Goal: Find specific page/section: Find specific page/section

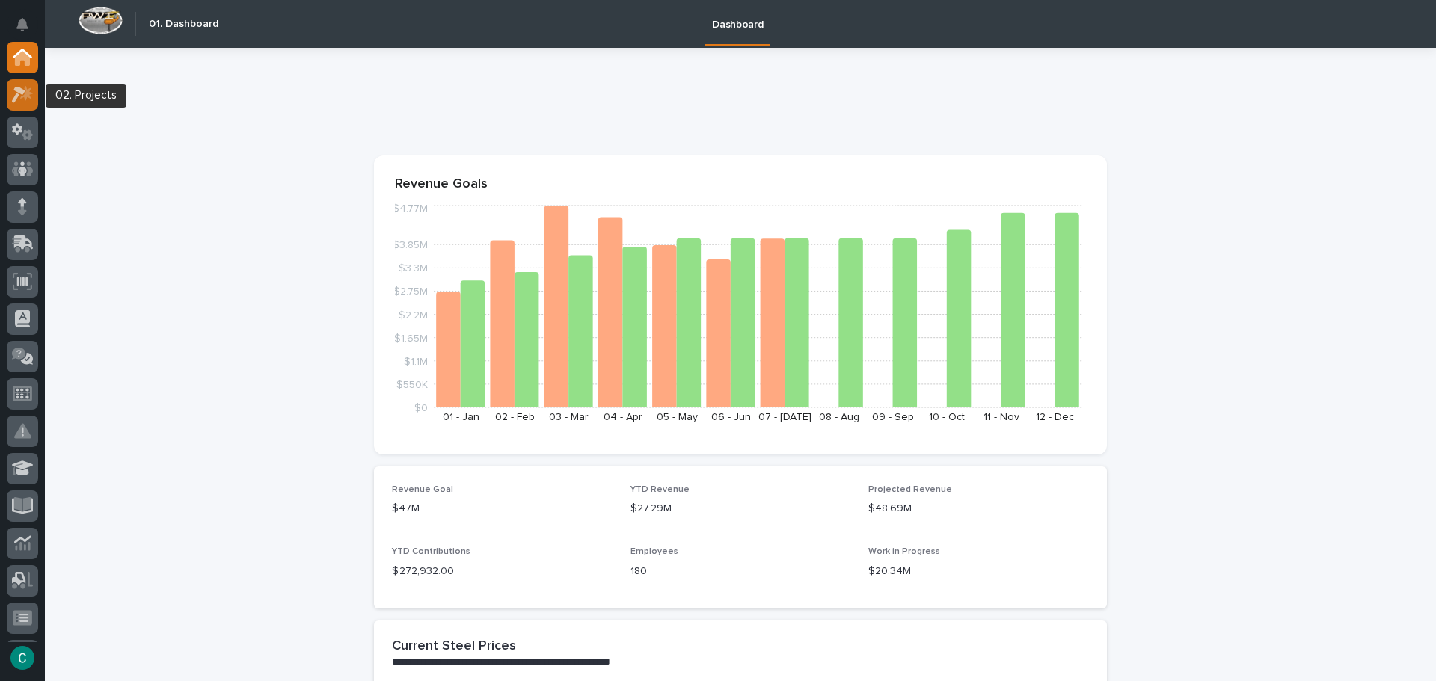
click at [28, 86] on icon at bounding box center [23, 94] width 22 height 17
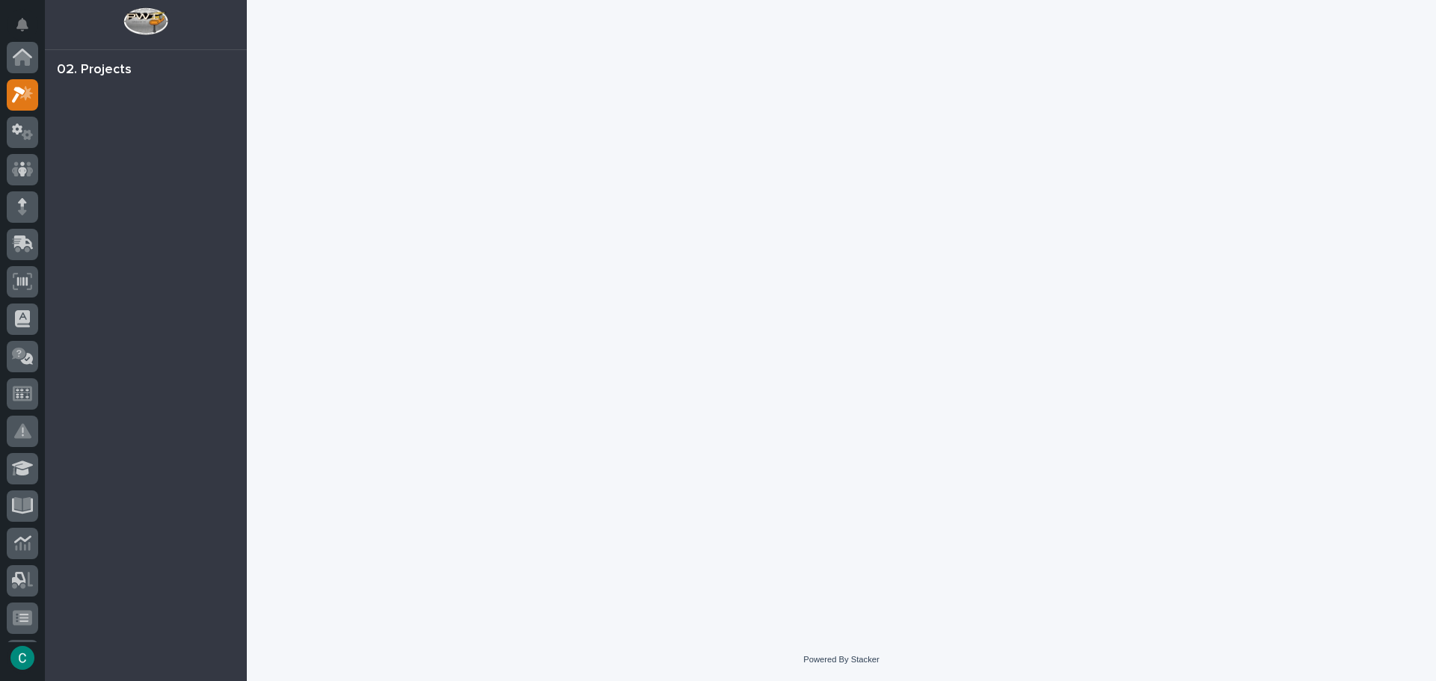
scroll to position [37, 0]
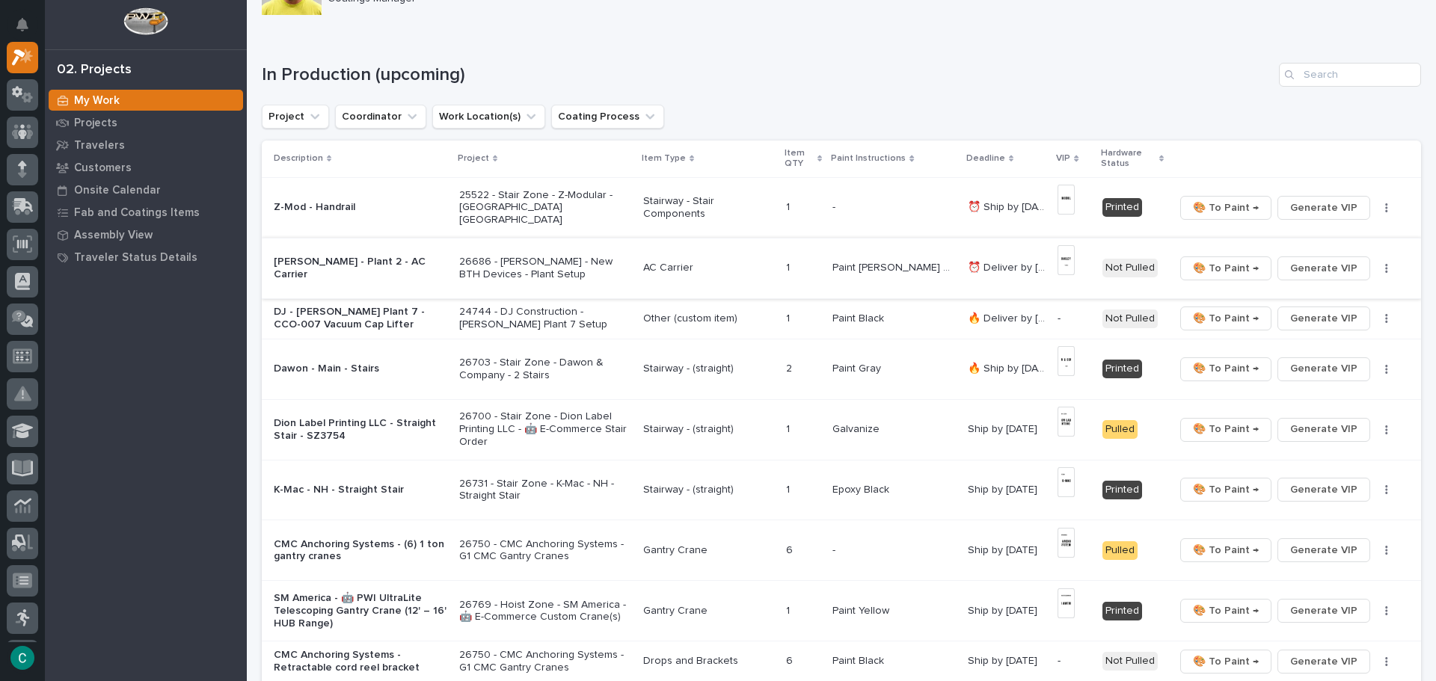
scroll to position [150, 0]
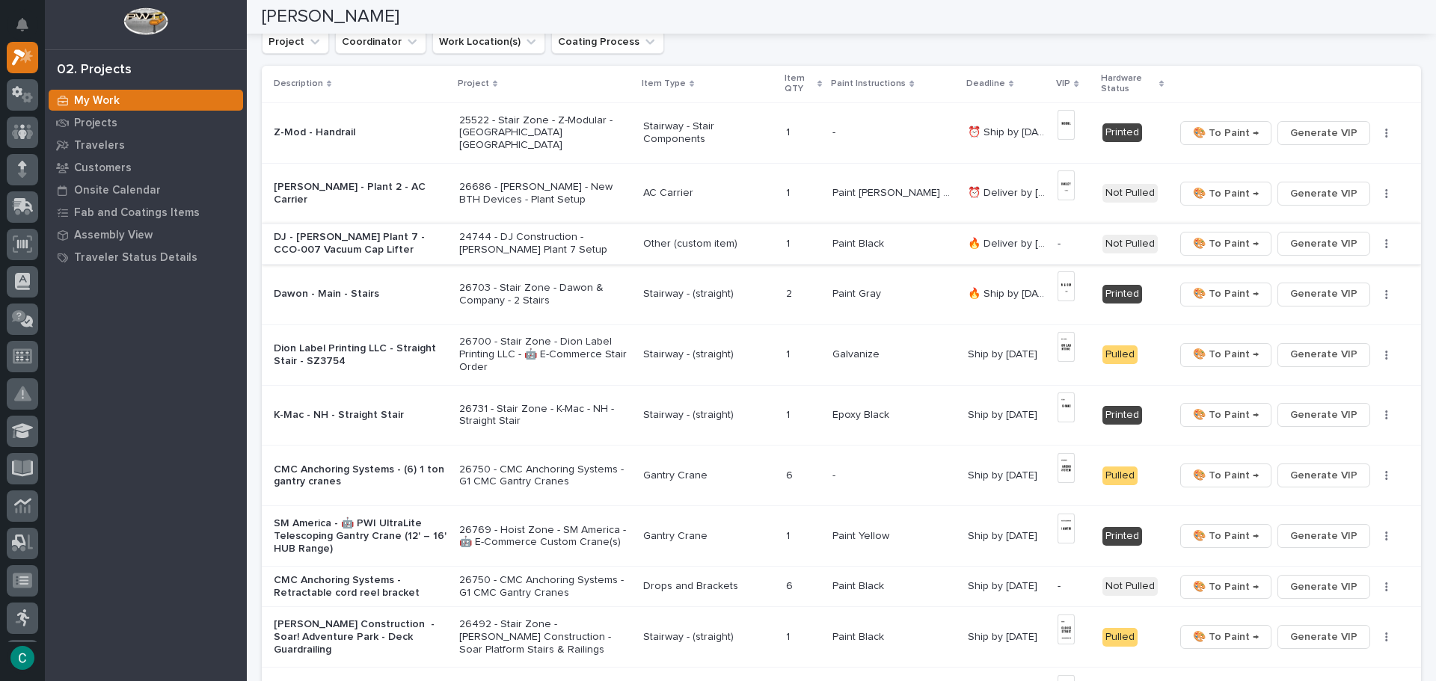
click at [1290, 248] on span "Generate VIP" at bounding box center [1323, 244] width 67 height 18
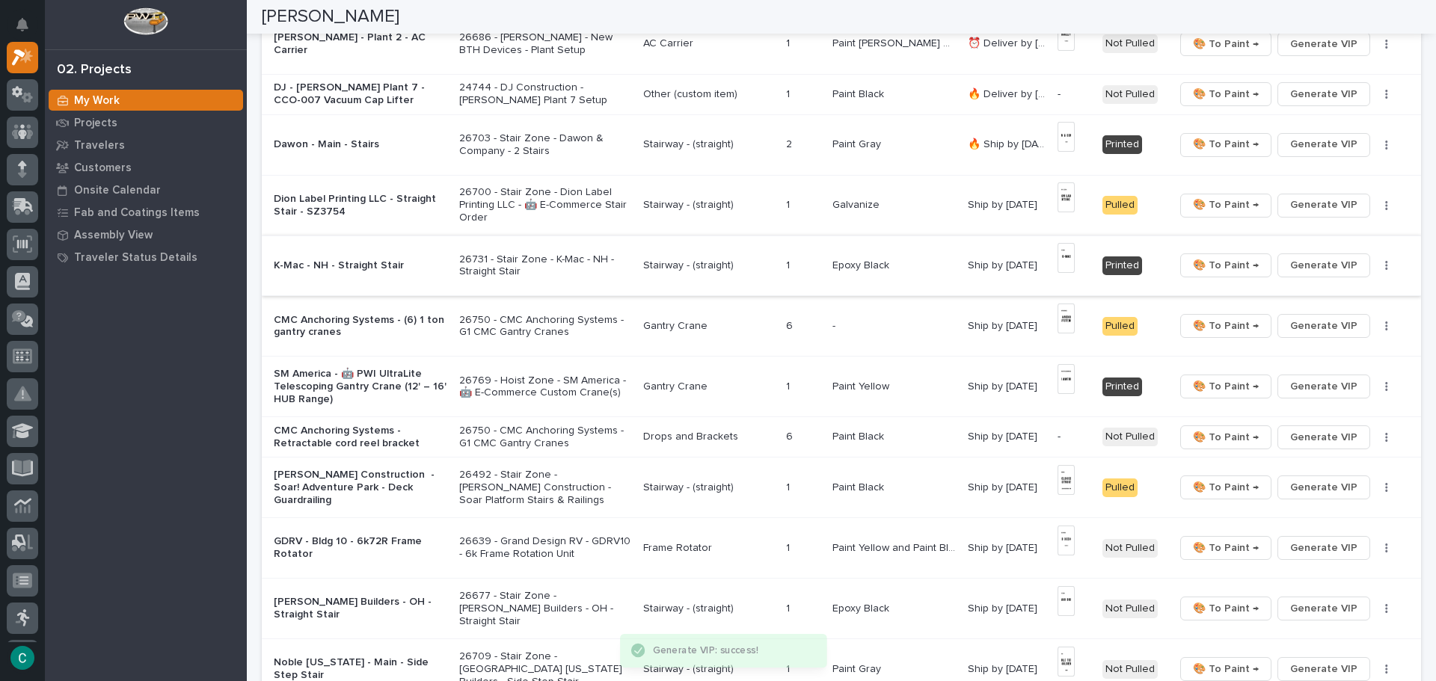
scroll to position [374, 0]
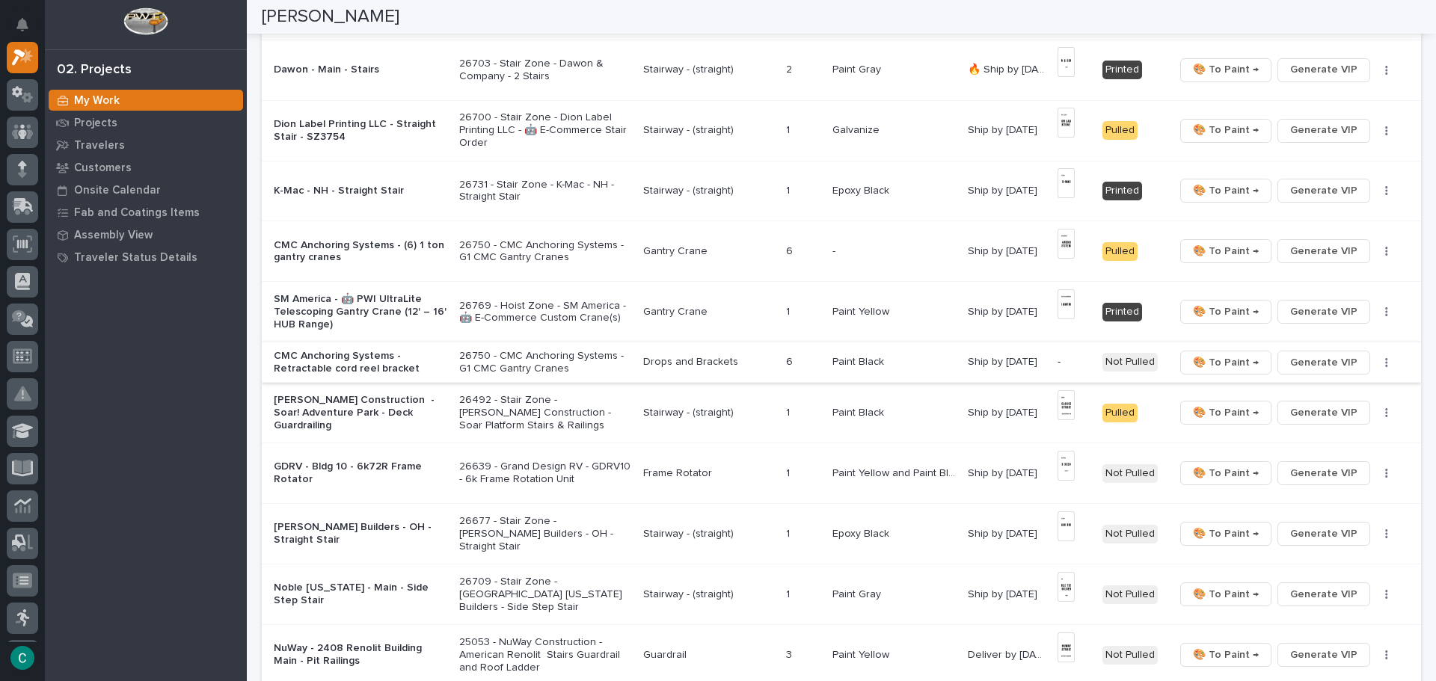
click at [1318, 367] on span "Generate VIP" at bounding box center [1323, 363] width 67 height 18
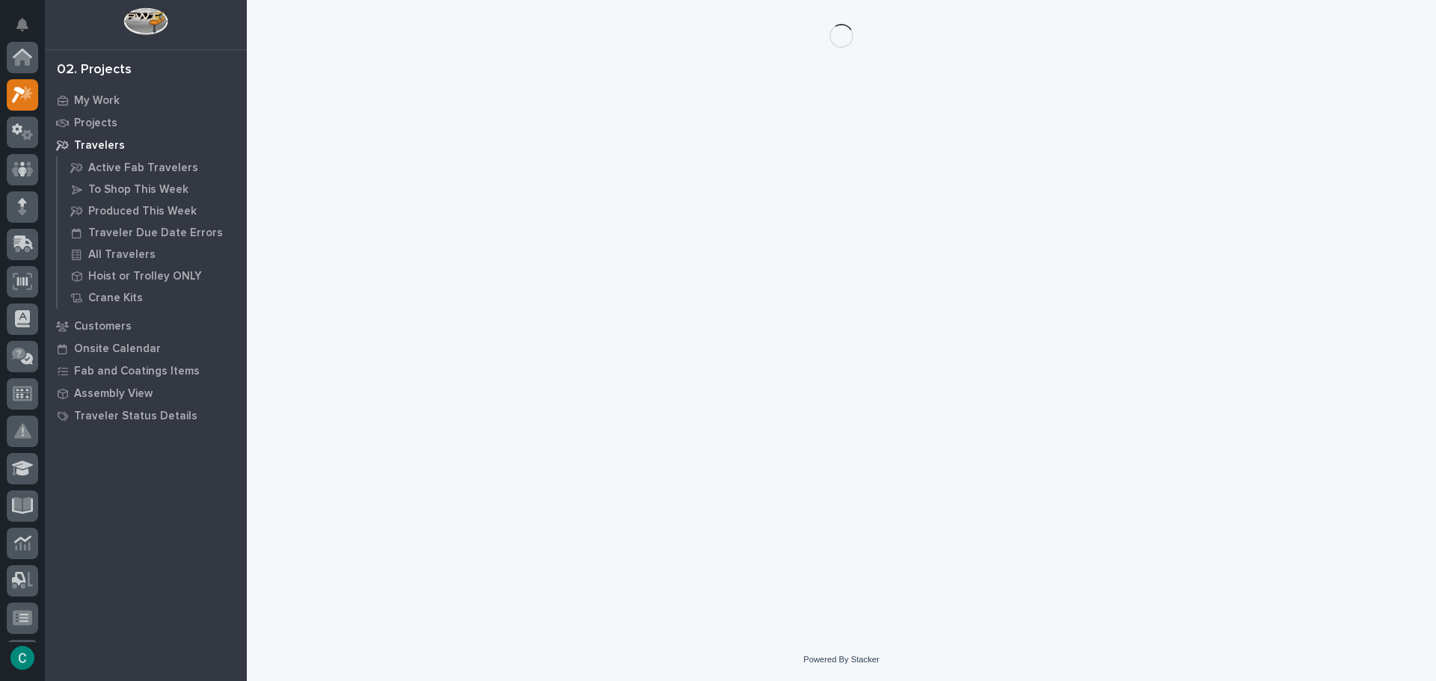
scroll to position [37, 0]
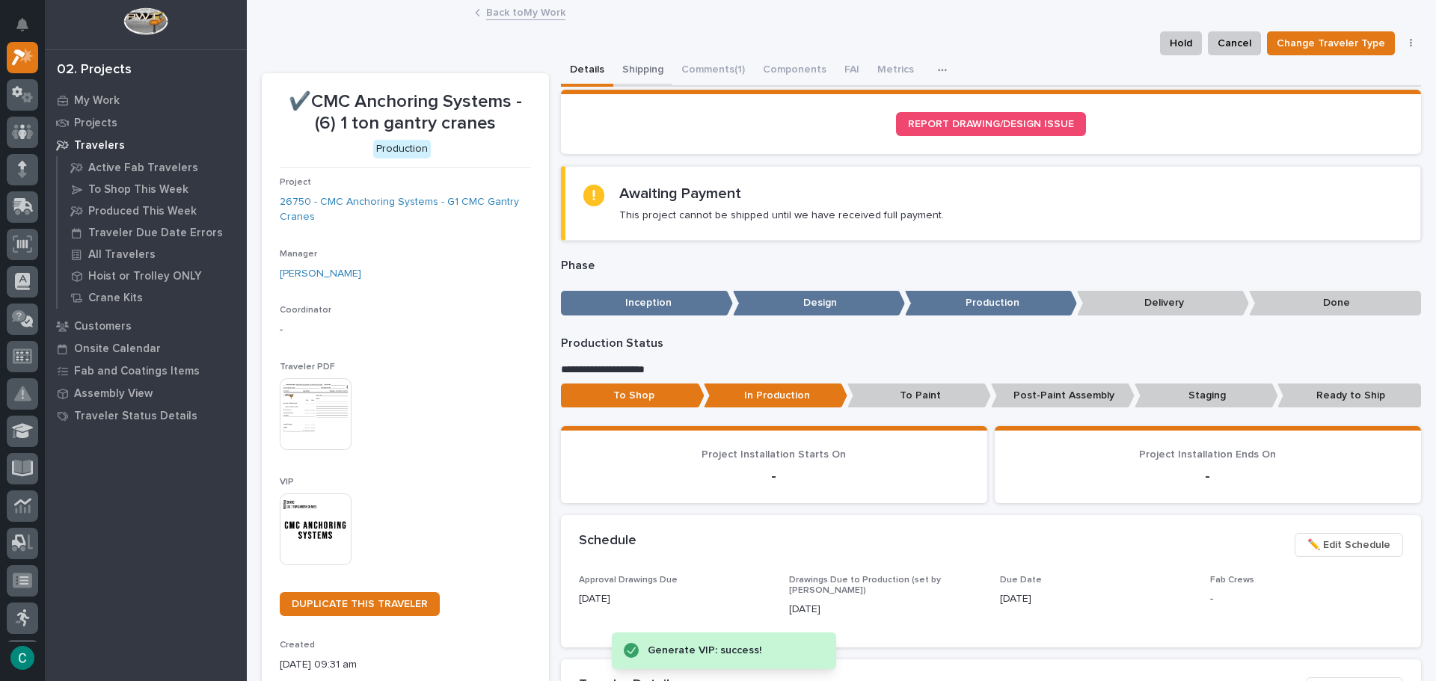
click at [636, 67] on button "Shipping" at bounding box center [642, 70] width 59 height 31
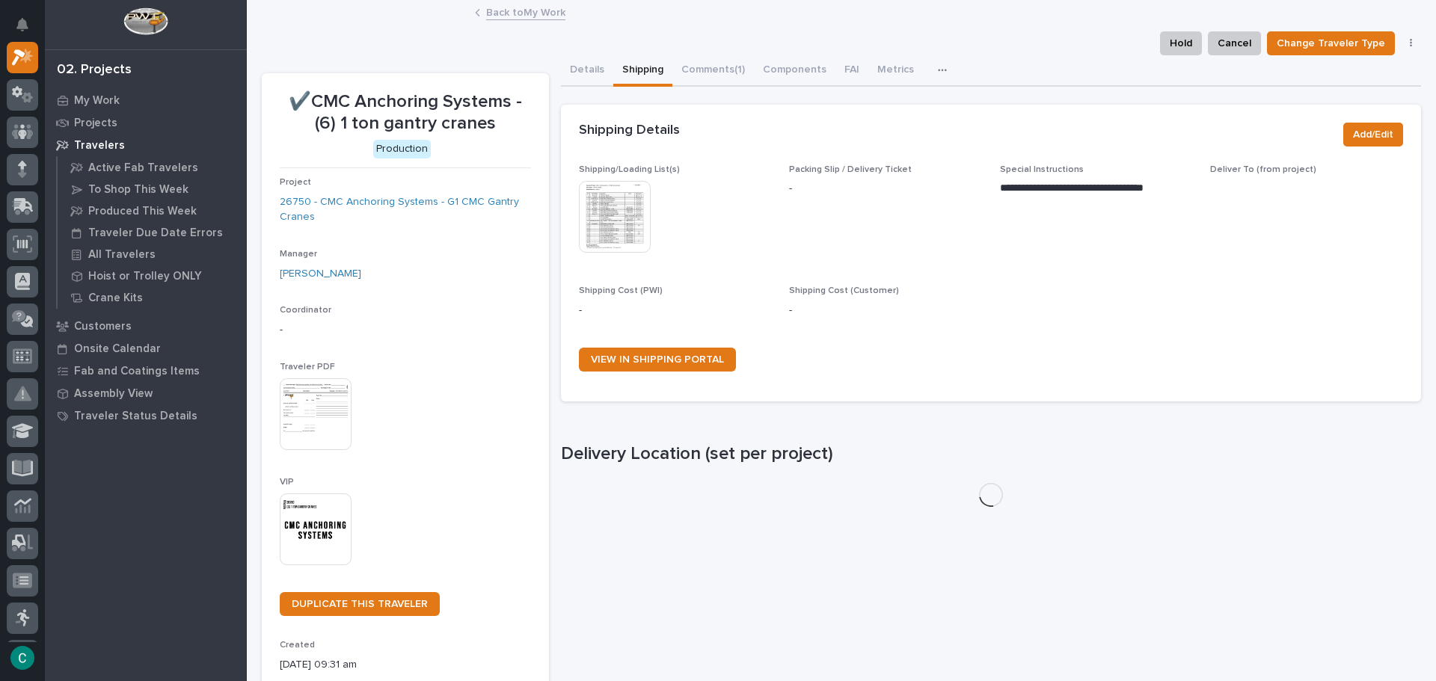
click at [631, 208] on img at bounding box center [615, 217] width 72 height 72
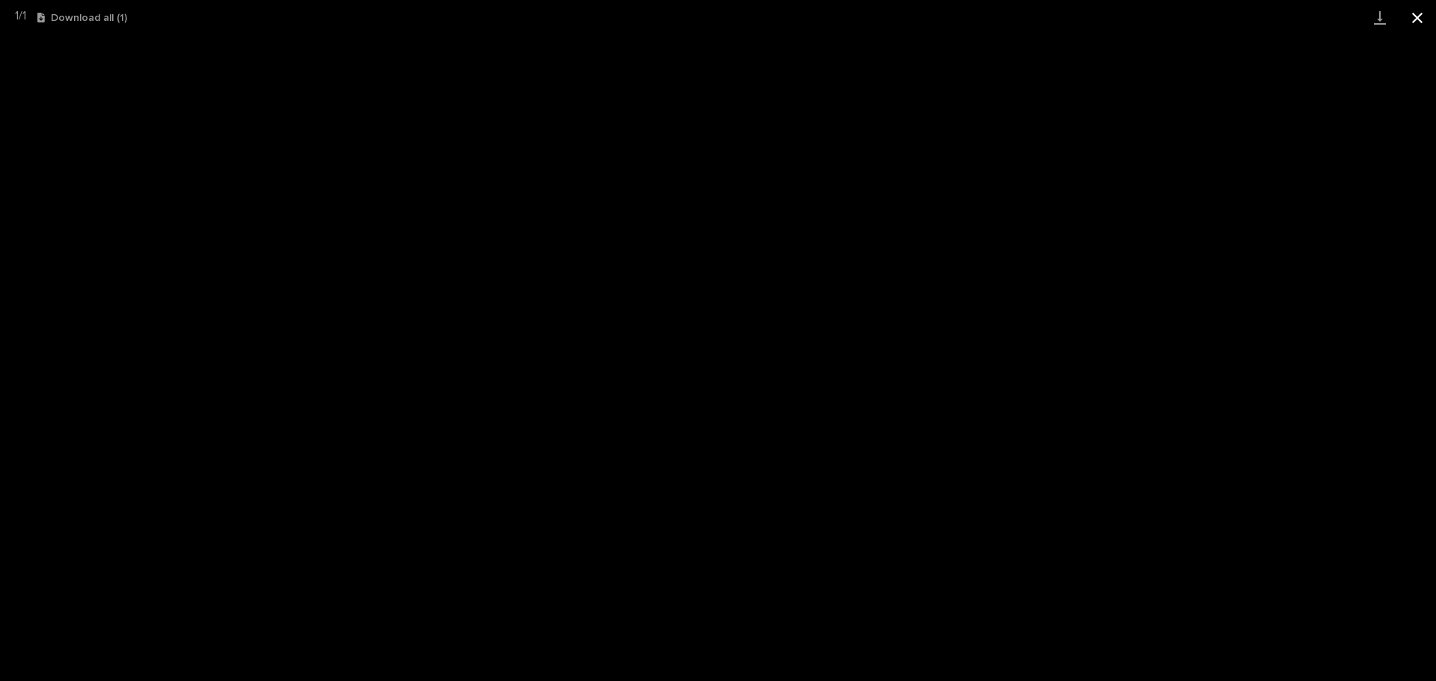
click at [1410, 12] on button "Close gallery" at bounding box center [1416, 17] width 37 height 35
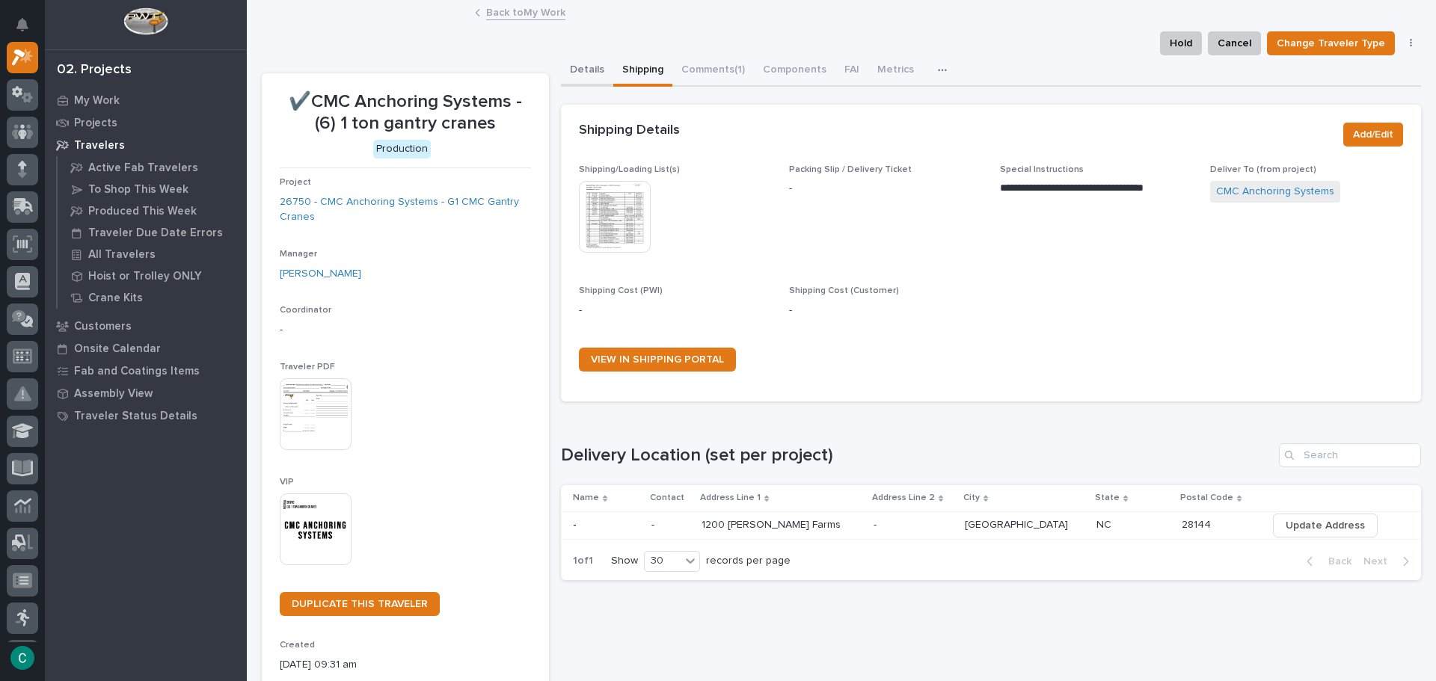
click at [588, 69] on button "Details" at bounding box center [587, 70] width 52 height 31
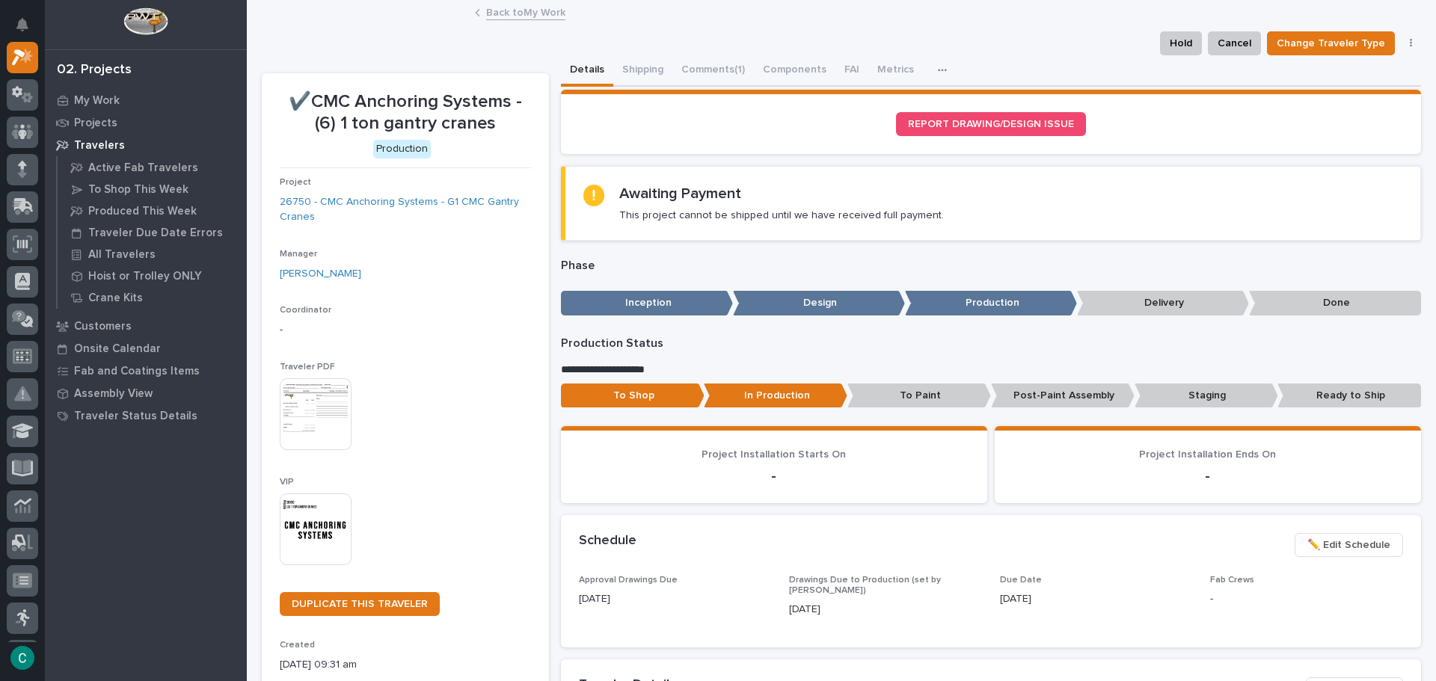
click at [1054, 399] on p "Post-Paint Assembly" at bounding box center [1063, 396] width 144 height 25
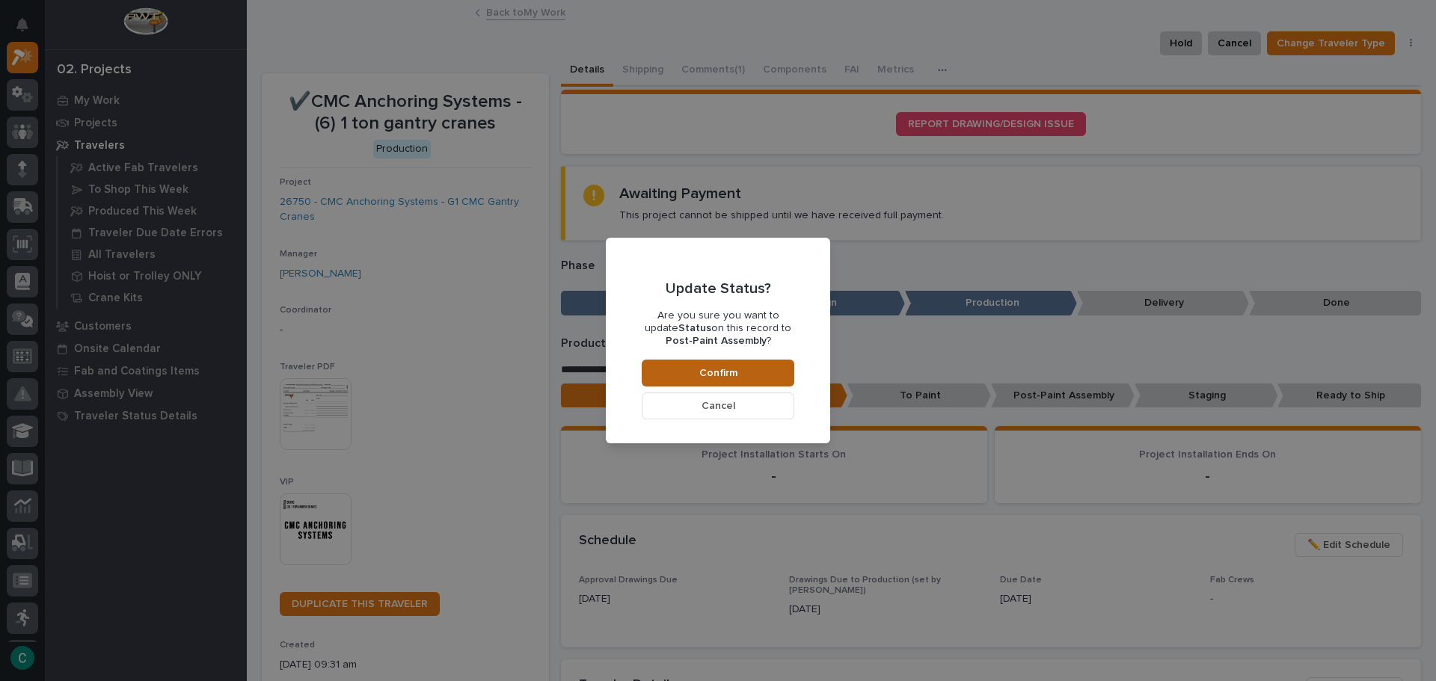
click at [790, 379] on button "Confirm" at bounding box center [718, 373] width 153 height 27
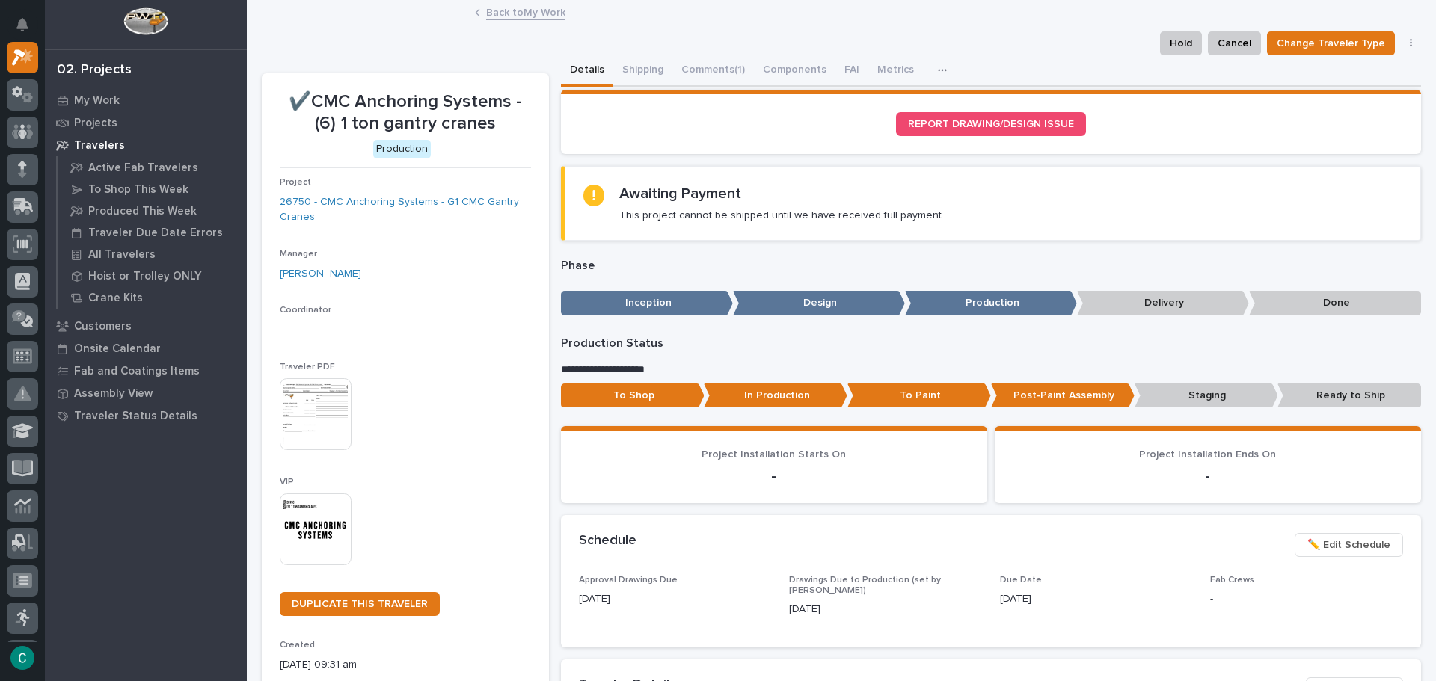
click at [550, 17] on link "Back to My Work" at bounding box center [525, 11] width 79 height 17
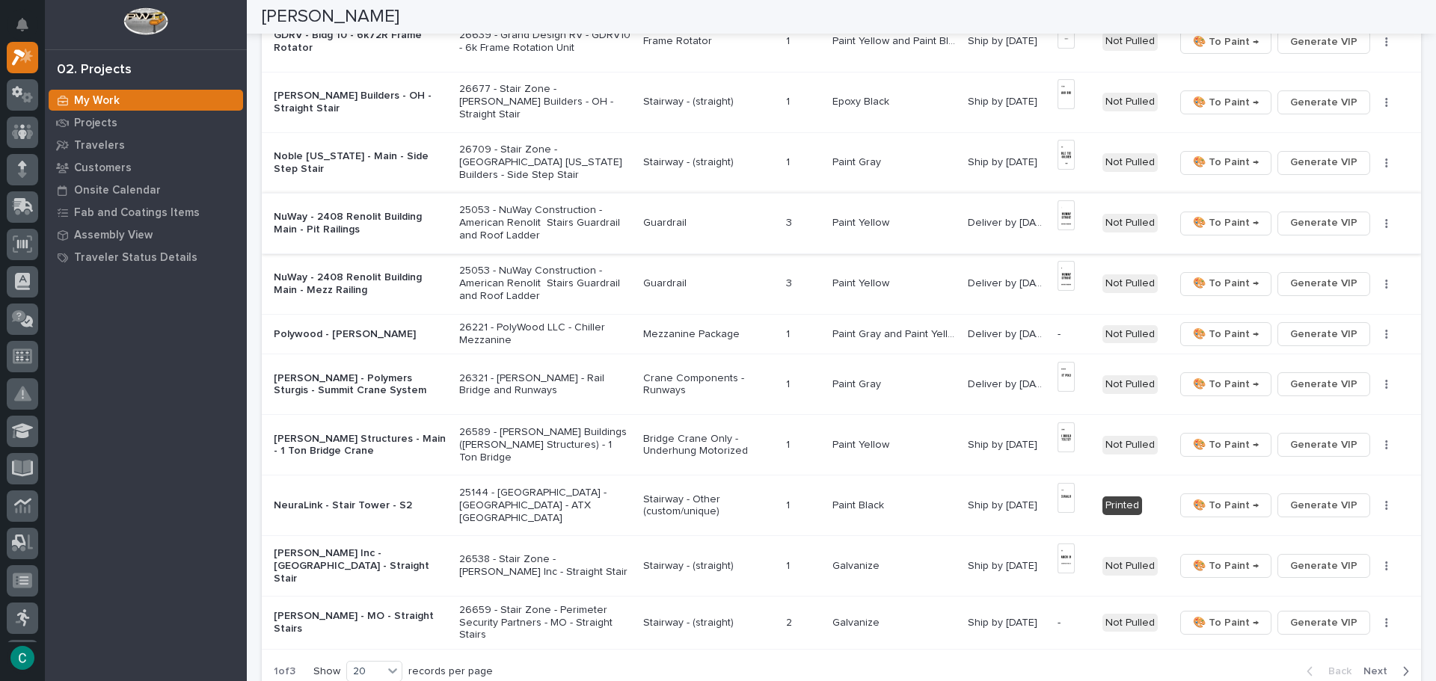
scroll to position [823, 0]
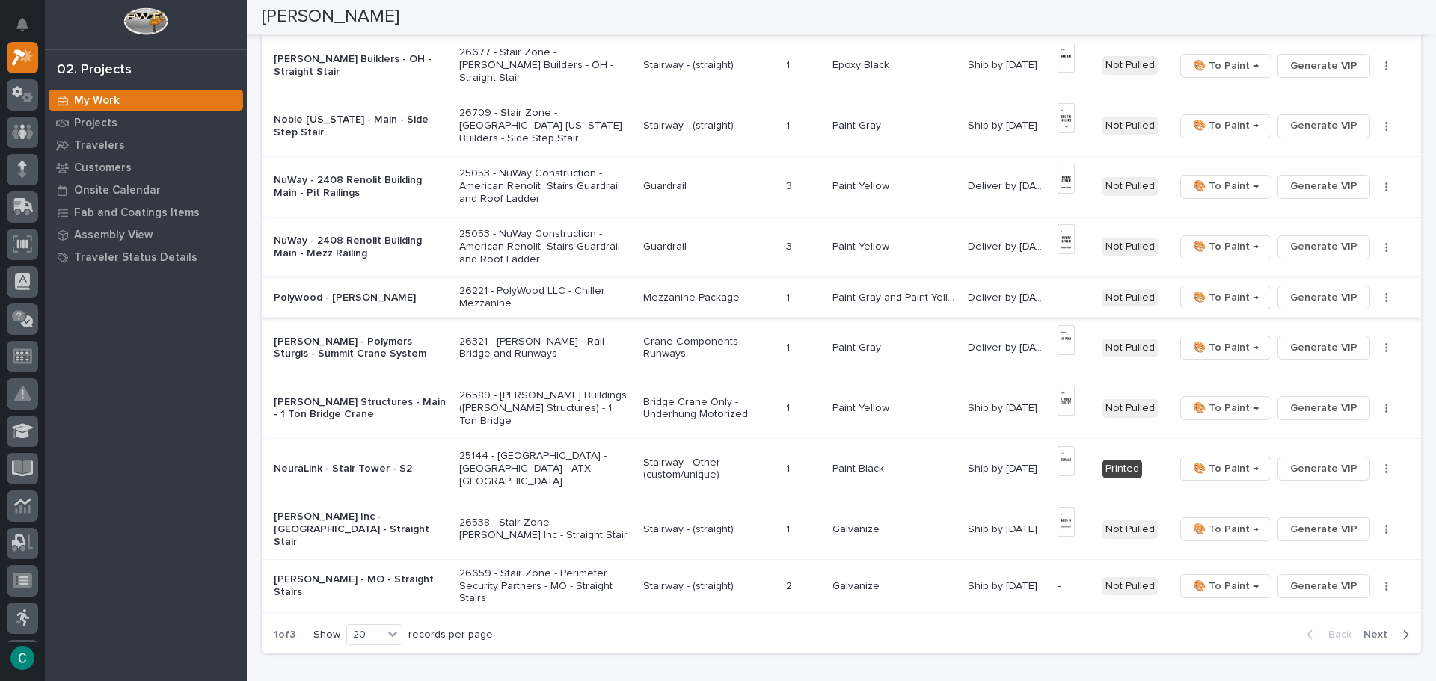
click at [1310, 297] on span "Generate VIP" at bounding box center [1323, 298] width 67 height 18
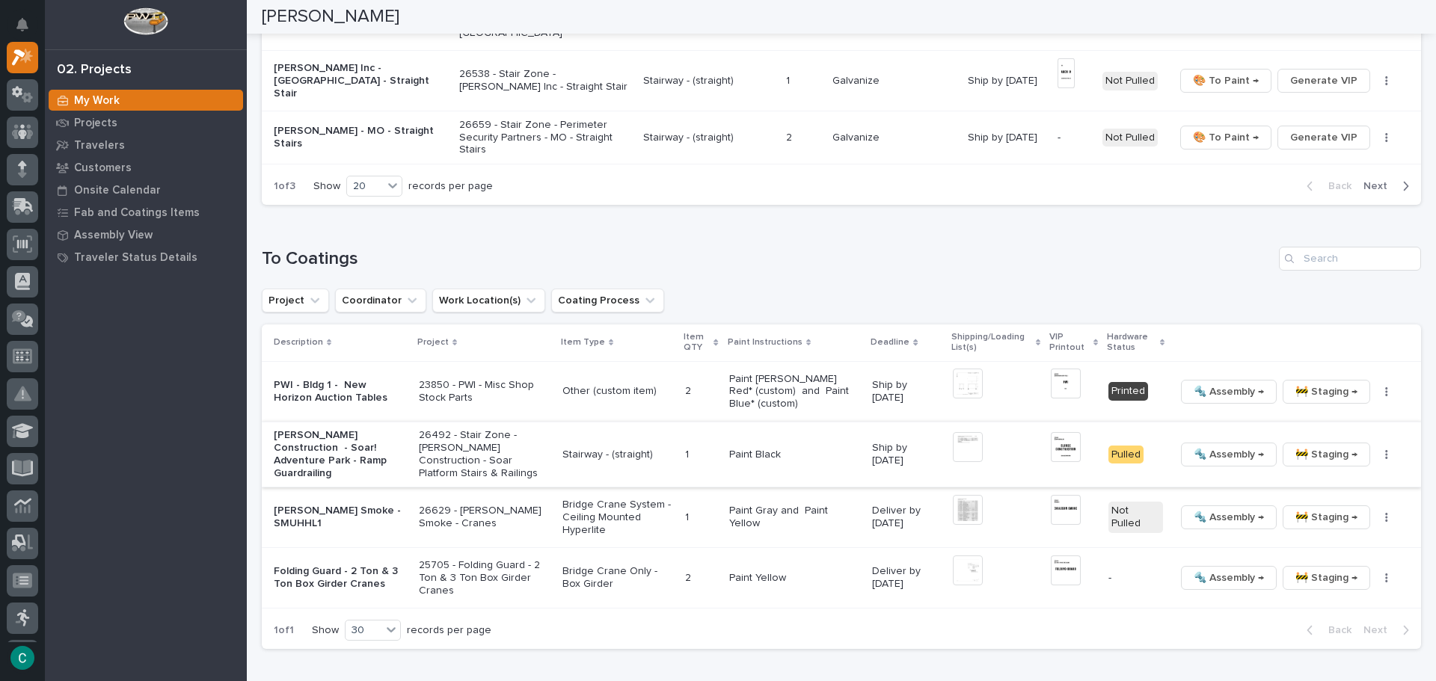
scroll to position [1346, 0]
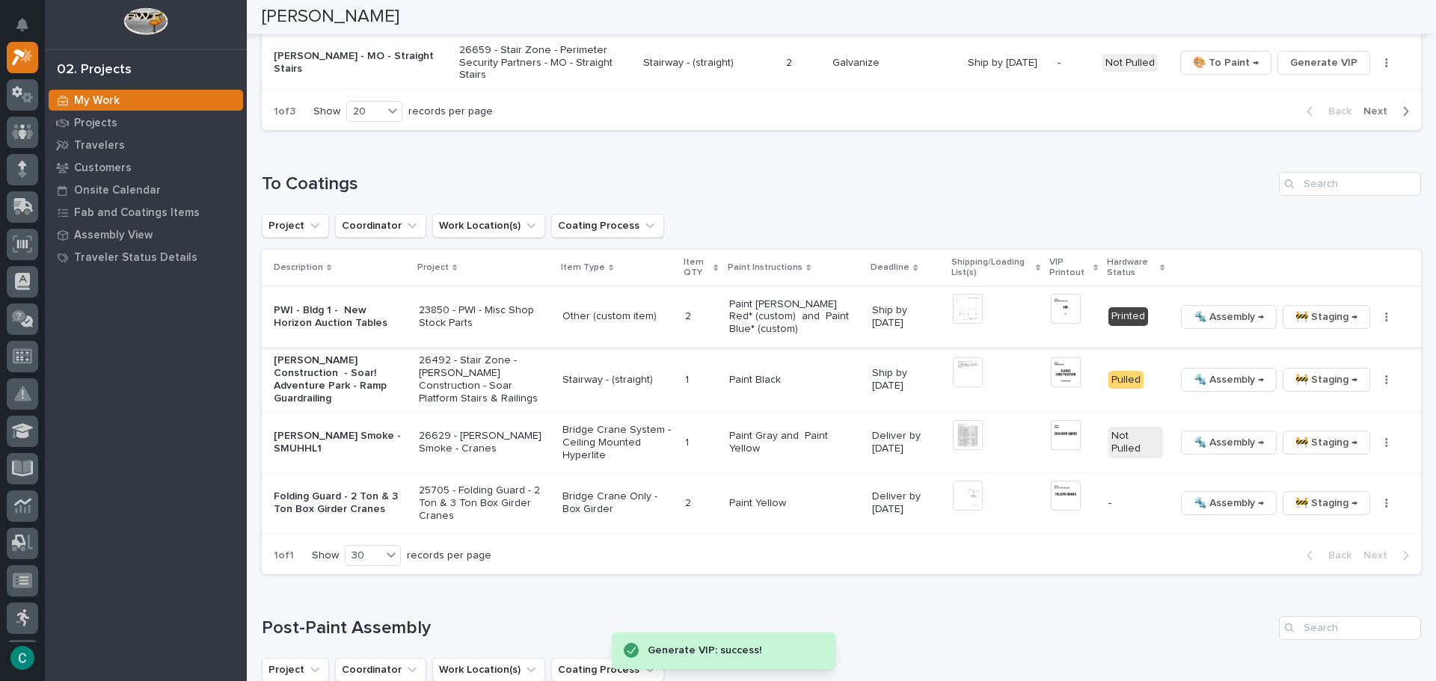
click at [1211, 308] on span "🔩 Assembly →" at bounding box center [1228, 317] width 70 height 18
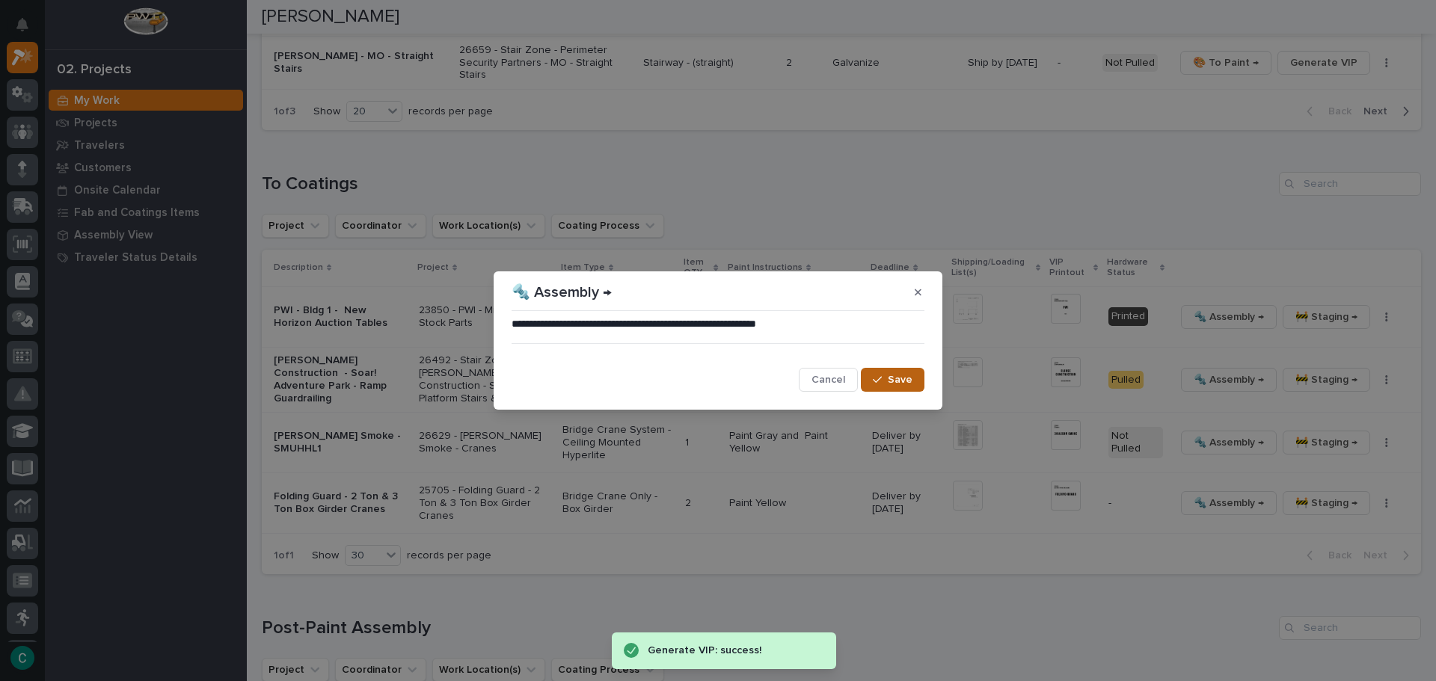
click at [915, 384] on button "Save" at bounding box center [893, 380] width 64 height 24
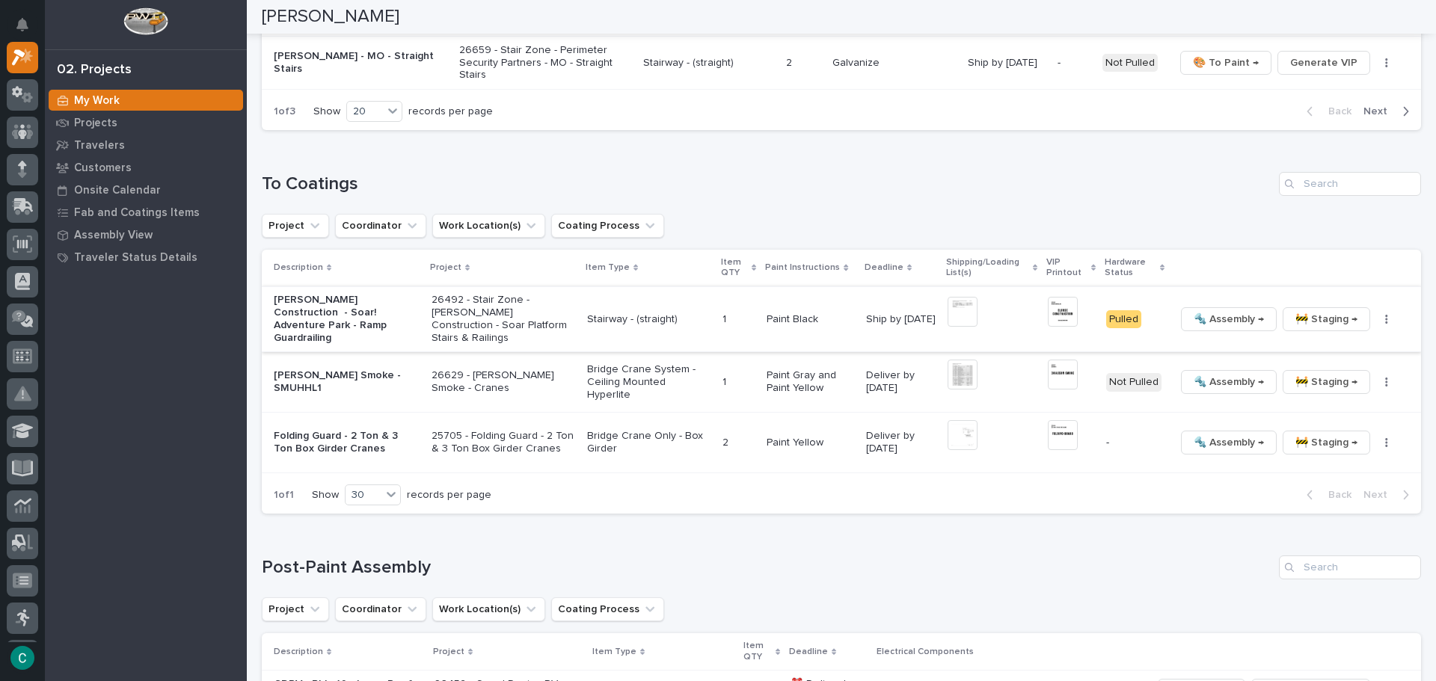
scroll to position [1365, 0]
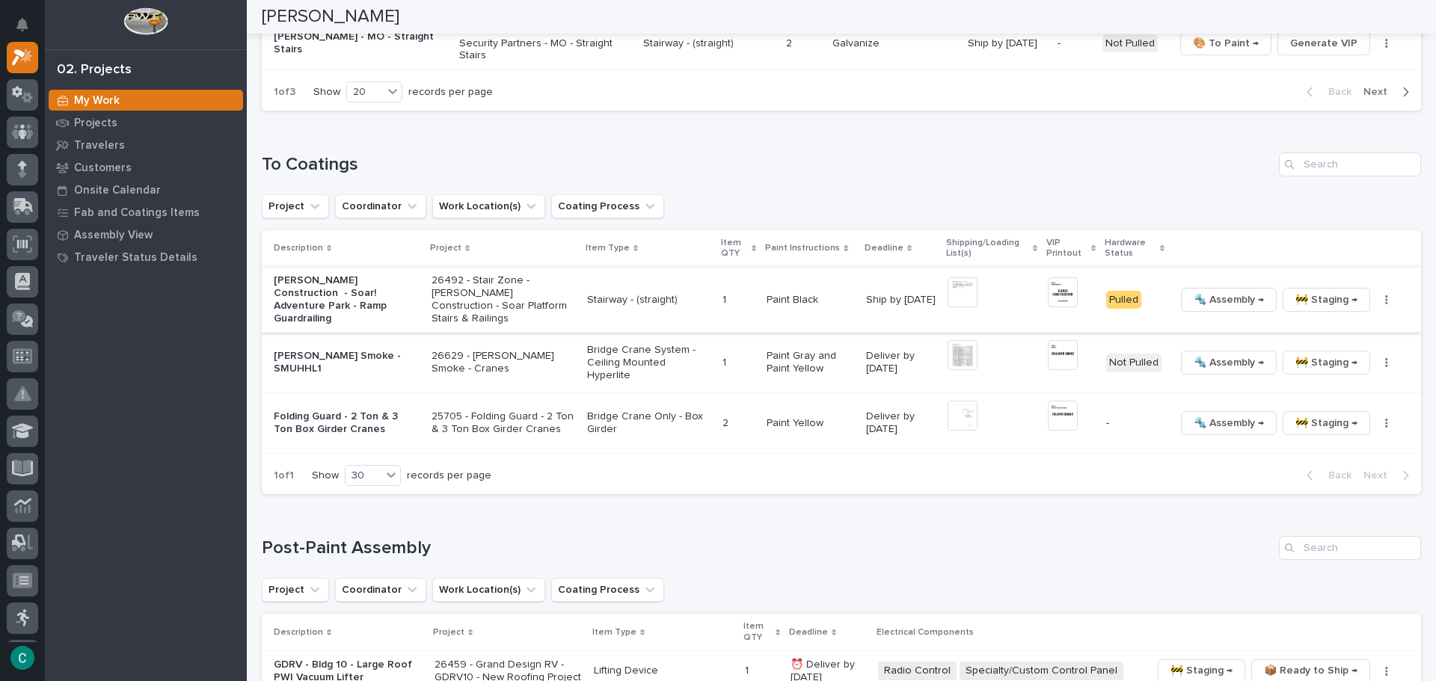
click at [1295, 291] on span "🚧 Staging →" at bounding box center [1326, 300] width 62 height 18
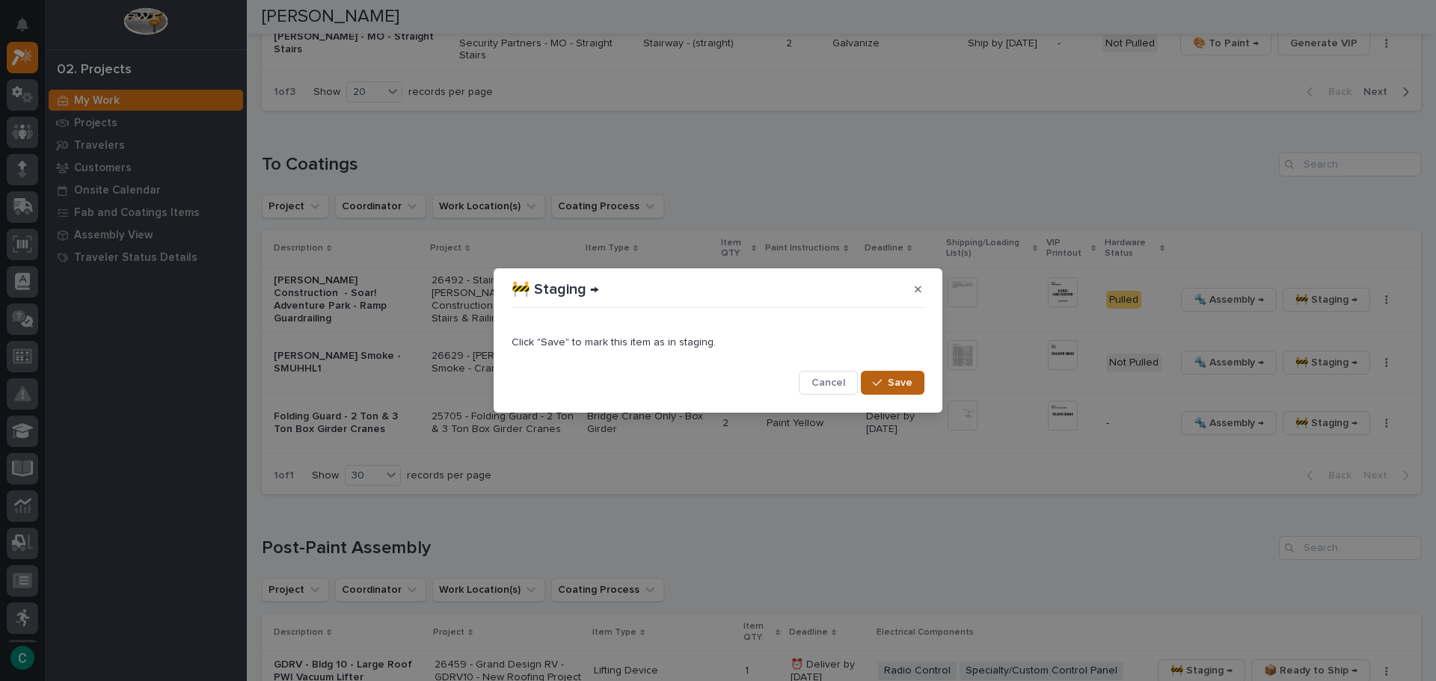
click at [905, 386] on span "Save" at bounding box center [900, 382] width 25 height 13
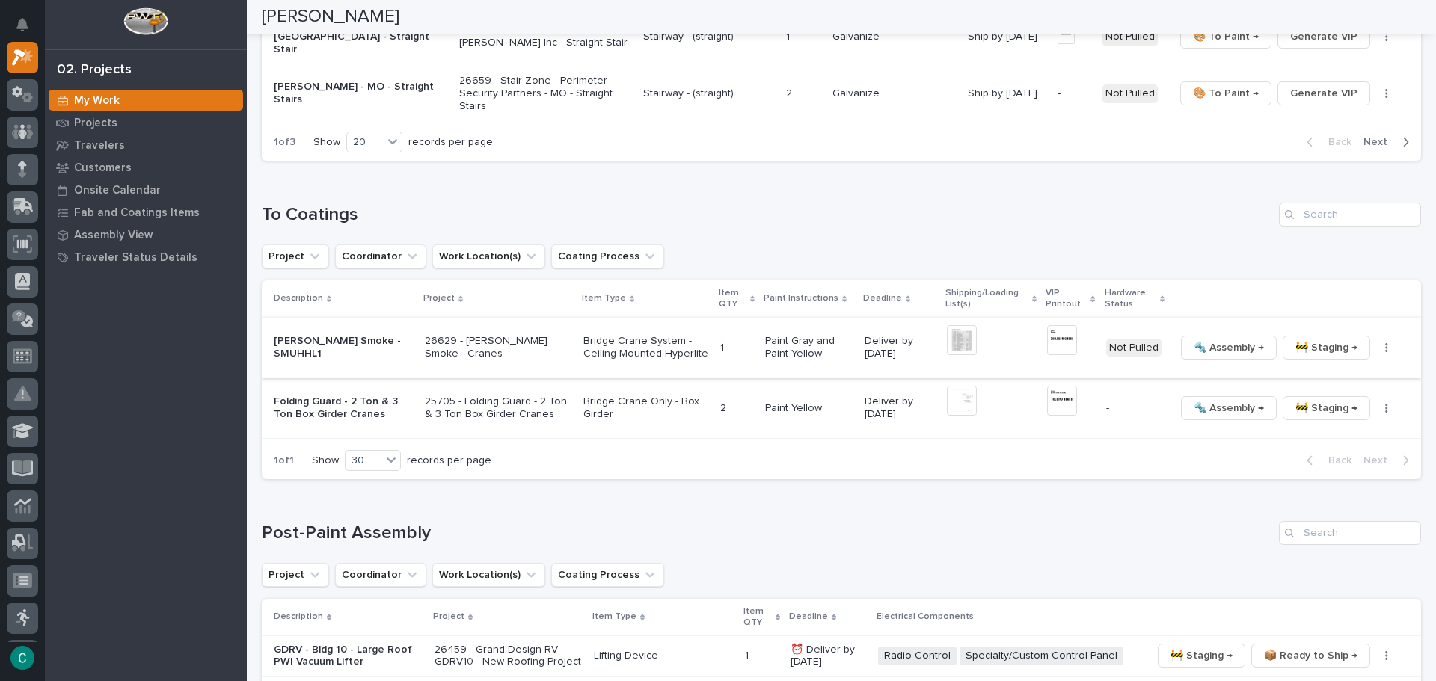
scroll to position [1346, 0]
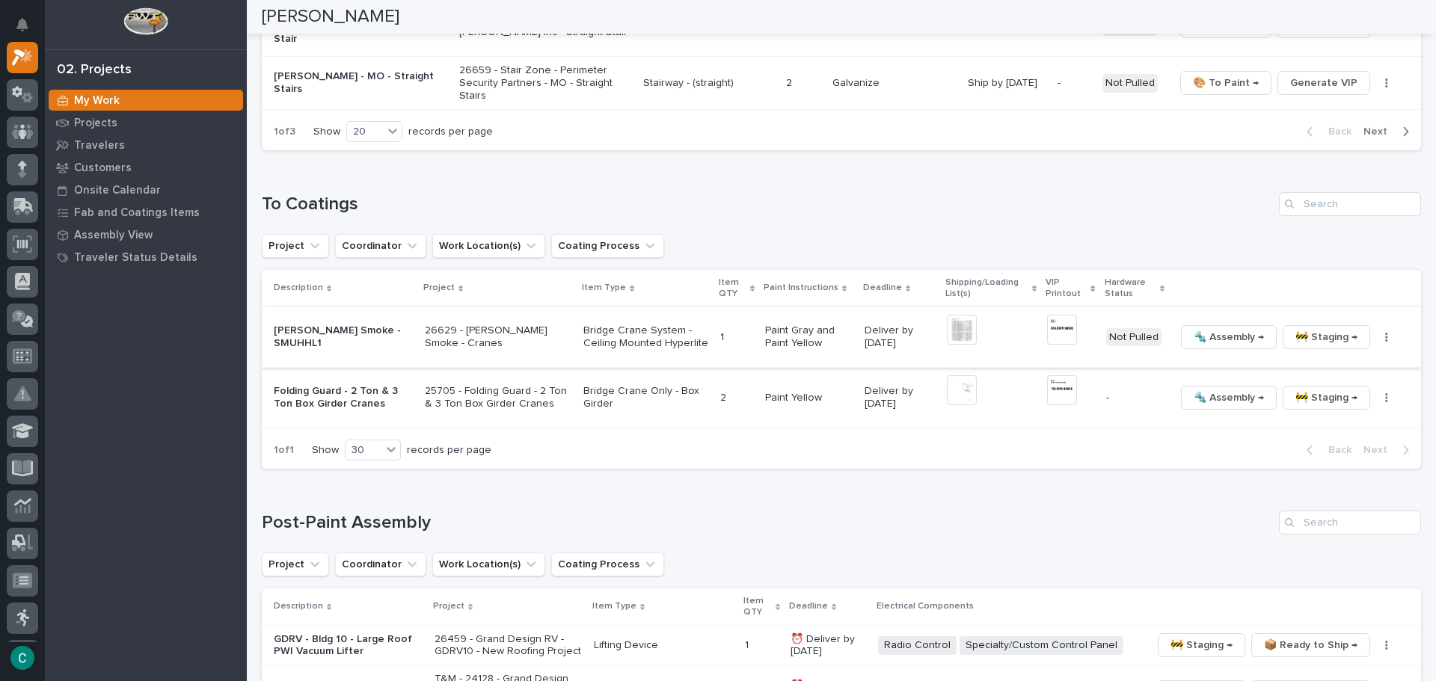
click at [955, 316] on img at bounding box center [962, 330] width 30 height 30
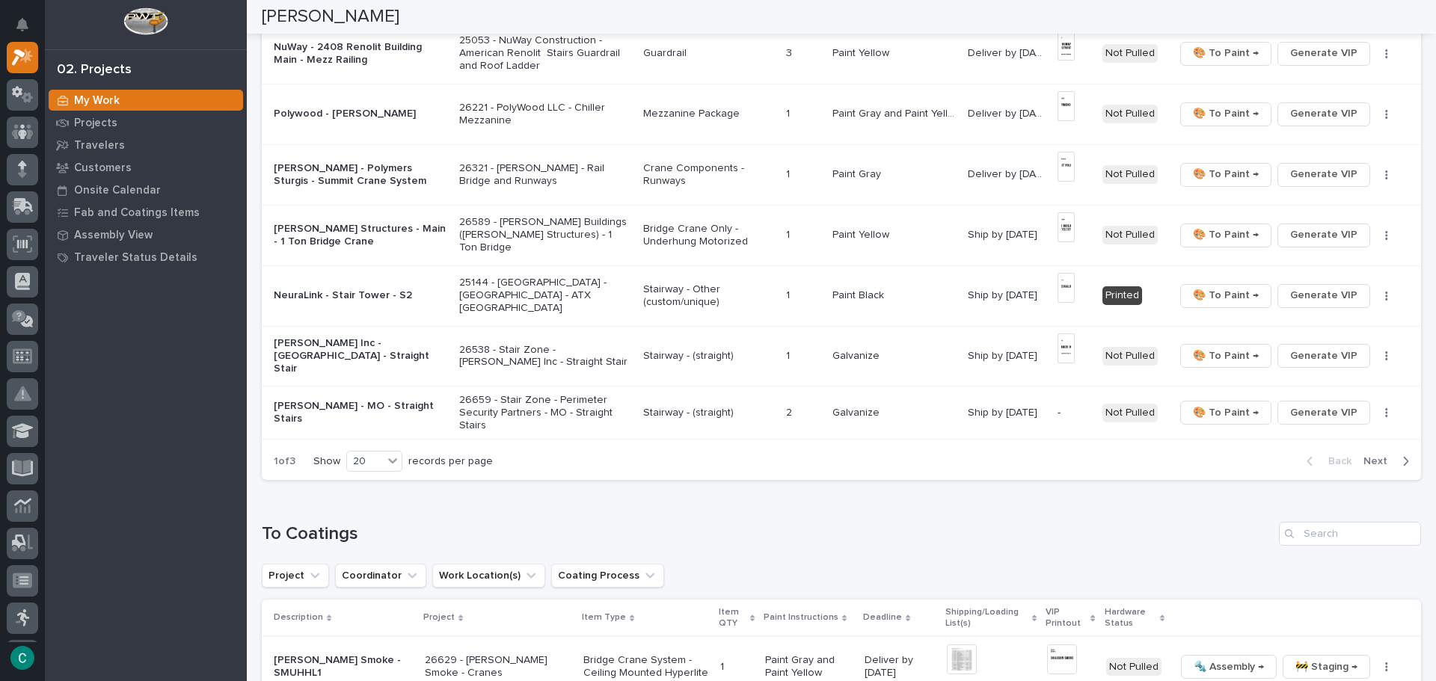
scroll to position [992, 0]
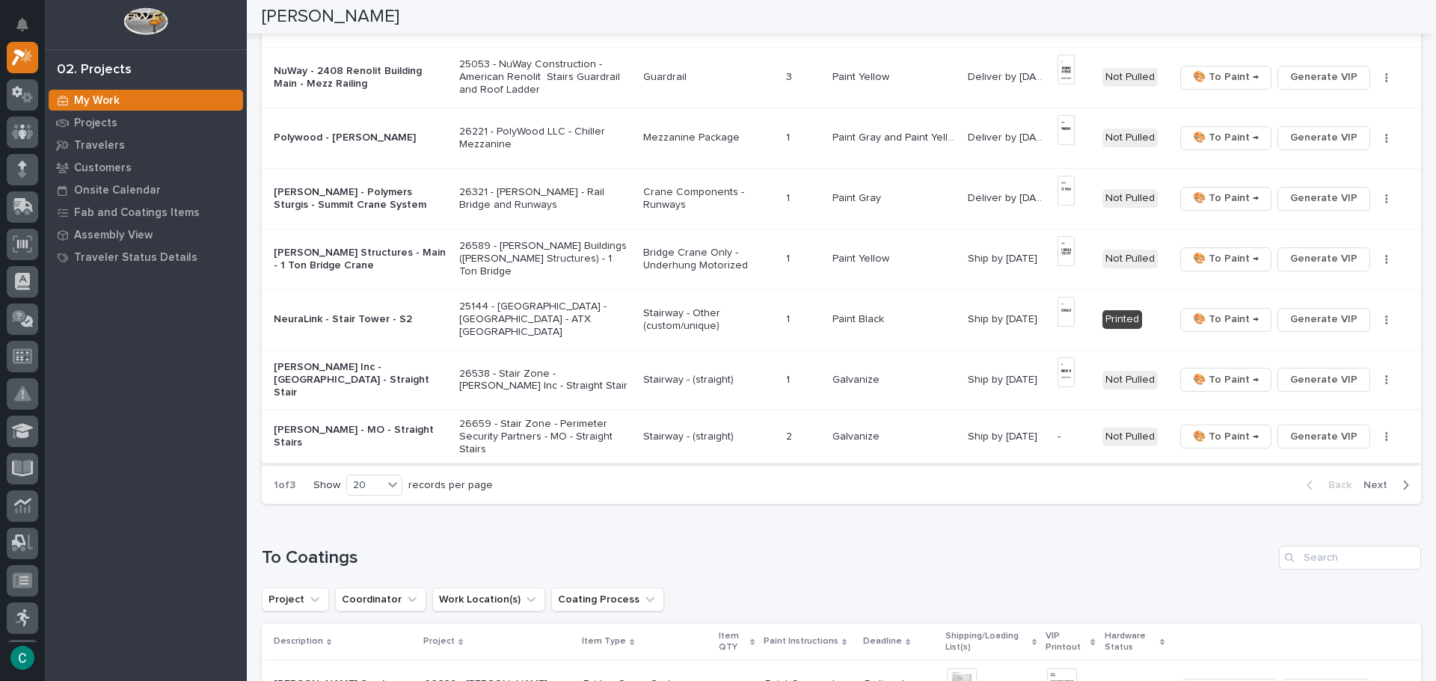
click at [1311, 431] on span "Generate VIP" at bounding box center [1323, 437] width 67 height 18
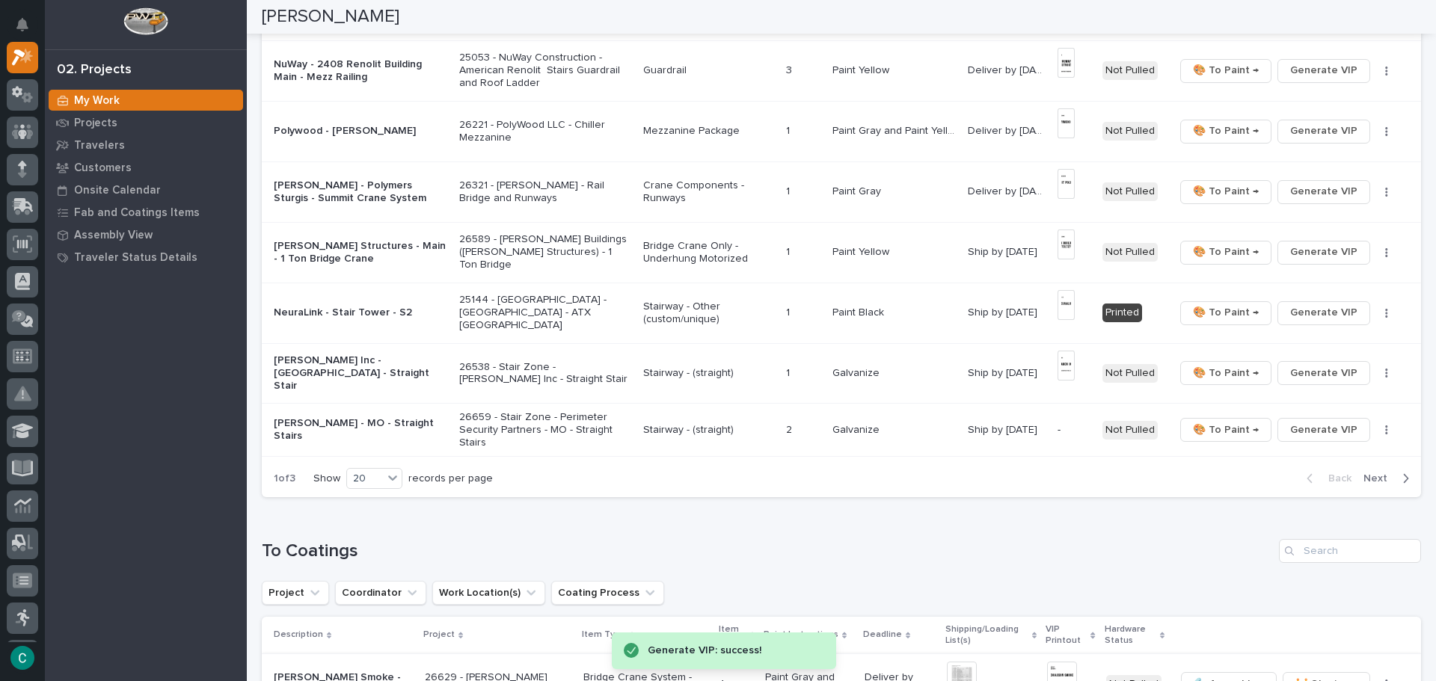
click at [1365, 472] on span "Next" at bounding box center [1379, 478] width 33 height 13
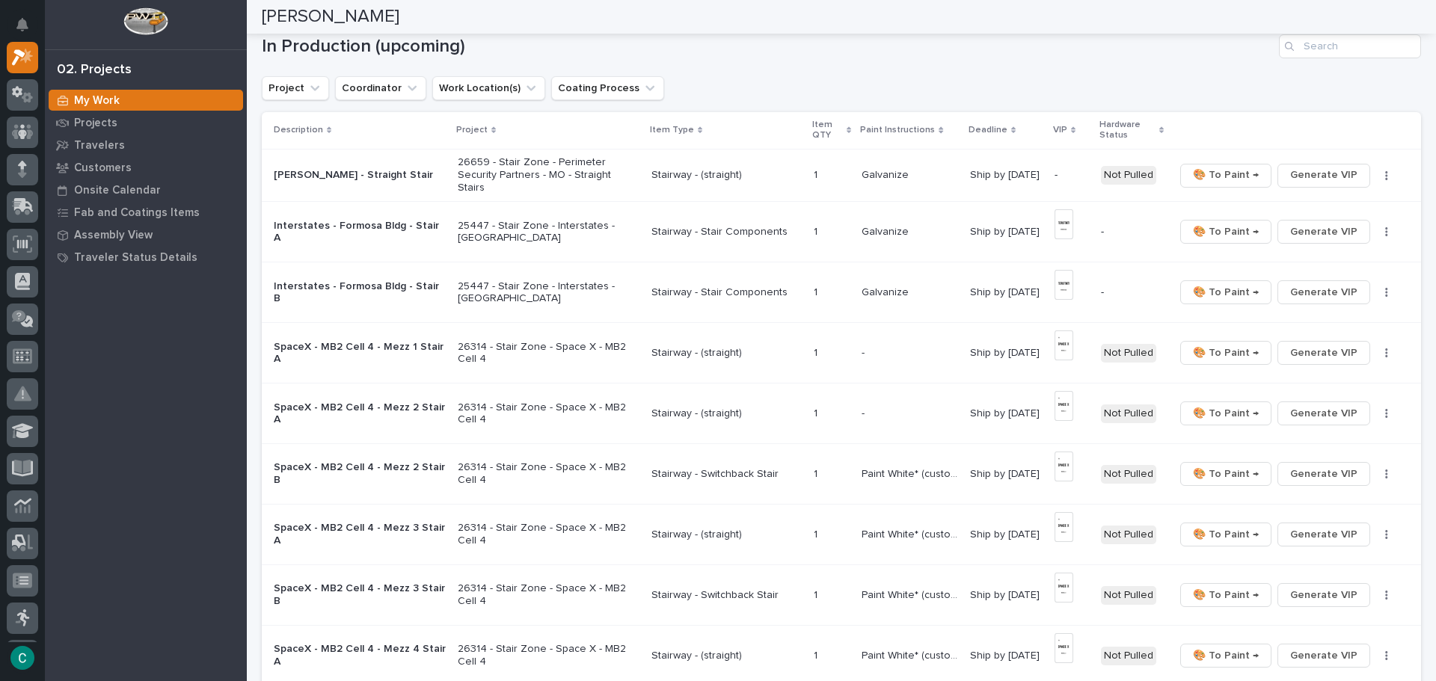
scroll to position [102, 0]
click at [1321, 169] on span "Generate VIP" at bounding box center [1323, 177] width 67 height 18
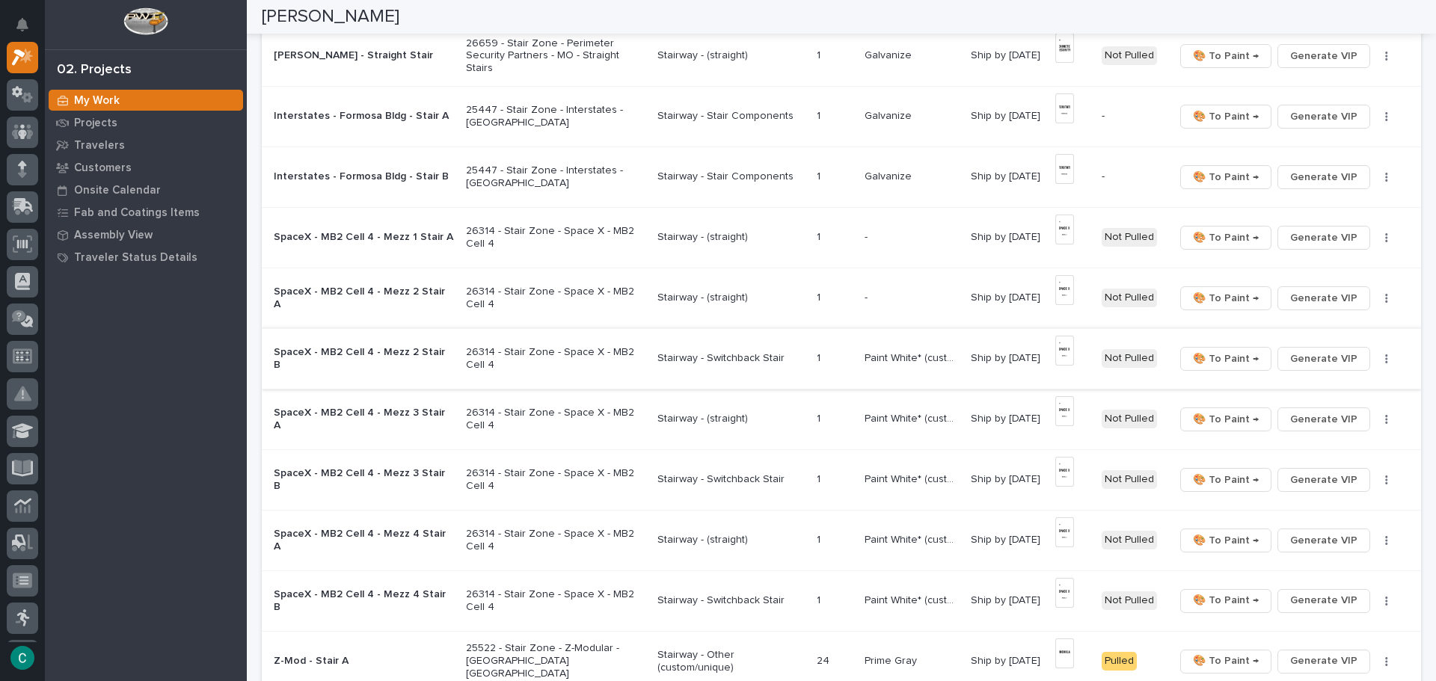
scroll to position [326, 0]
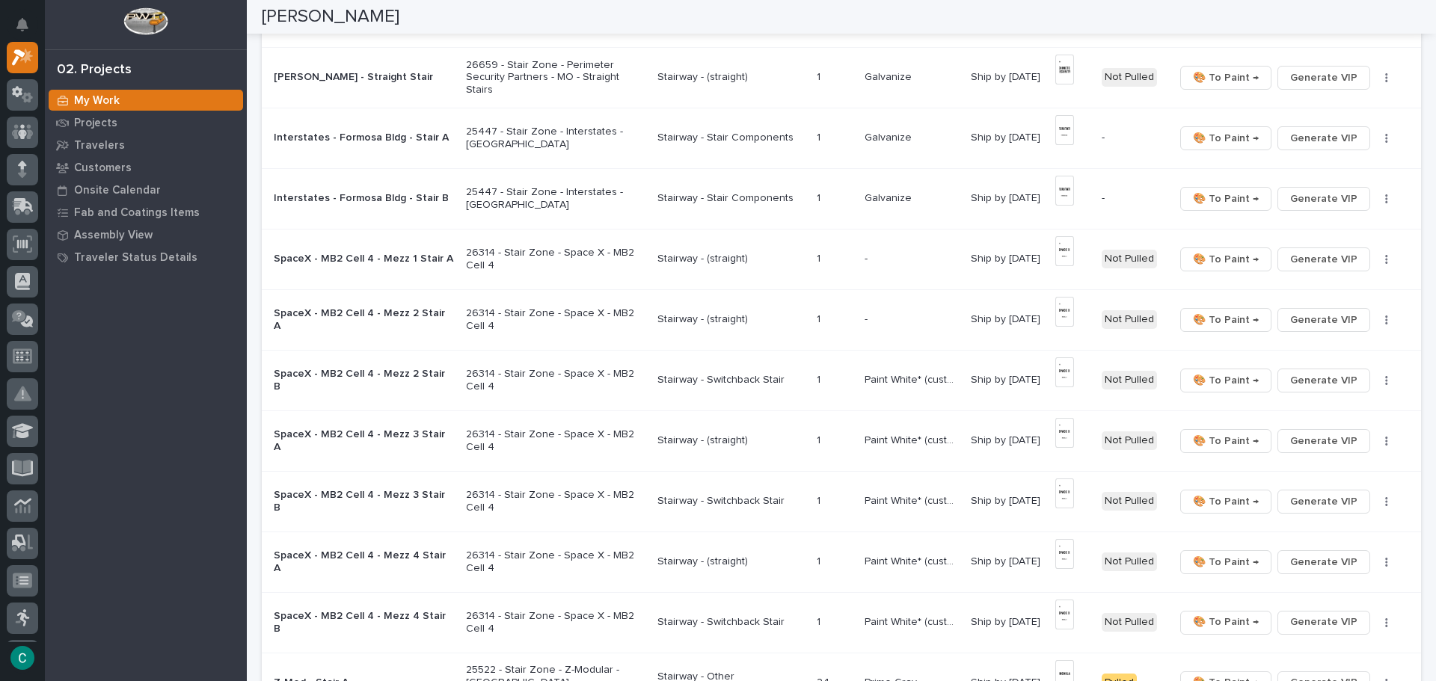
click at [534, 250] on p "26314 - Stair Zone - Space X - MB2 Cell 4" at bounding box center [555, 259] width 179 height 25
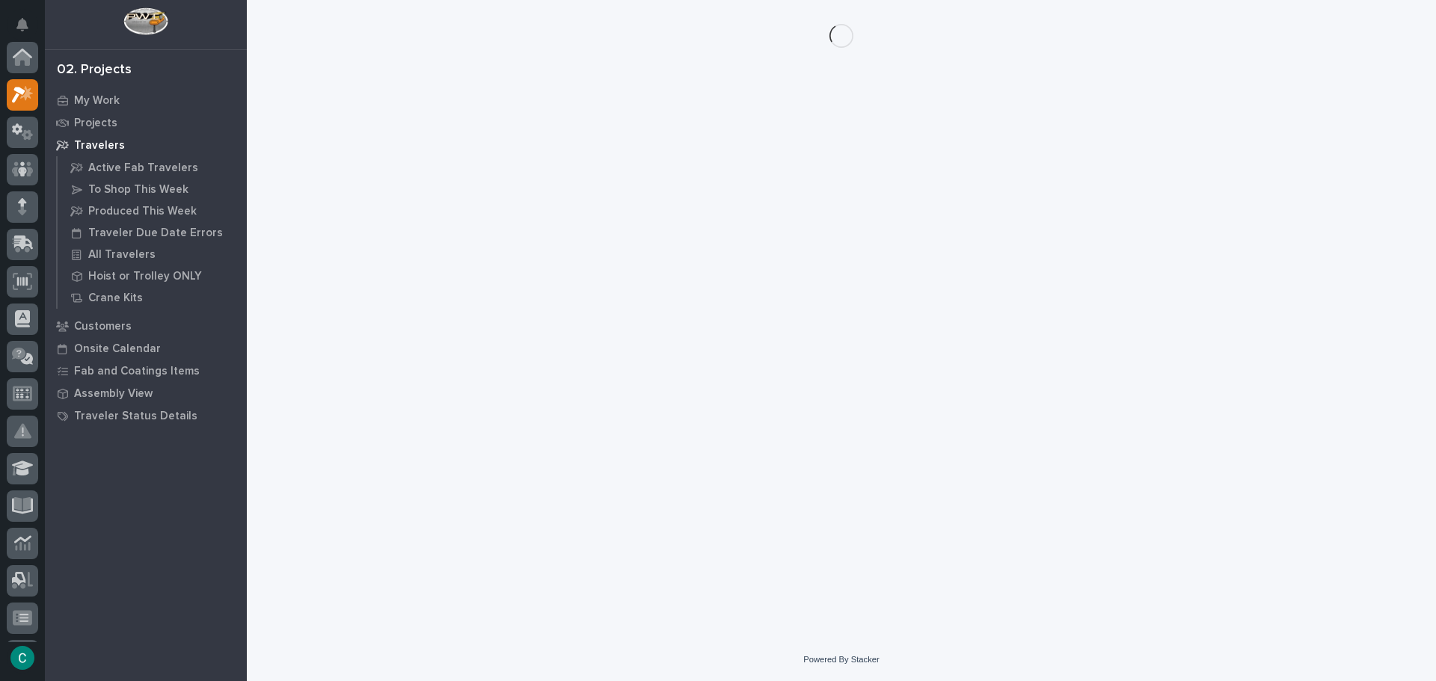
scroll to position [37, 0]
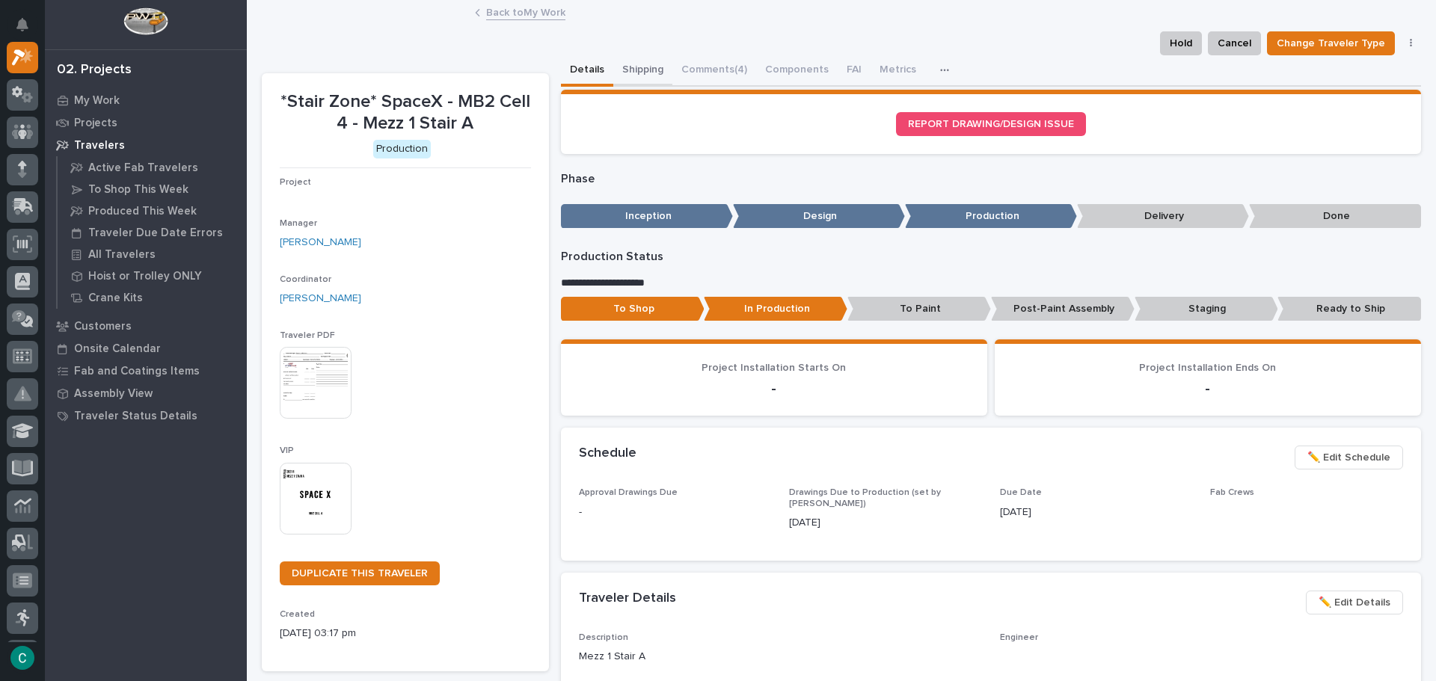
click at [648, 63] on button "Shipping" at bounding box center [642, 70] width 59 height 31
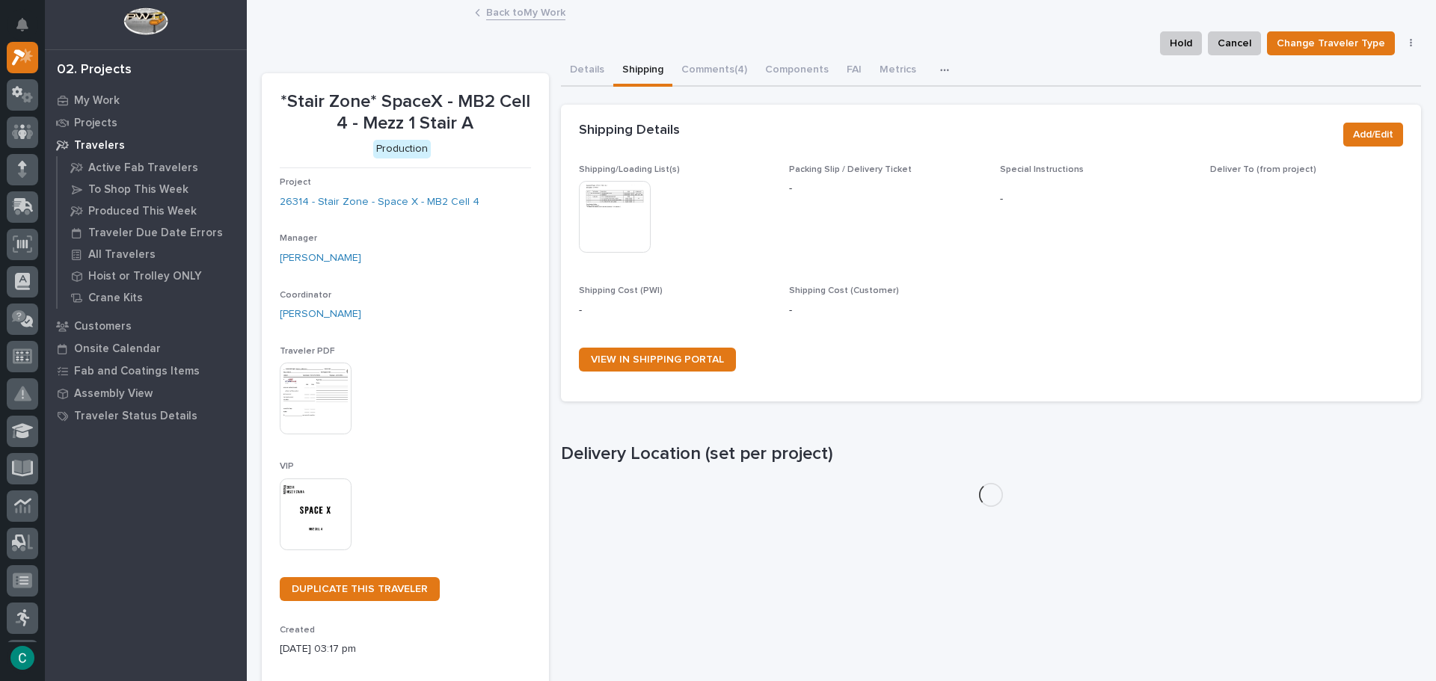
click at [619, 188] on img at bounding box center [615, 217] width 72 height 72
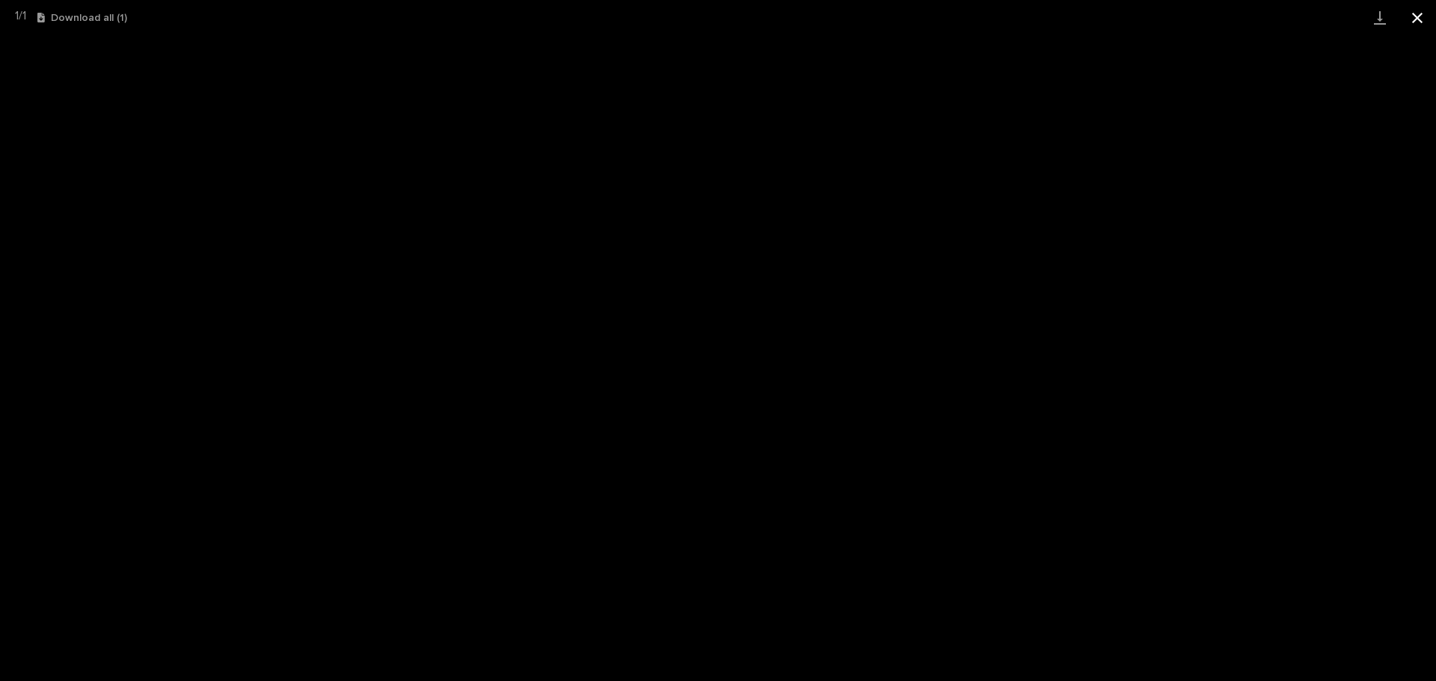
click at [1416, 16] on button "Close gallery" at bounding box center [1416, 17] width 37 height 35
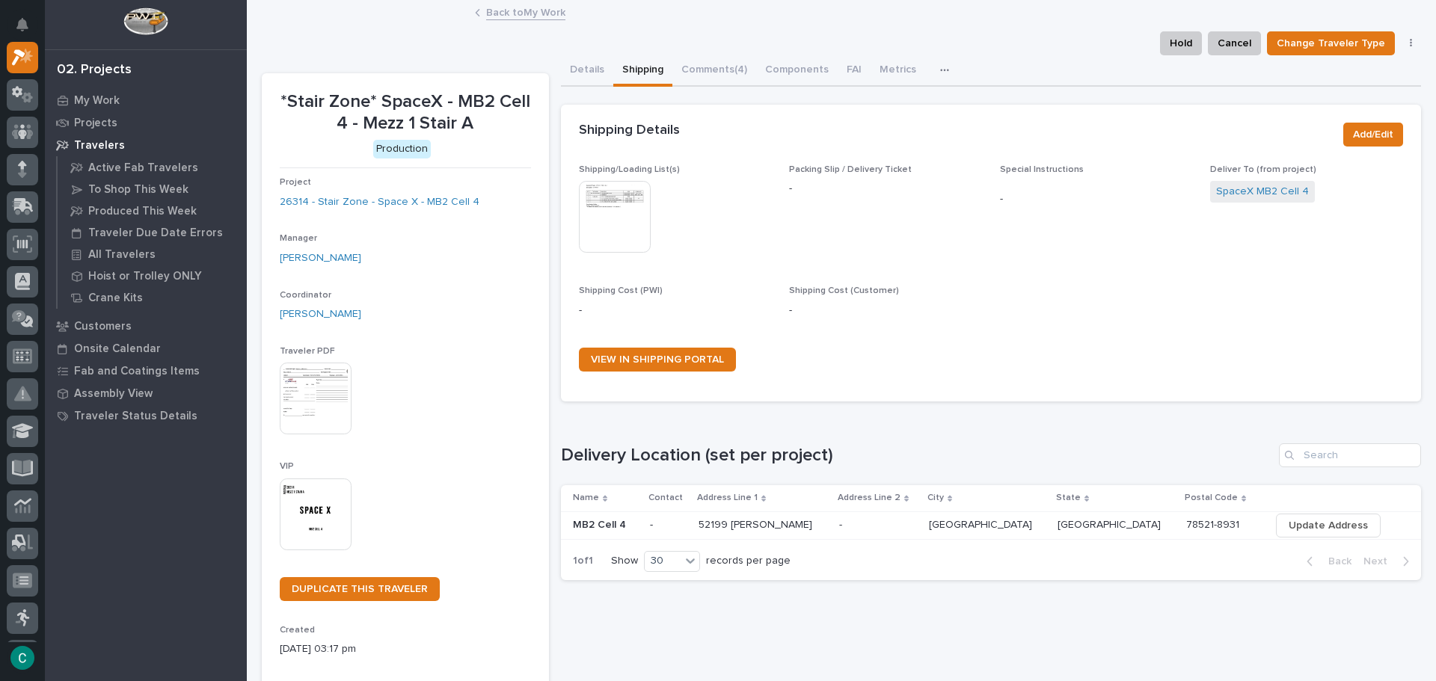
click at [532, 13] on link "Back to My Work" at bounding box center [525, 11] width 79 height 17
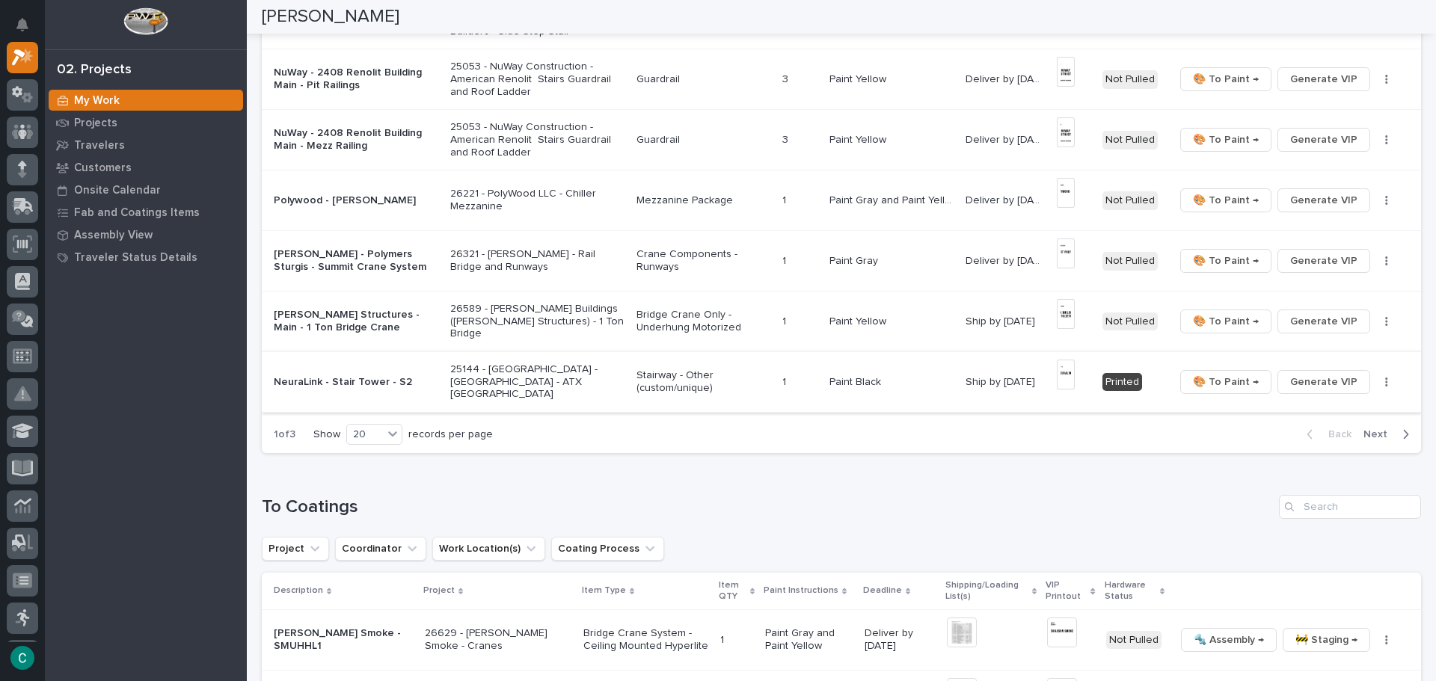
scroll to position [1047, 0]
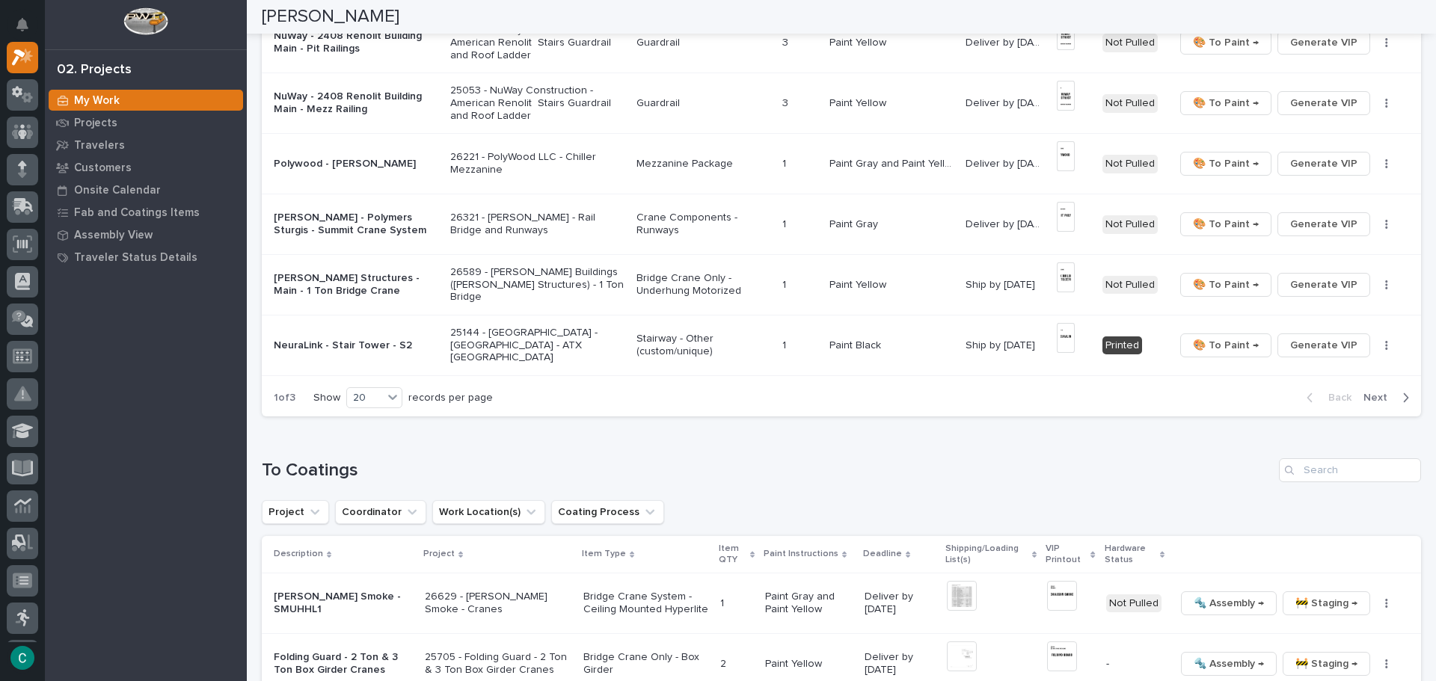
drag, startPoint x: 1393, startPoint y: 400, endPoint x: 1360, endPoint y: 426, distance: 42.0
click at [1402, 400] on icon "button" at bounding box center [1405, 397] width 7 height 13
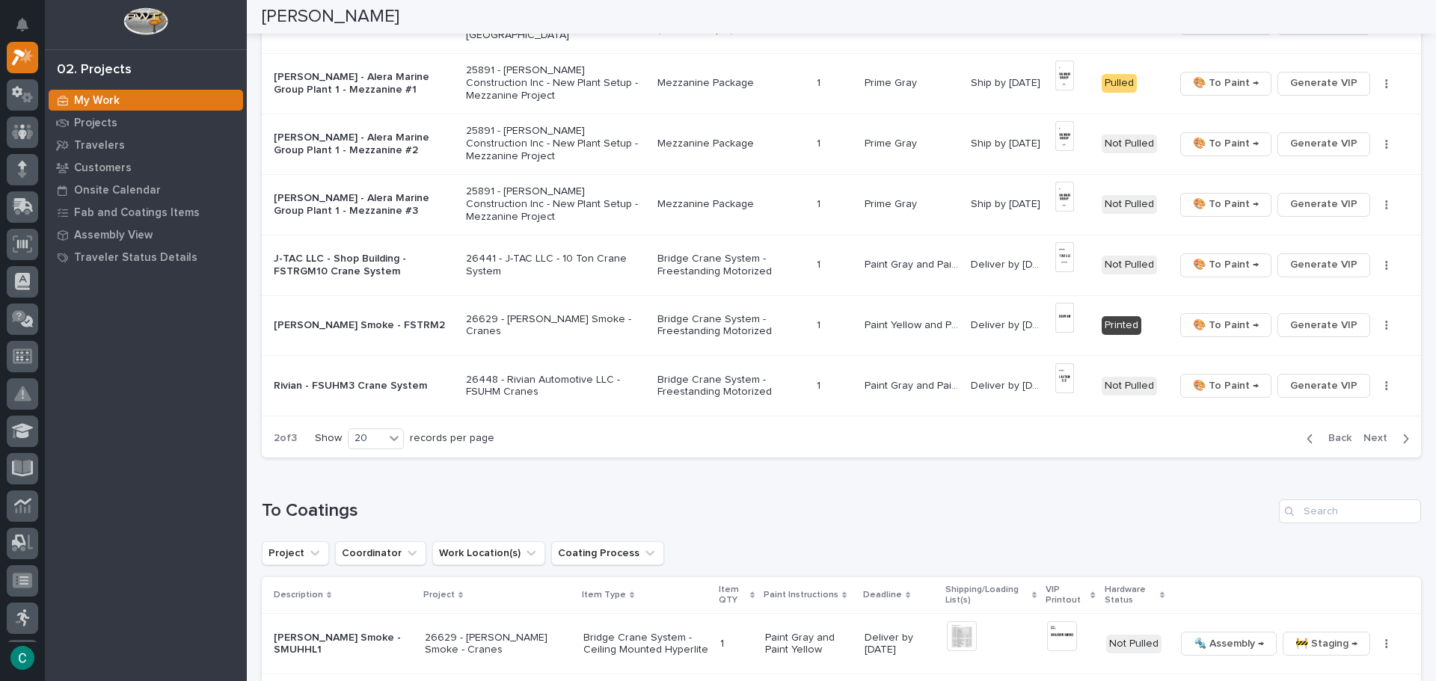
scroll to position [1067, 0]
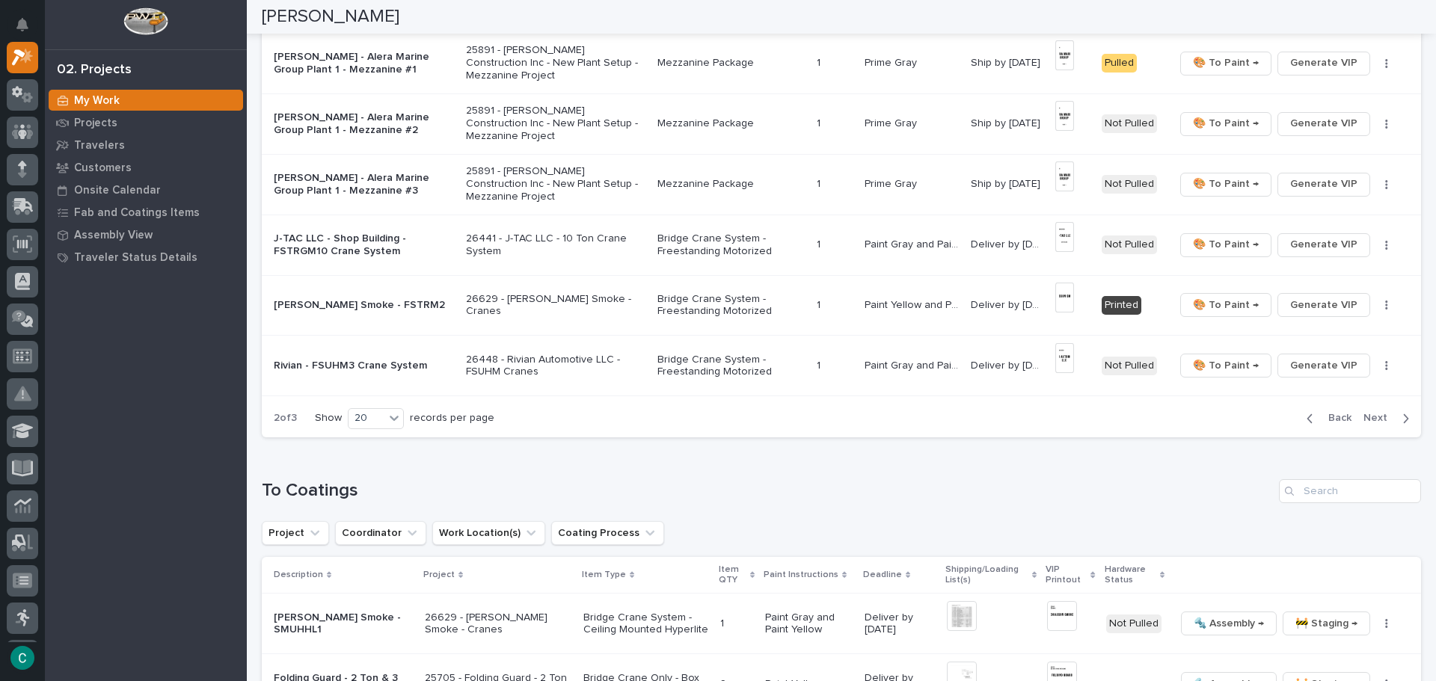
click at [1377, 423] on span "Next" at bounding box center [1379, 417] width 33 height 13
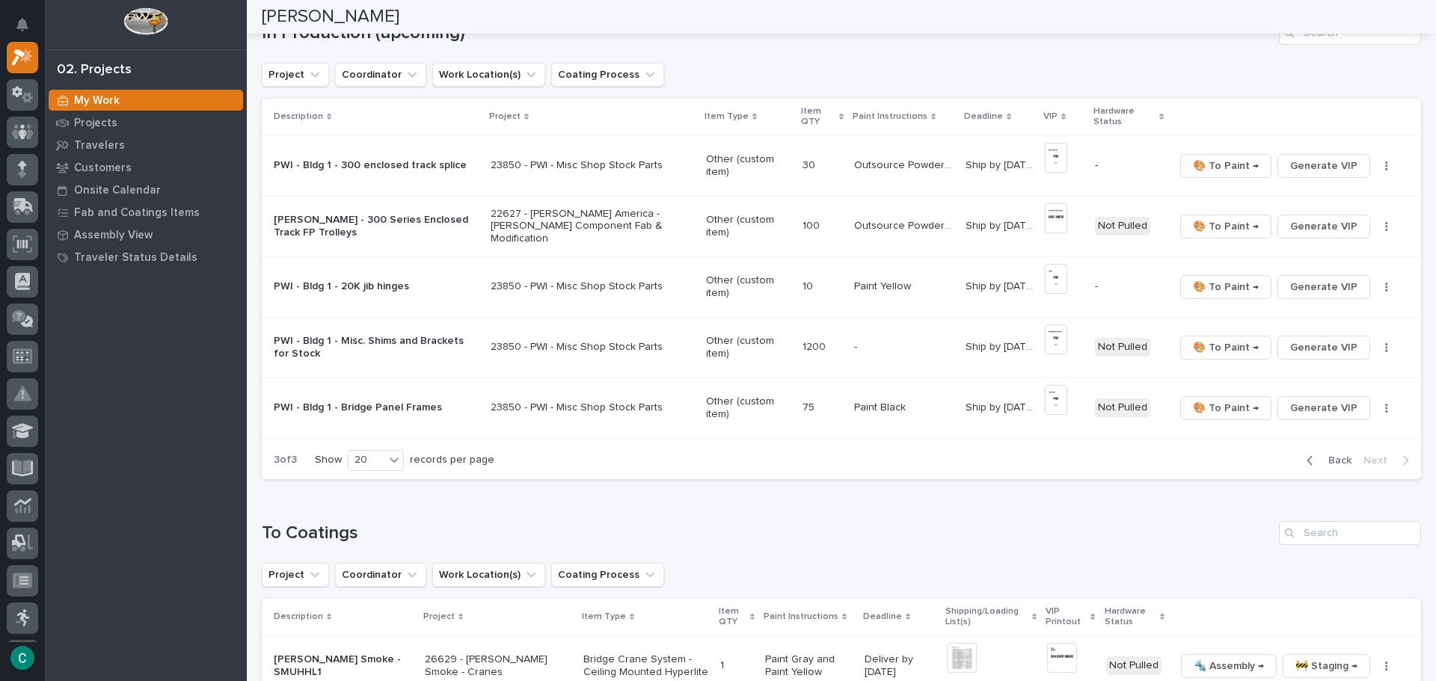
scroll to position [90, 0]
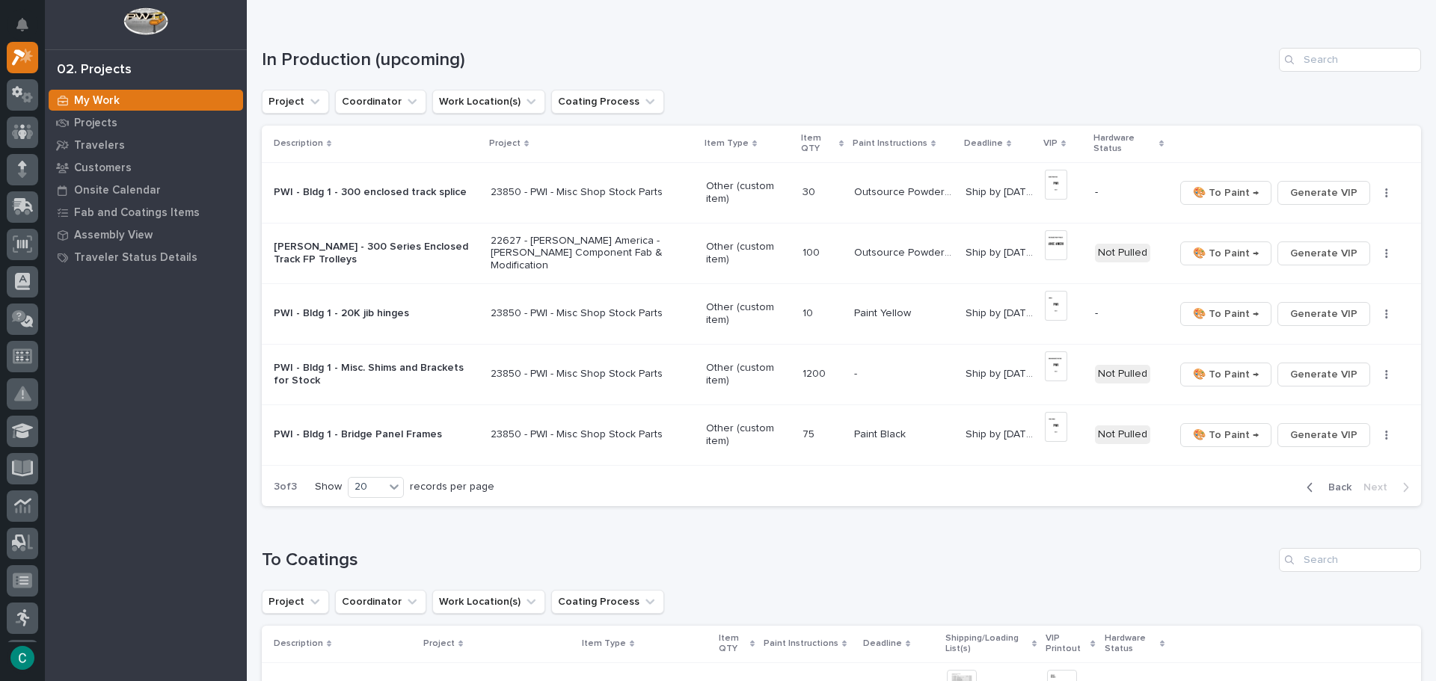
click at [1309, 488] on div "button" at bounding box center [1312, 487] width 13 height 13
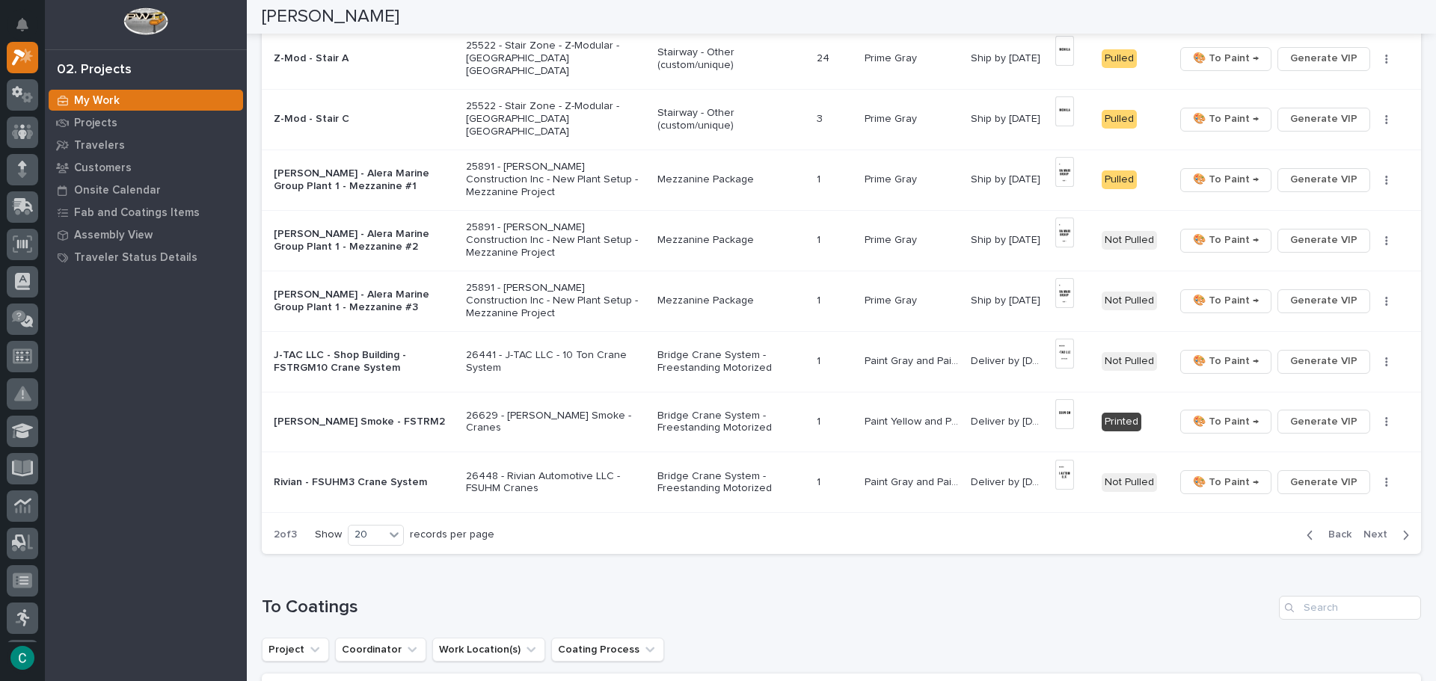
scroll to position [987, 0]
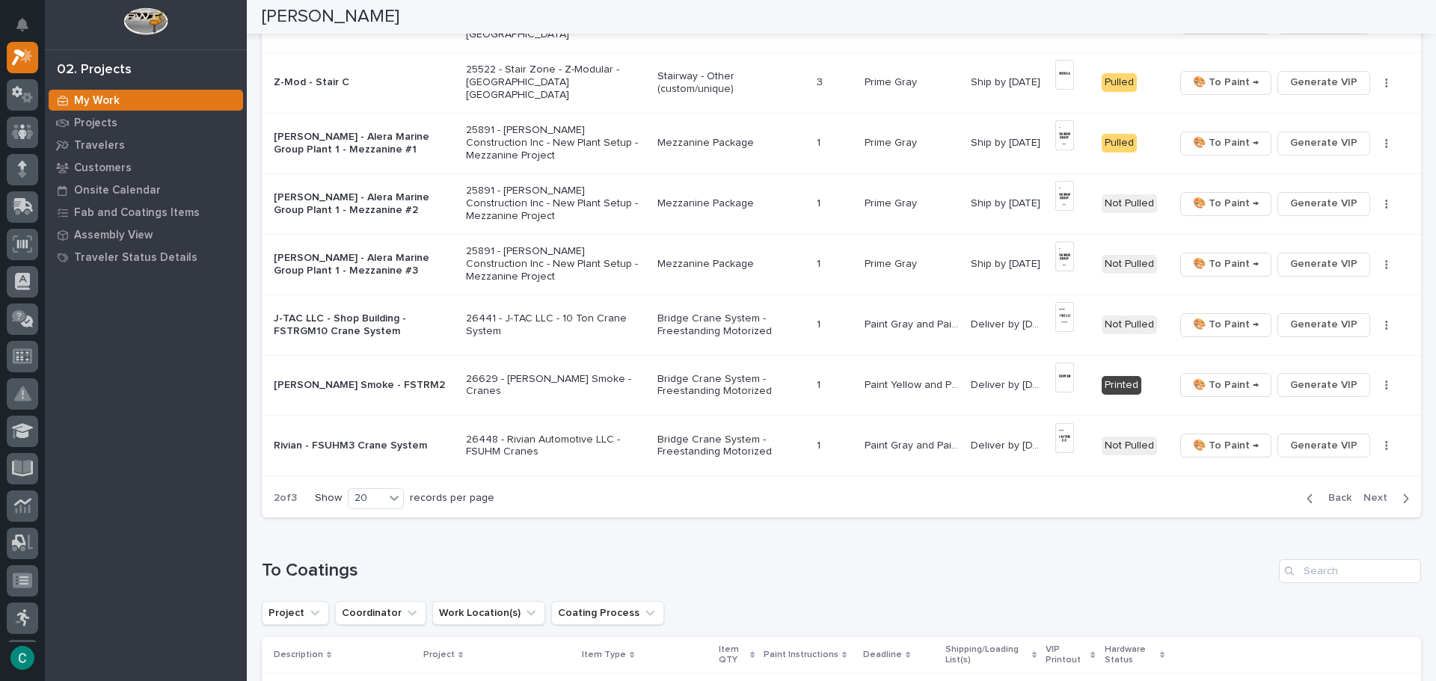
click at [1306, 497] on icon "button" at bounding box center [1309, 498] width 7 height 13
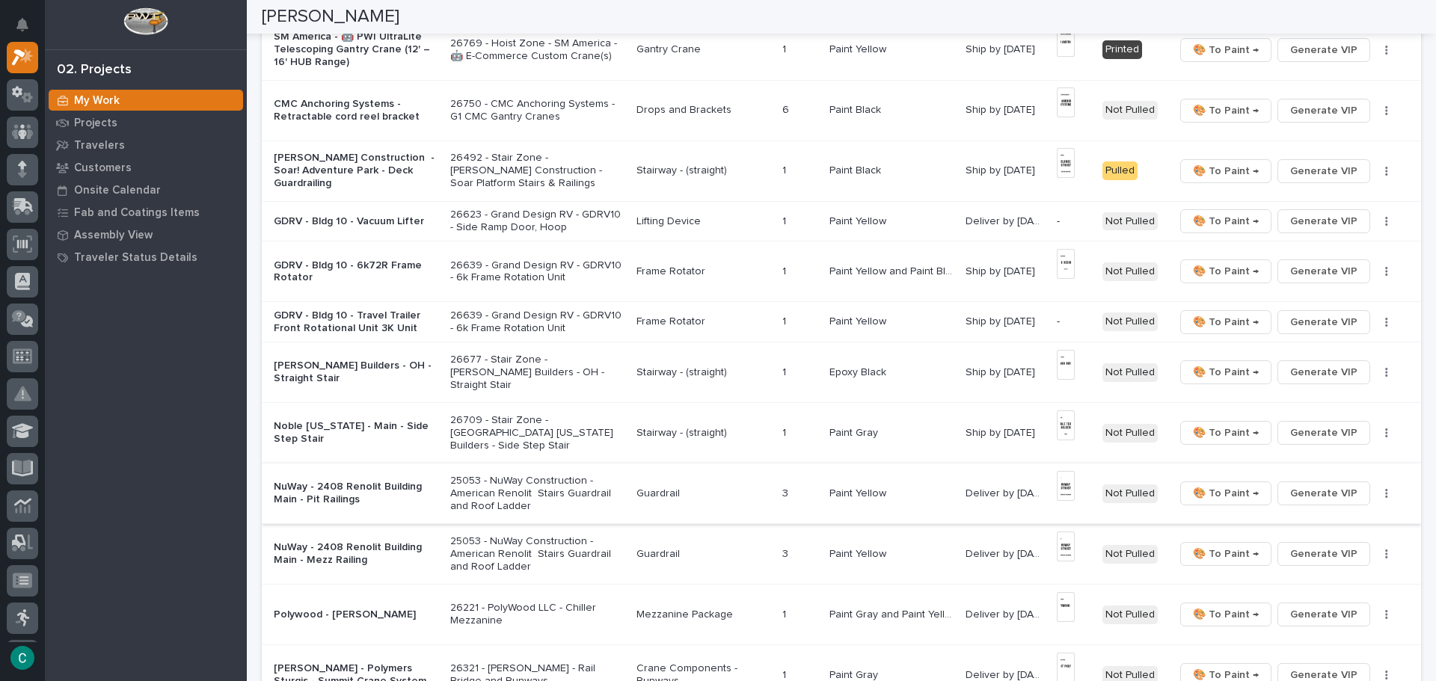
scroll to position [593, 0]
click at [1329, 331] on span "Generate VIP" at bounding box center [1323, 325] width 67 height 18
click at [1300, 225] on span "Generate VIP" at bounding box center [1323, 224] width 67 height 18
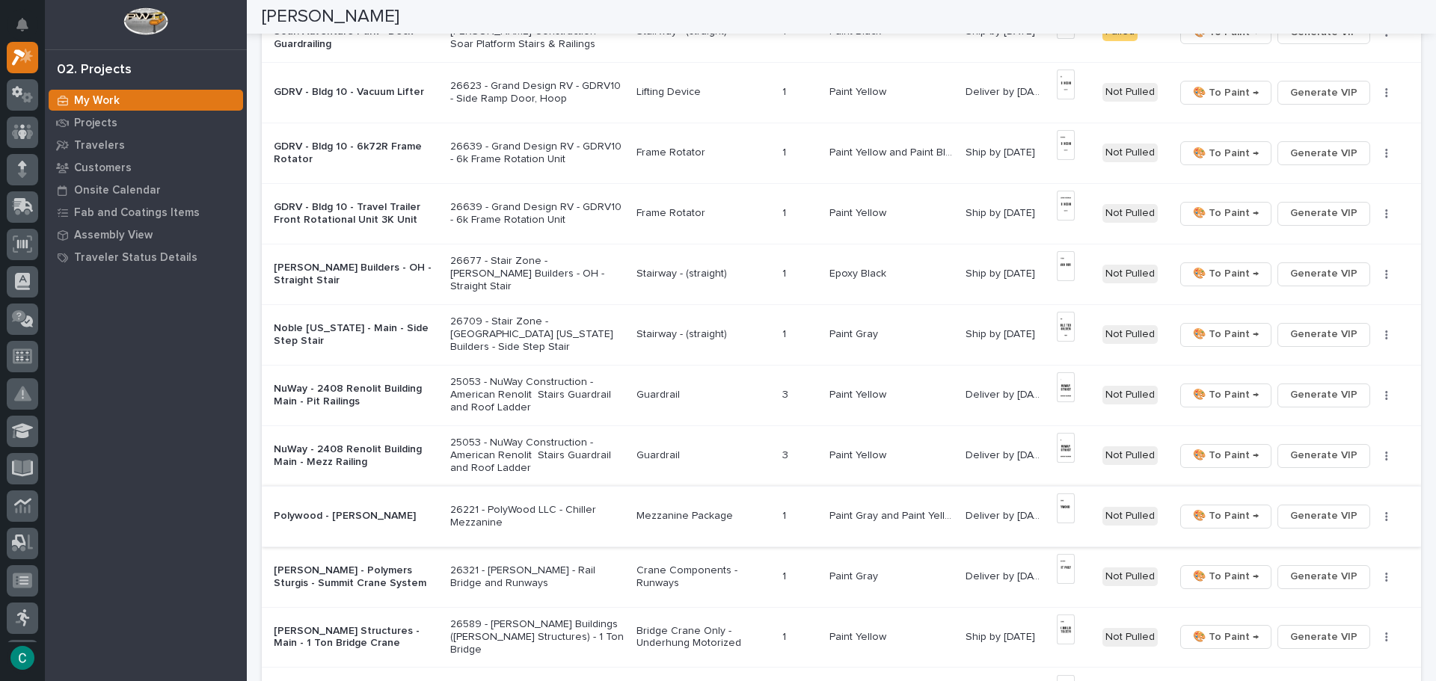
scroll to position [972, 0]
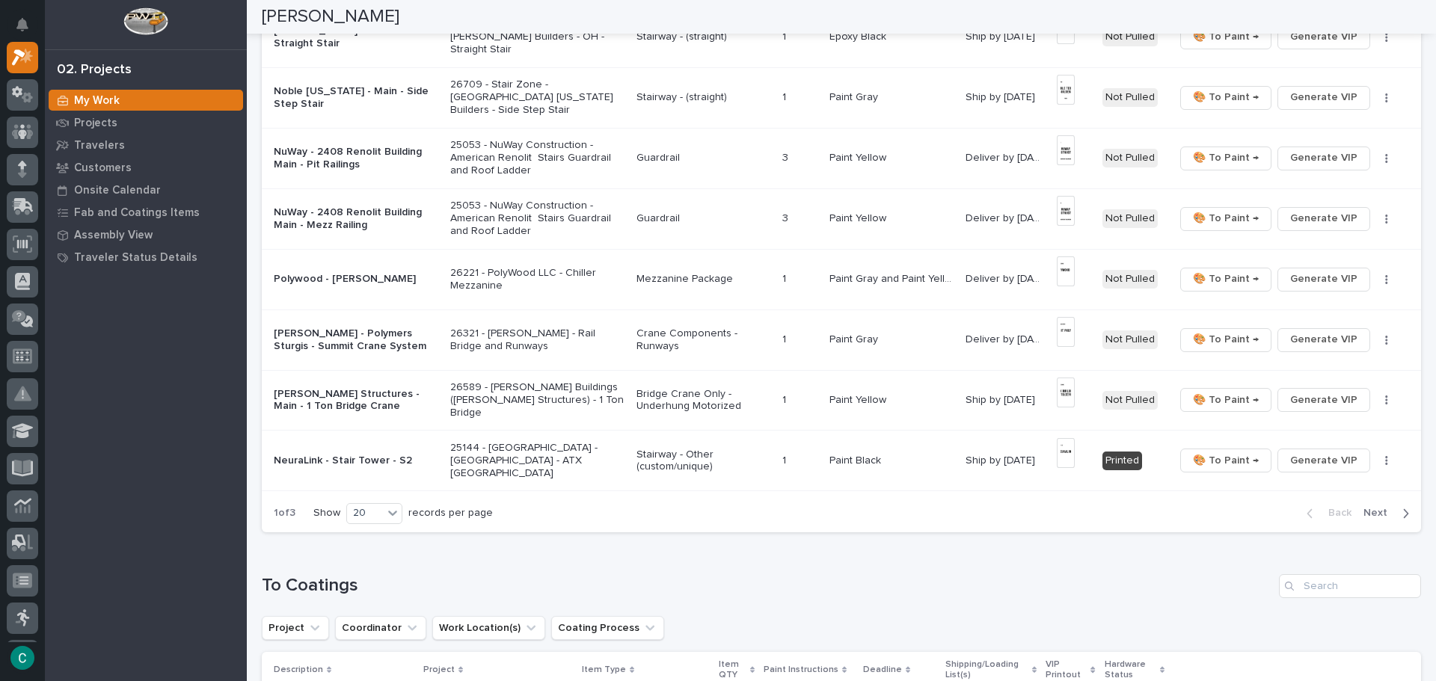
drag, startPoint x: 1359, startPoint y: 514, endPoint x: 1281, endPoint y: 494, distance: 81.1
click at [1363, 514] on span "Next" at bounding box center [1379, 512] width 33 height 13
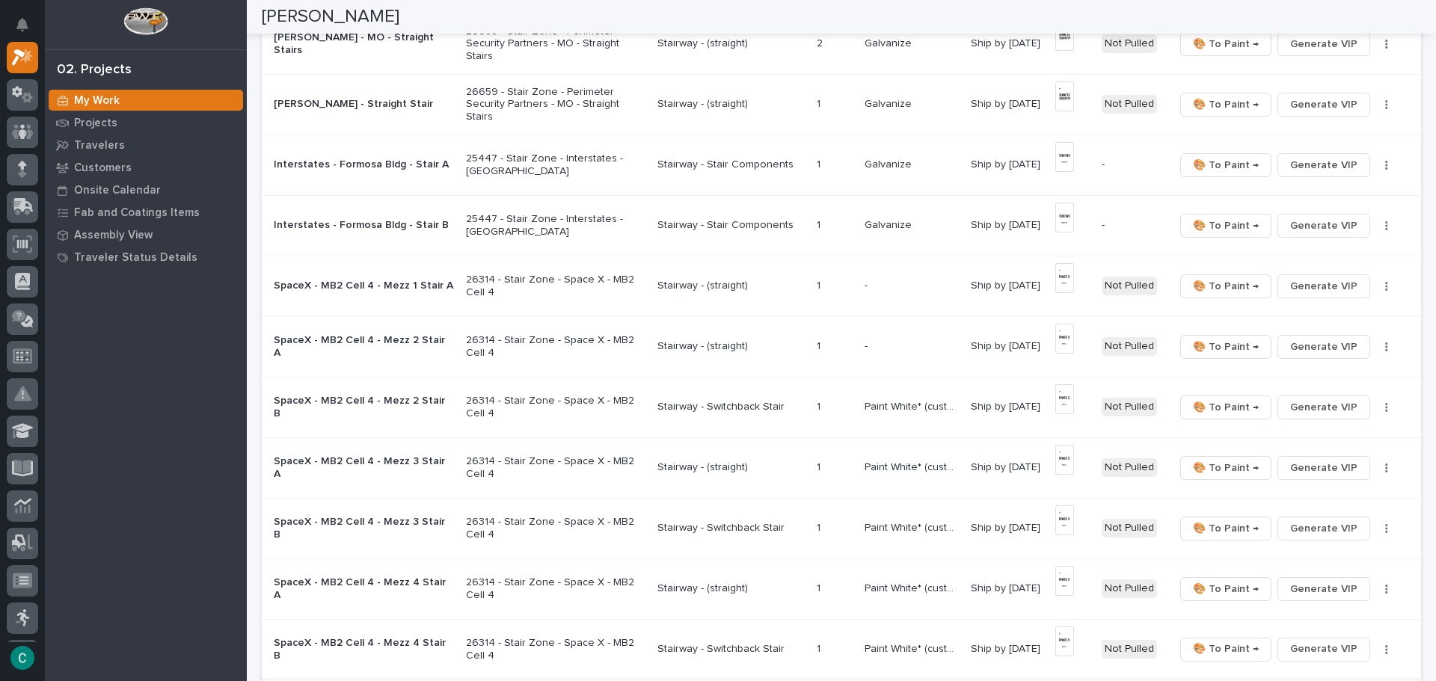
scroll to position [374, 0]
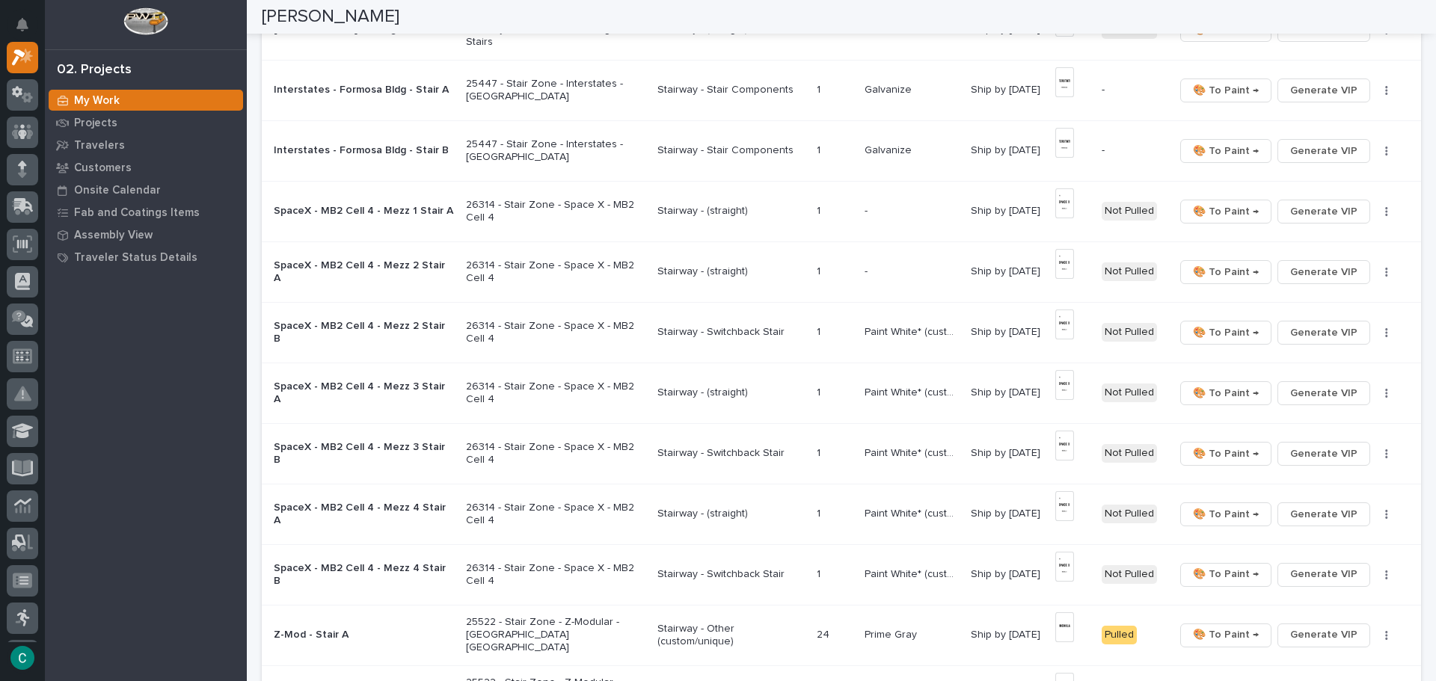
click at [533, 328] on p "26314 - Stair Zone - Space X - MB2 Cell 4" at bounding box center [555, 332] width 179 height 25
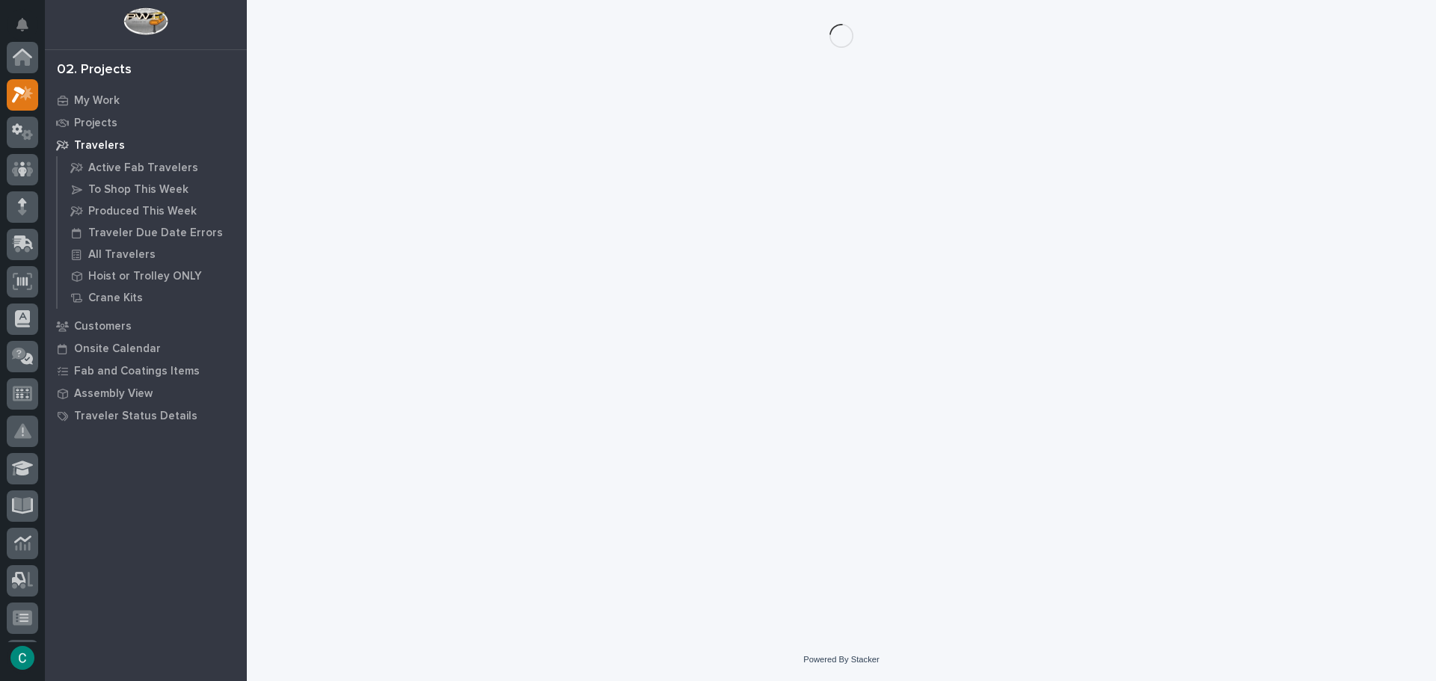
scroll to position [37, 0]
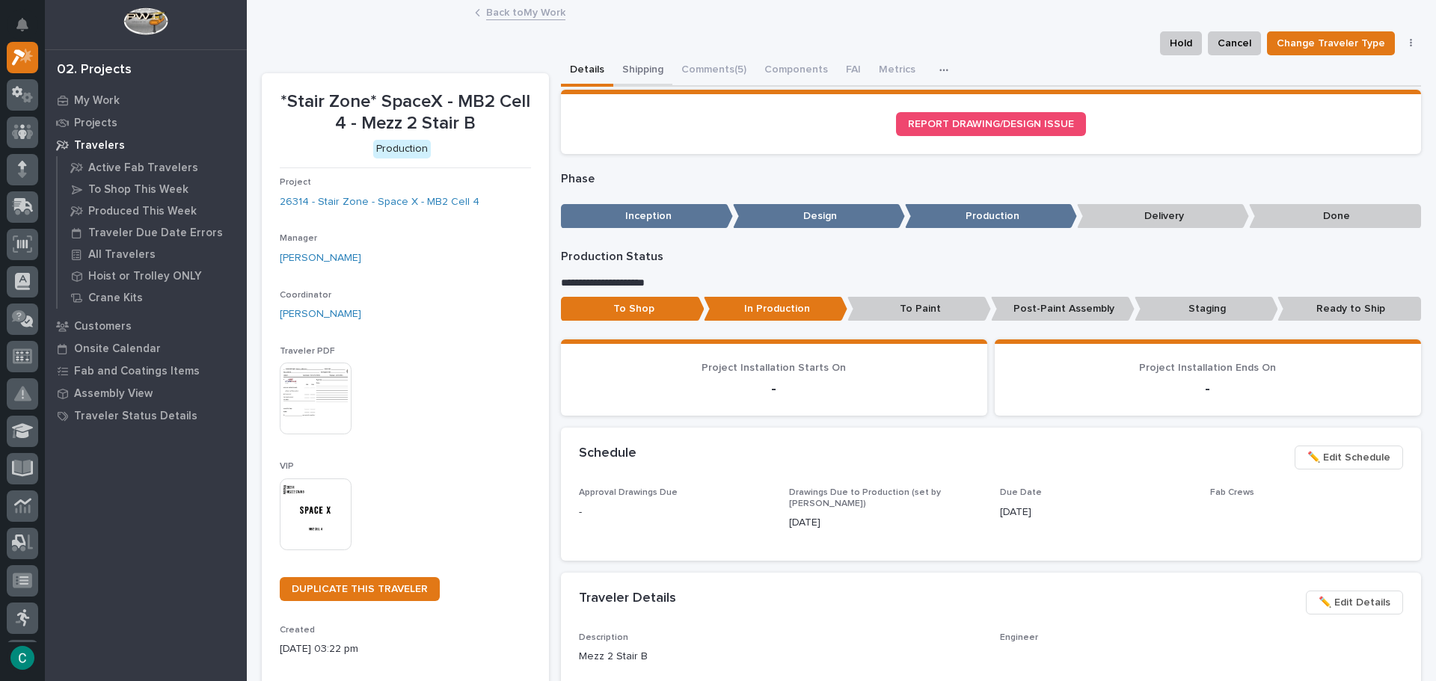
click at [631, 64] on button "Shipping" at bounding box center [642, 70] width 59 height 31
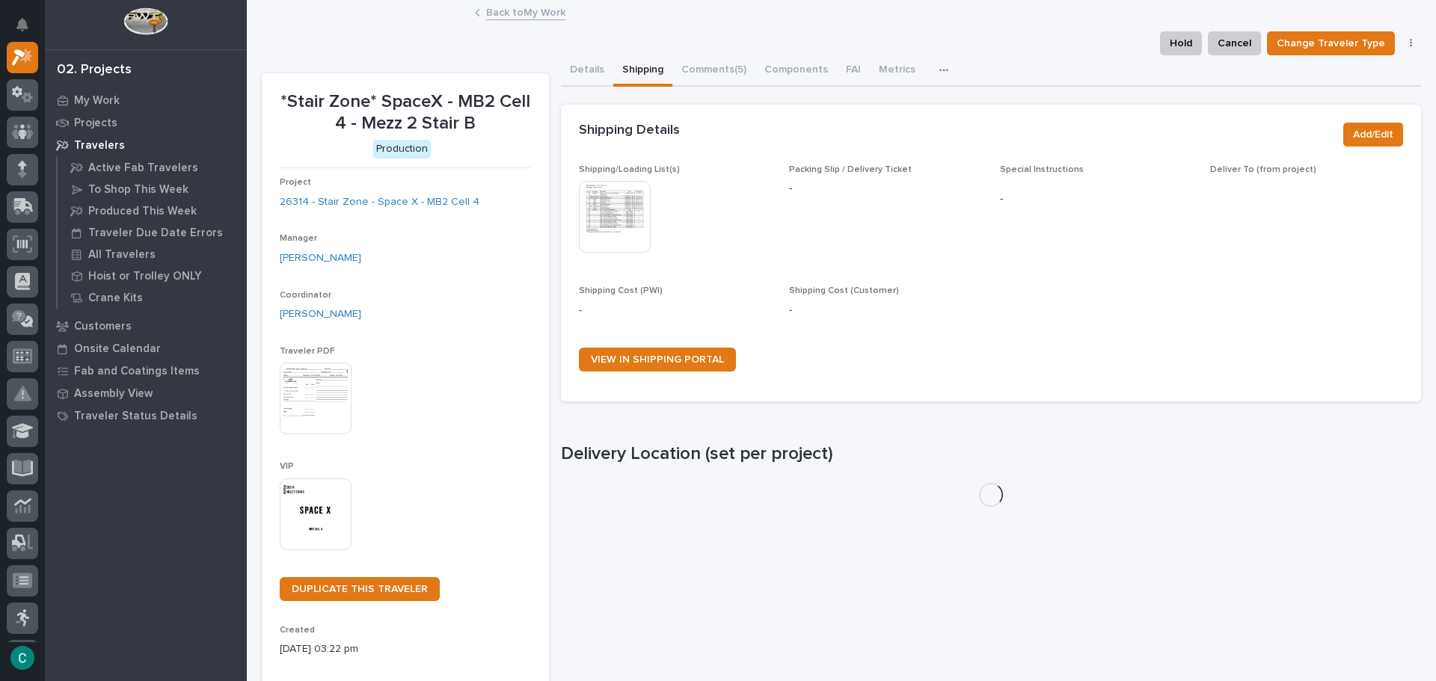
click at [622, 218] on img at bounding box center [615, 217] width 72 height 72
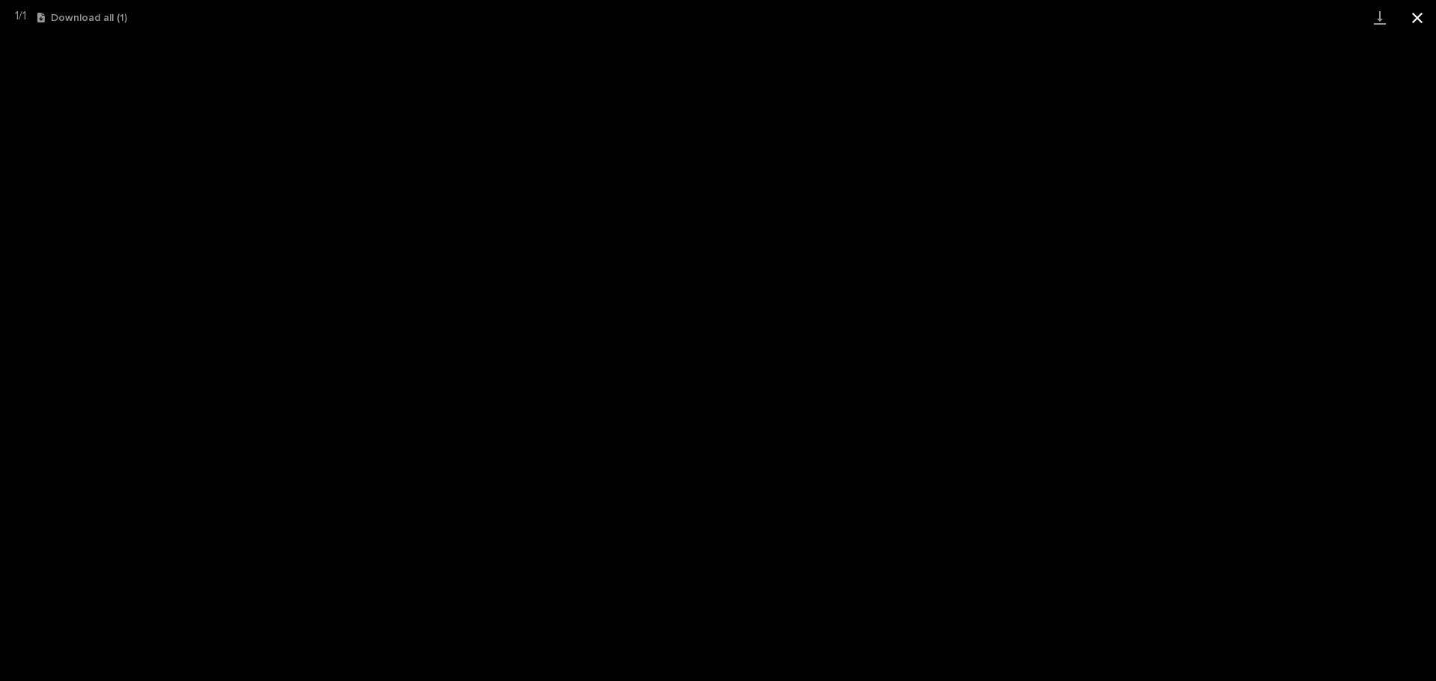
click at [1419, 18] on button "Close gallery" at bounding box center [1416, 17] width 37 height 35
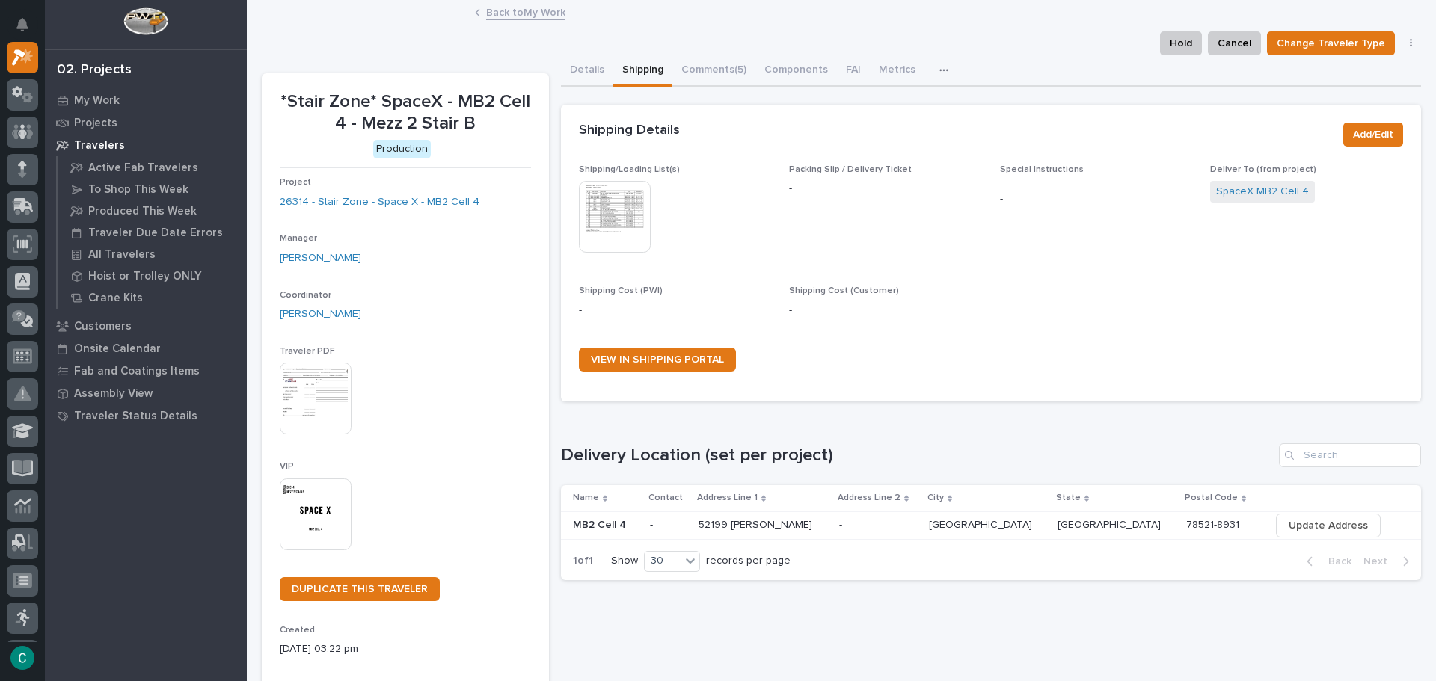
click at [538, 15] on link "Back to My Work" at bounding box center [525, 11] width 79 height 17
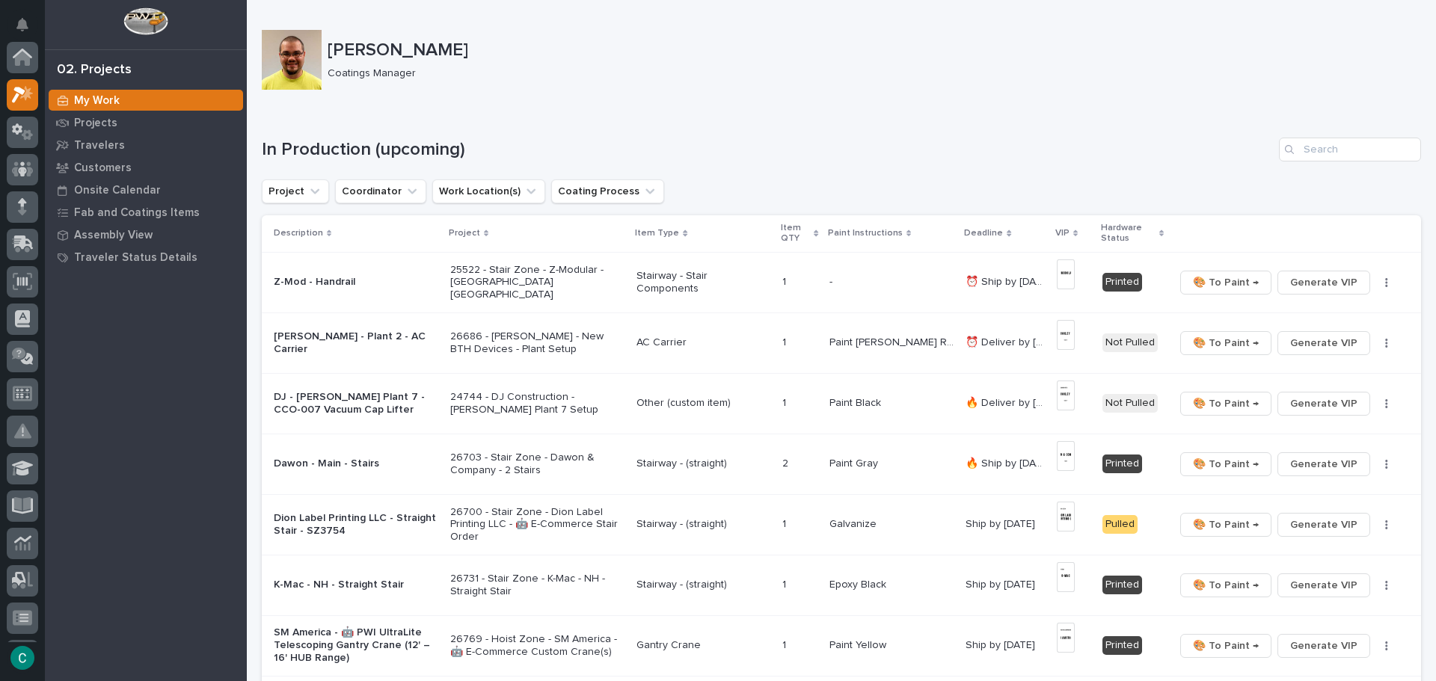
scroll to position [37, 0]
click at [126, 146] on div "Travelers" at bounding box center [146, 145] width 194 height 21
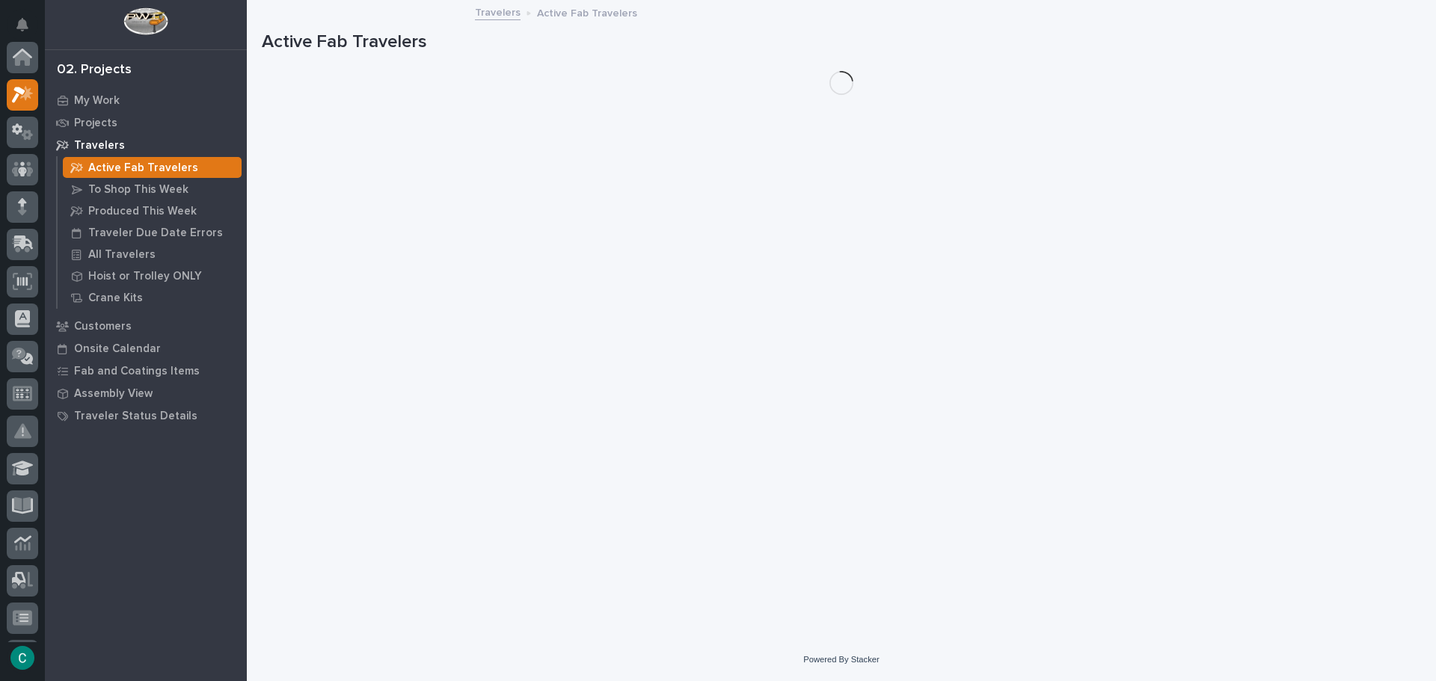
scroll to position [37, 0]
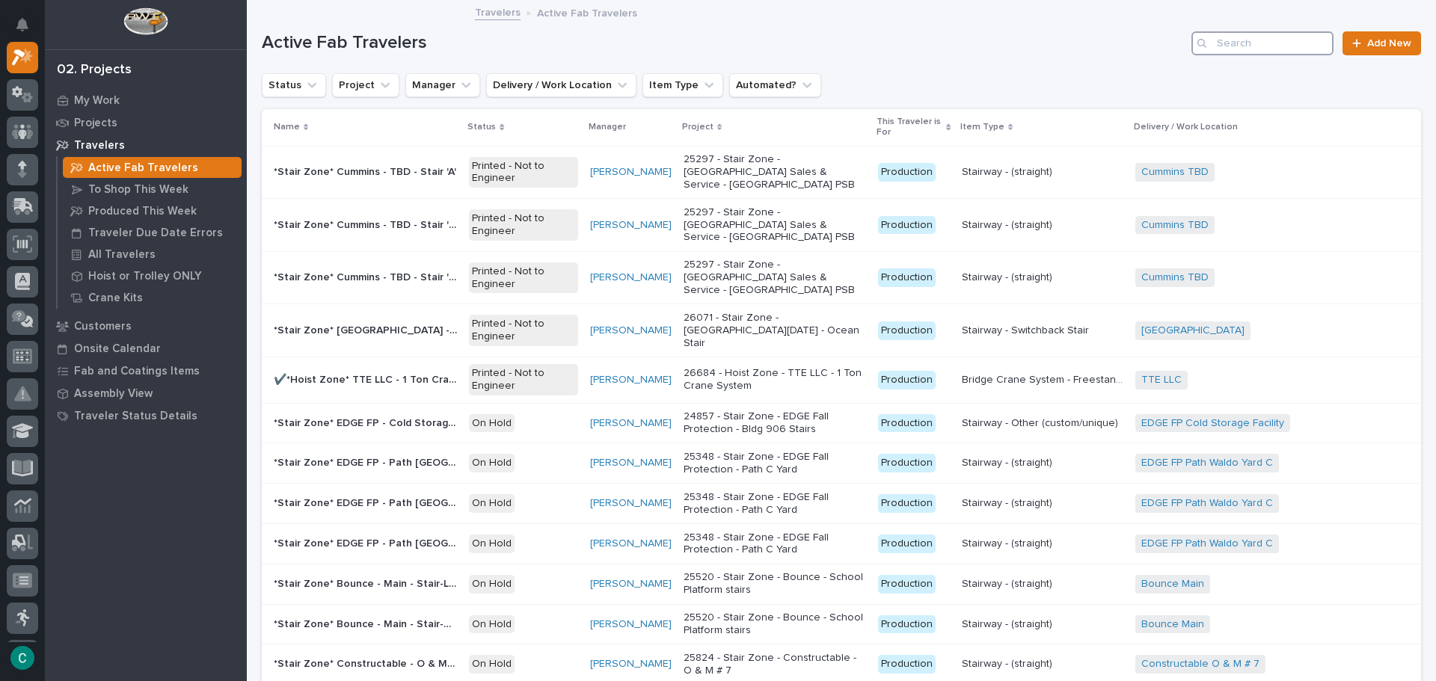
click at [1236, 50] on input "Search" at bounding box center [1262, 43] width 142 height 24
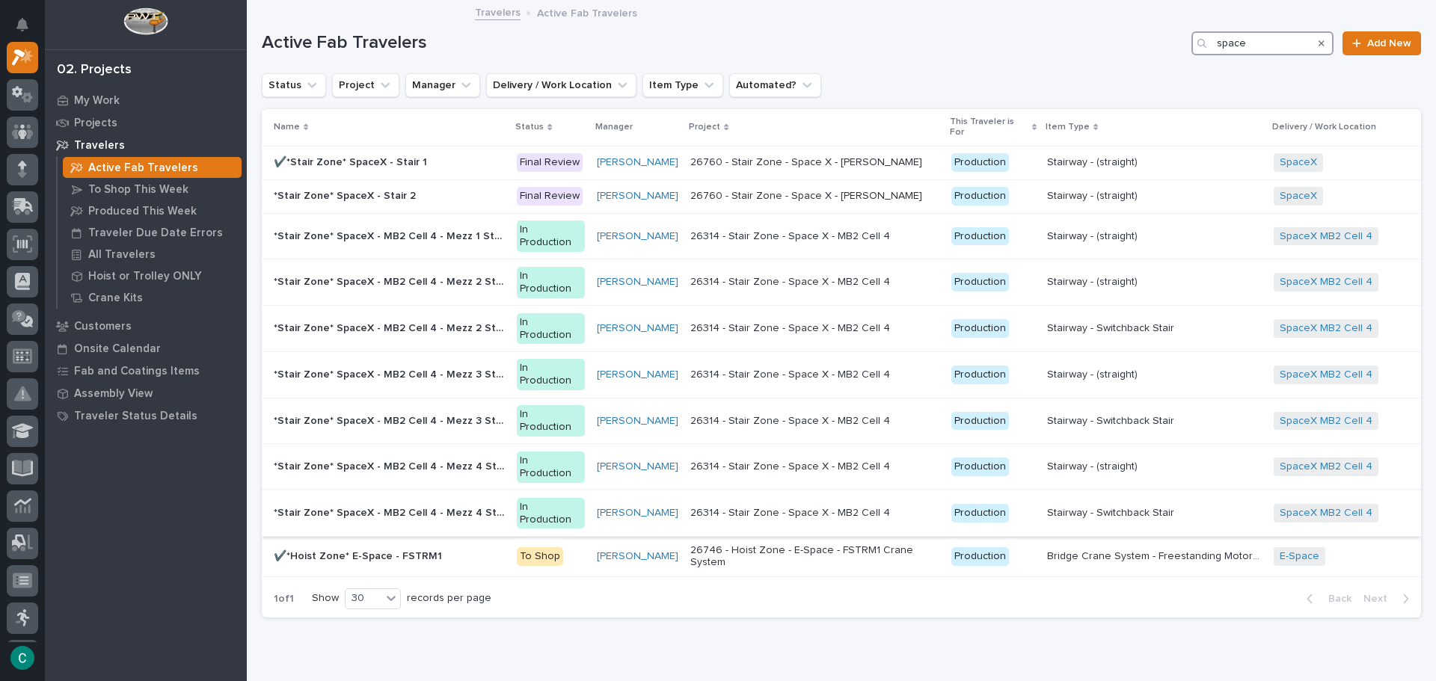
type input "space"
click at [485, 504] on p "*Stair Zone* SpaceX - MB2 Cell 4 - Mezz 4 Stair B" at bounding box center [391, 512] width 234 height 16
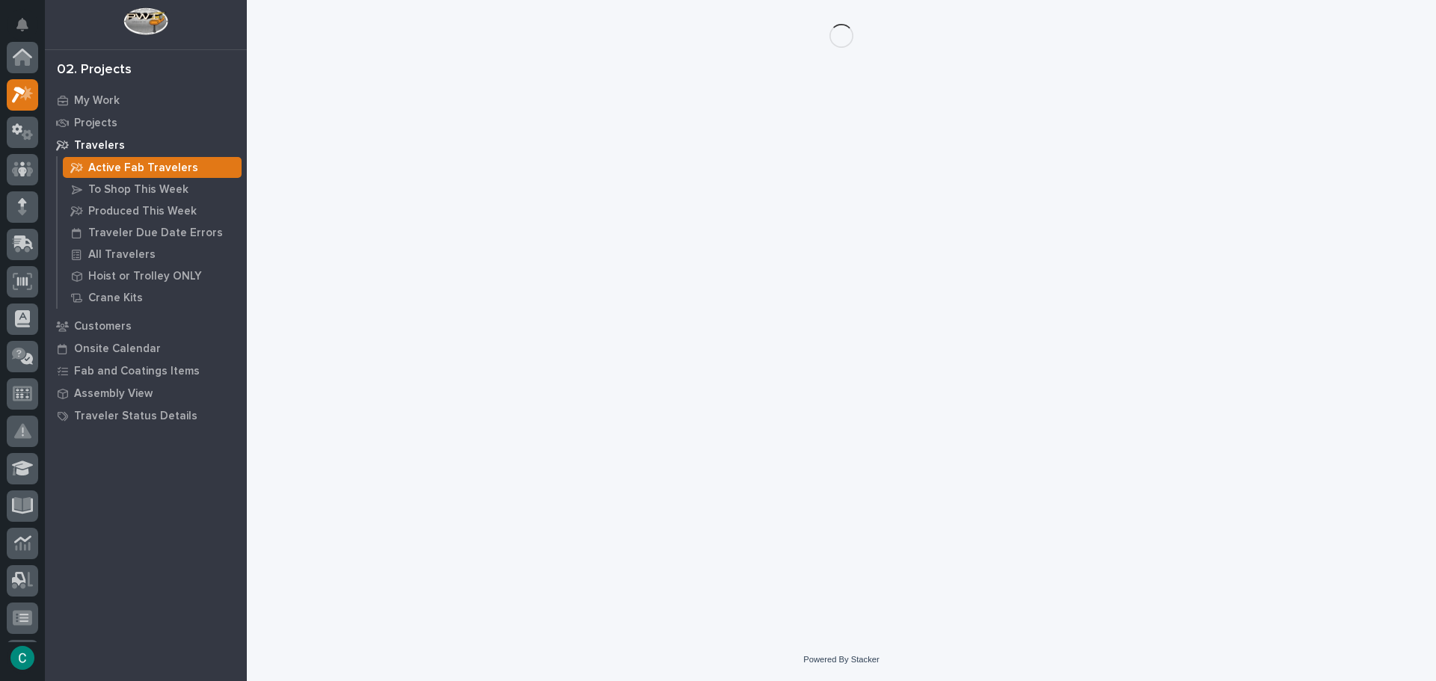
scroll to position [37, 0]
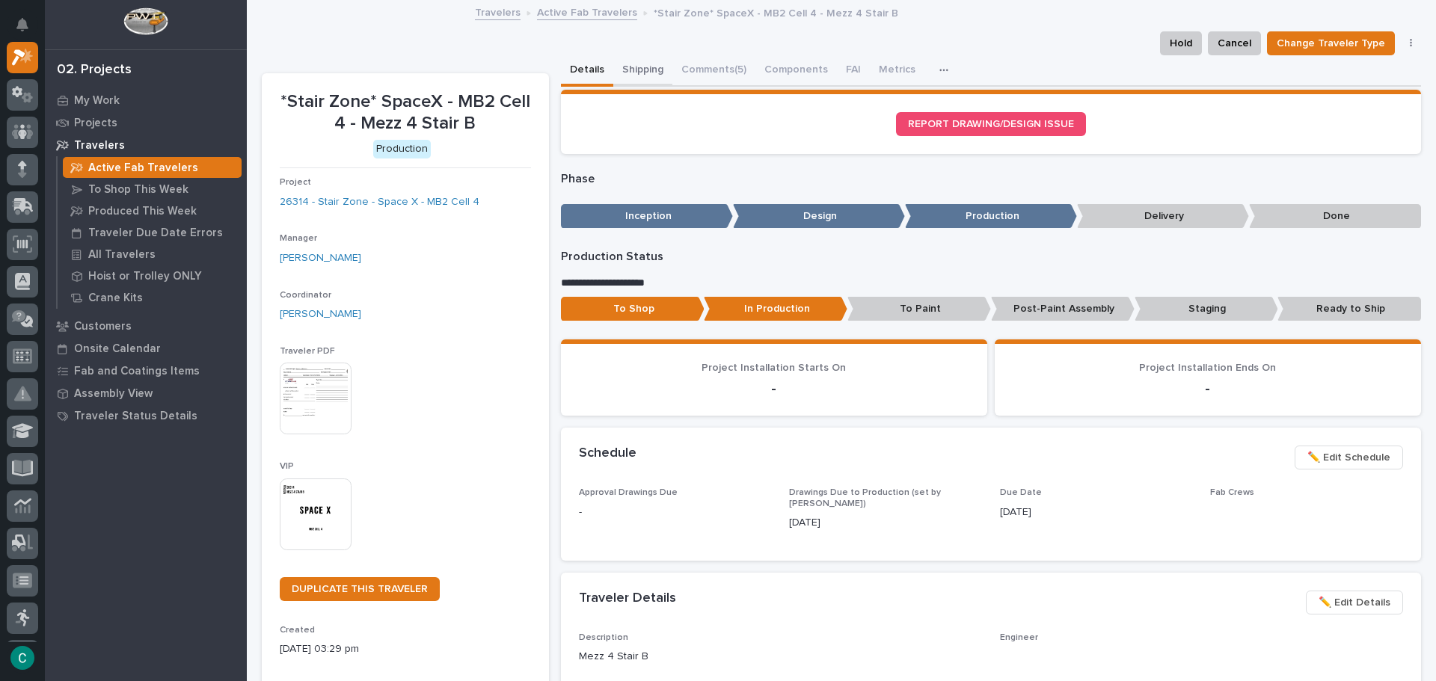
click at [650, 68] on button "Shipping" at bounding box center [642, 70] width 59 height 31
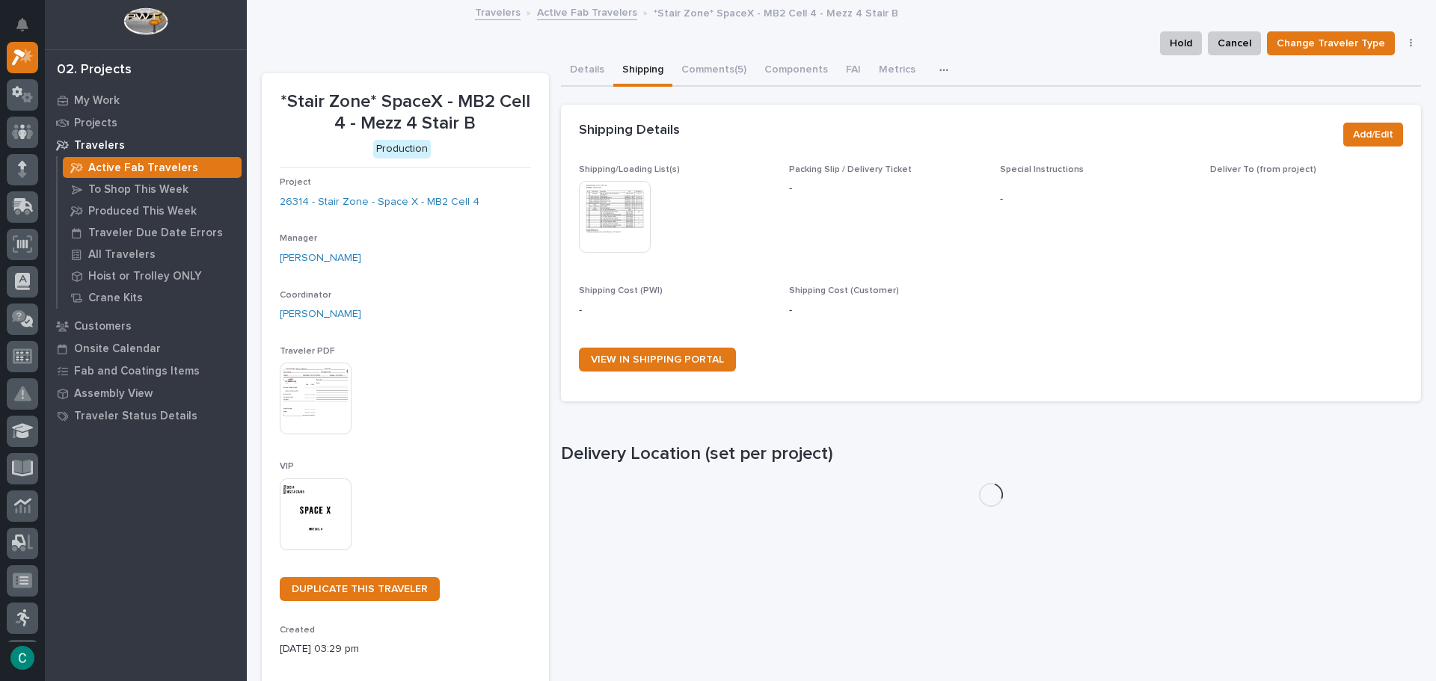
click at [621, 228] on img at bounding box center [615, 217] width 72 height 72
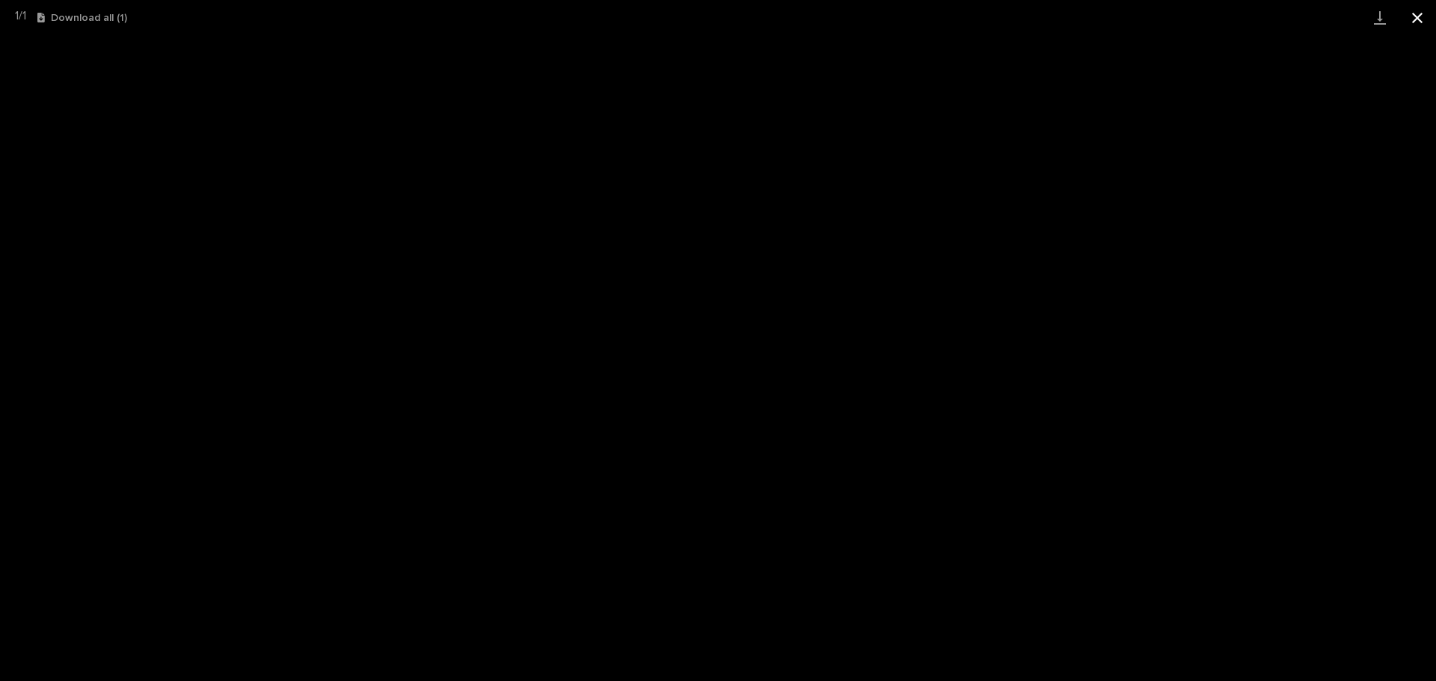
click at [1412, 16] on button "Close gallery" at bounding box center [1416, 17] width 37 height 35
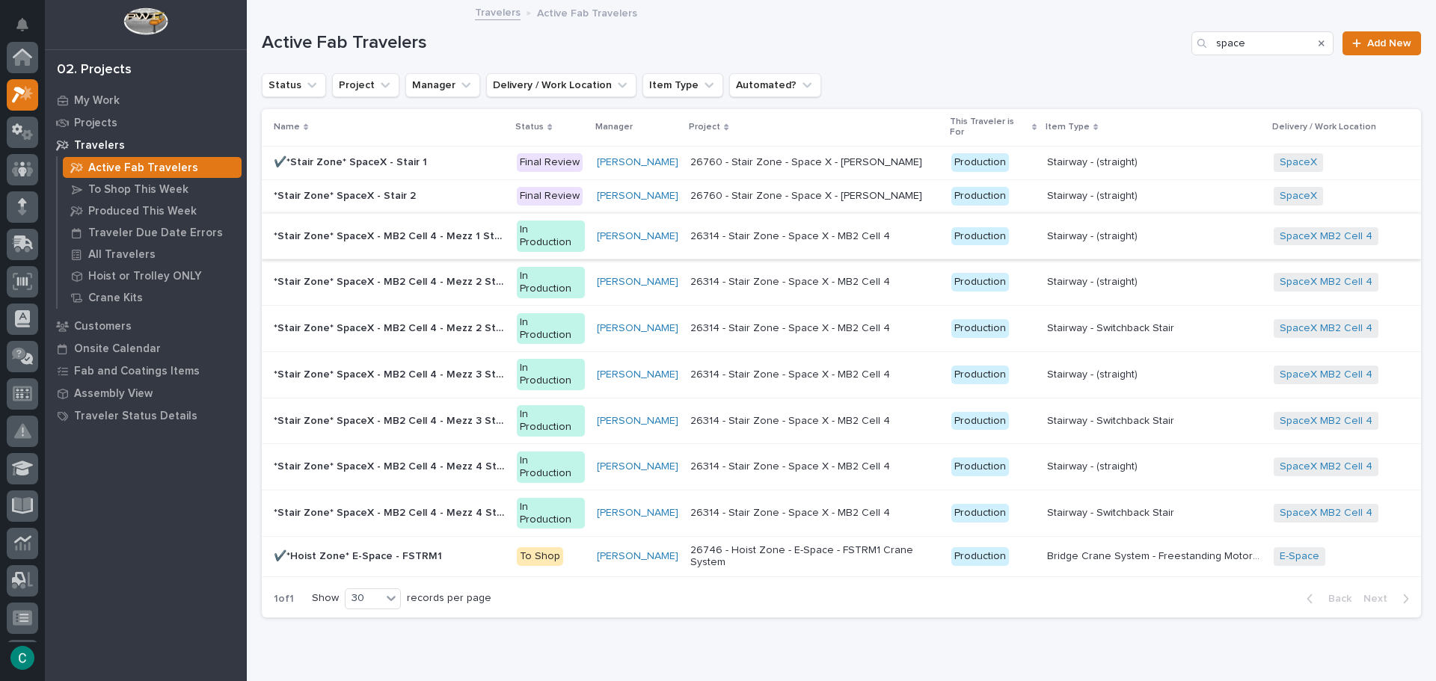
scroll to position [37, 0]
click at [467, 458] on p "*Stair Zone* SpaceX - MB2 Cell 4 - Mezz 4 Stair A" at bounding box center [391, 466] width 234 height 16
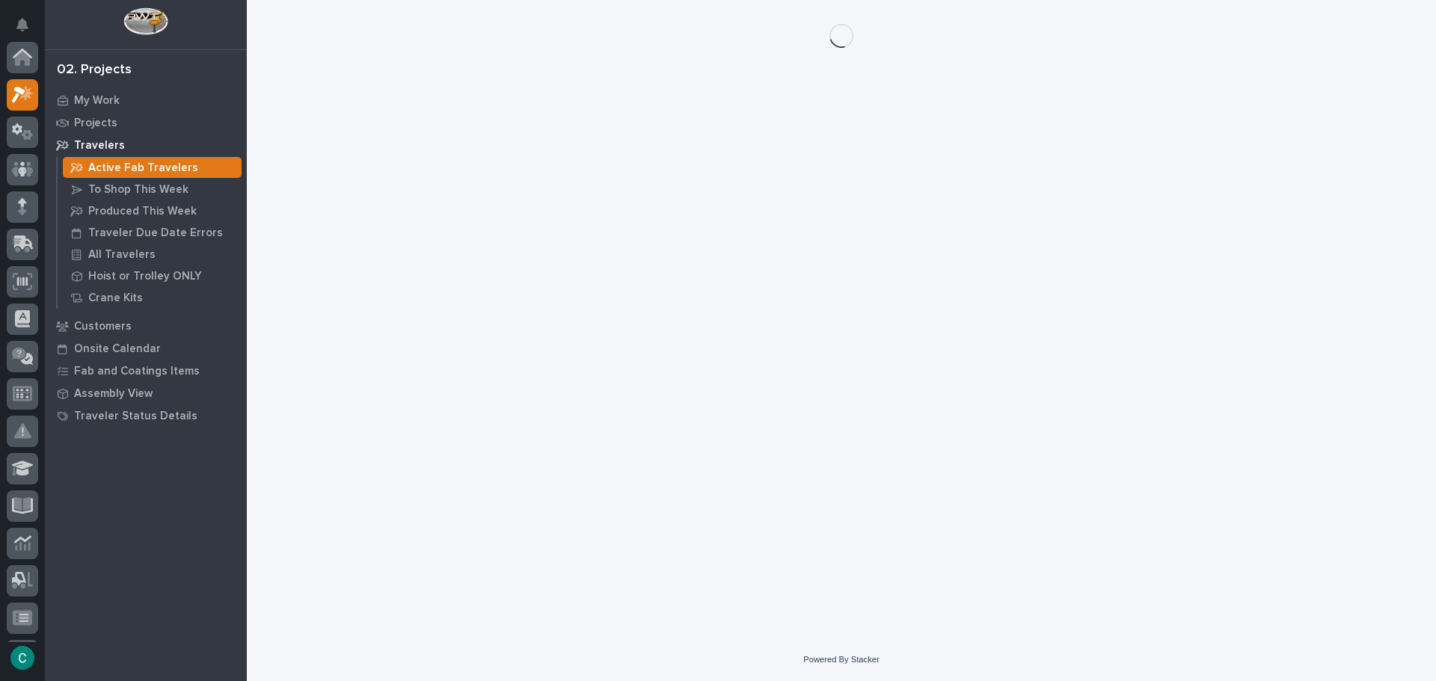
scroll to position [37, 0]
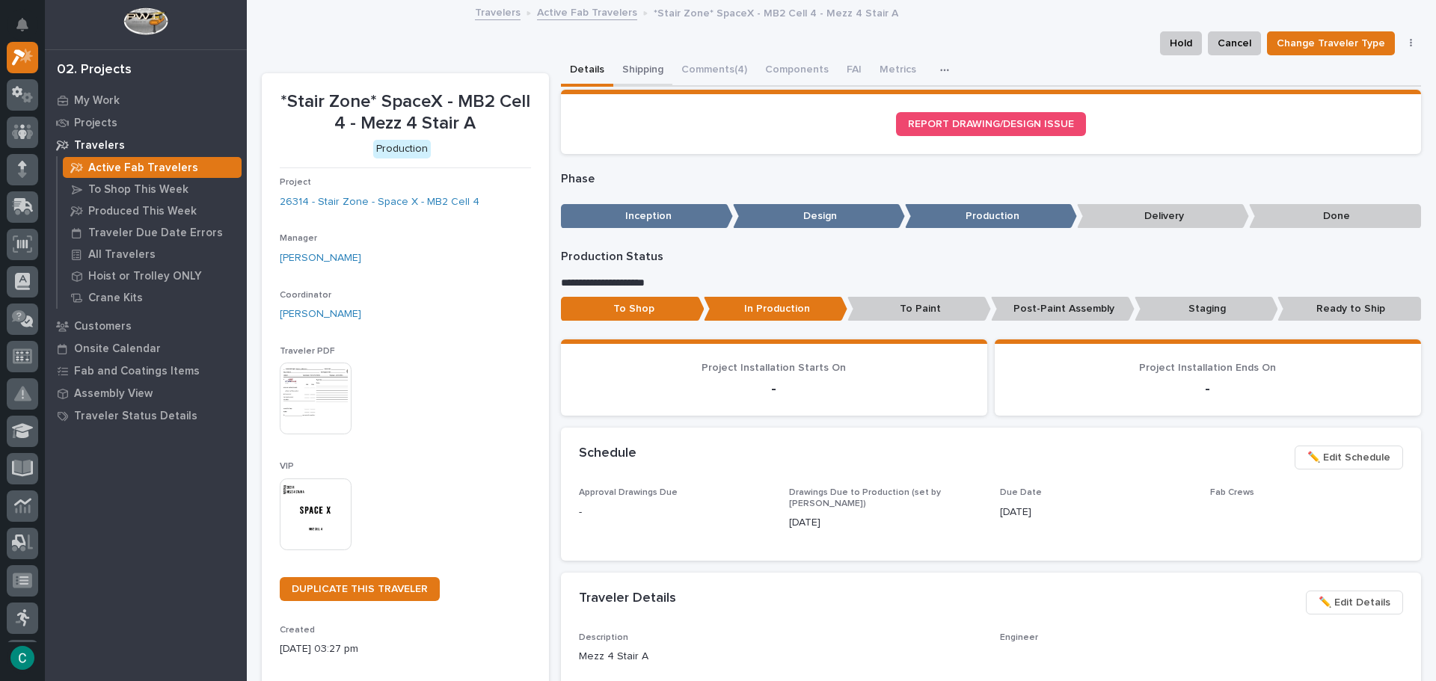
click at [635, 68] on button "Shipping" at bounding box center [642, 70] width 59 height 31
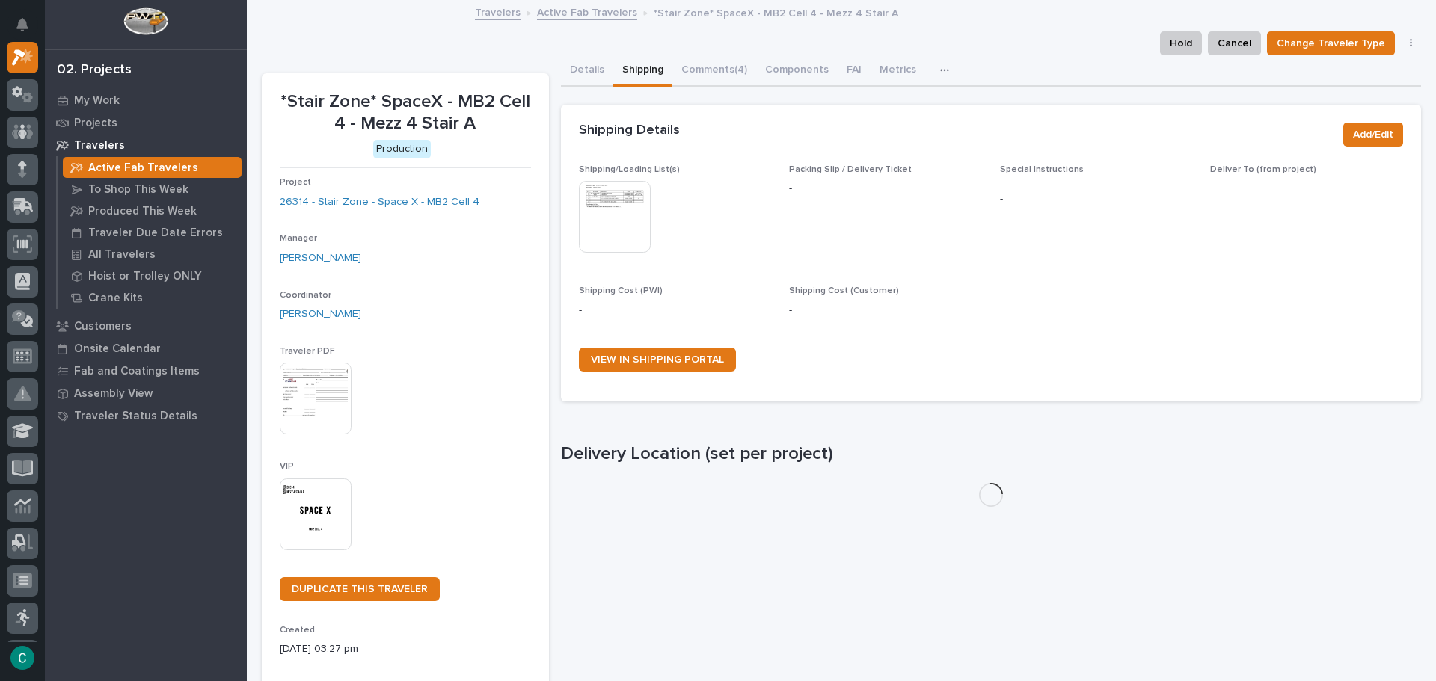
click at [605, 210] on img at bounding box center [615, 217] width 72 height 72
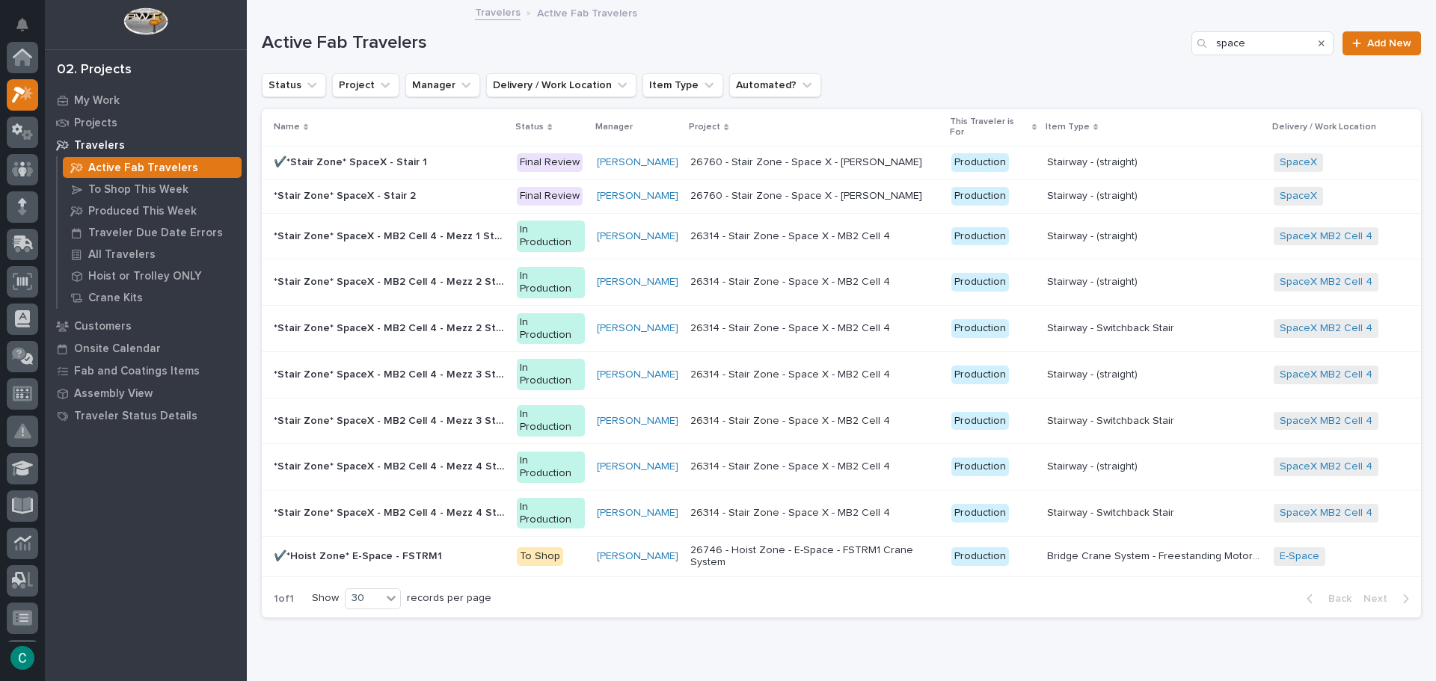
scroll to position [37, 0]
click at [452, 412] on p "*Stair Zone* SpaceX - MB2 Cell 4 - Mezz 3 Stair B" at bounding box center [391, 420] width 234 height 16
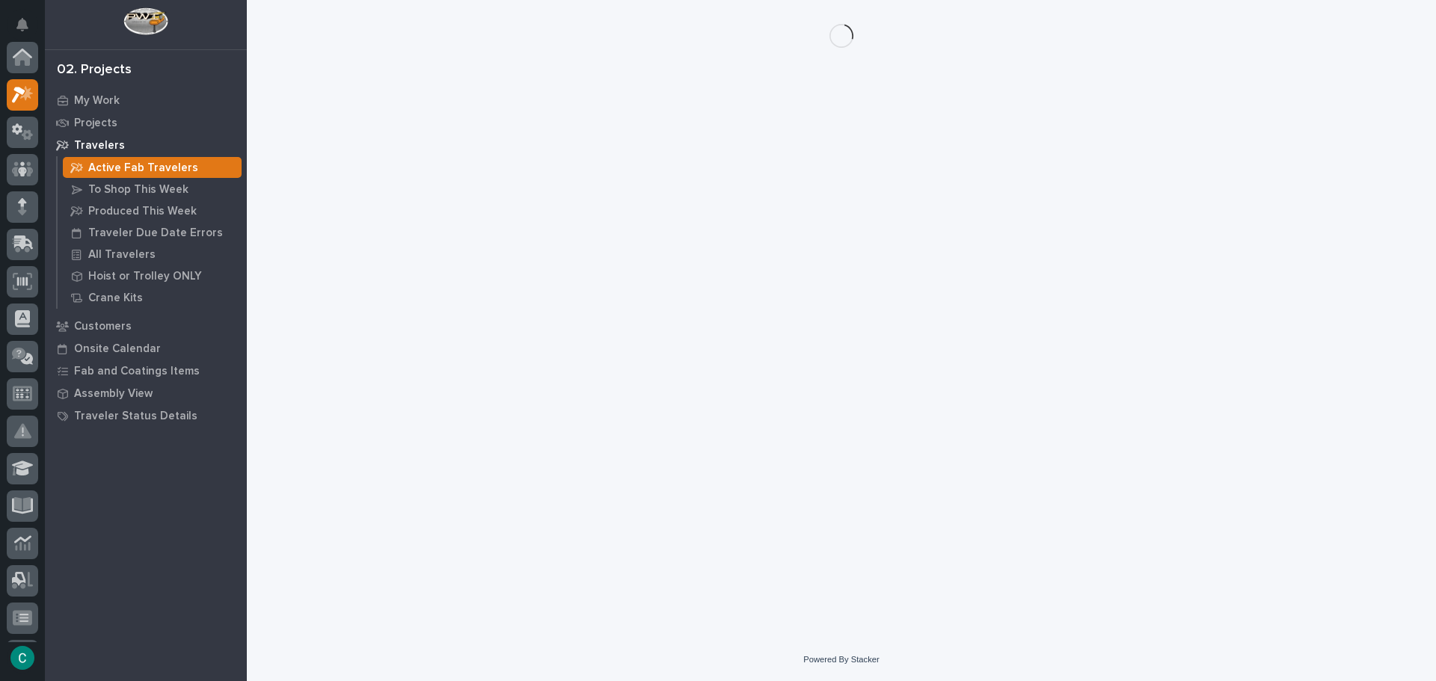
scroll to position [37, 0]
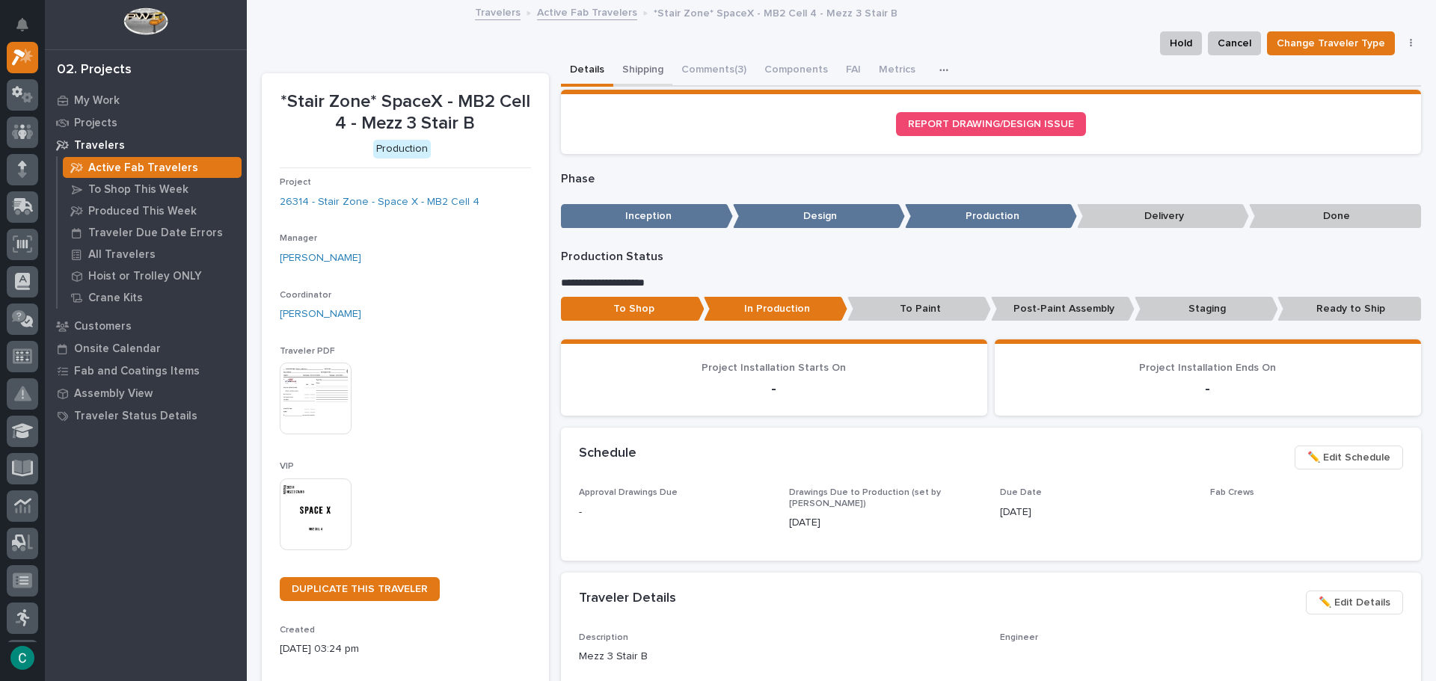
click at [624, 73] on button "Shipping" at bounding box center [642, 70] width 59 height 31
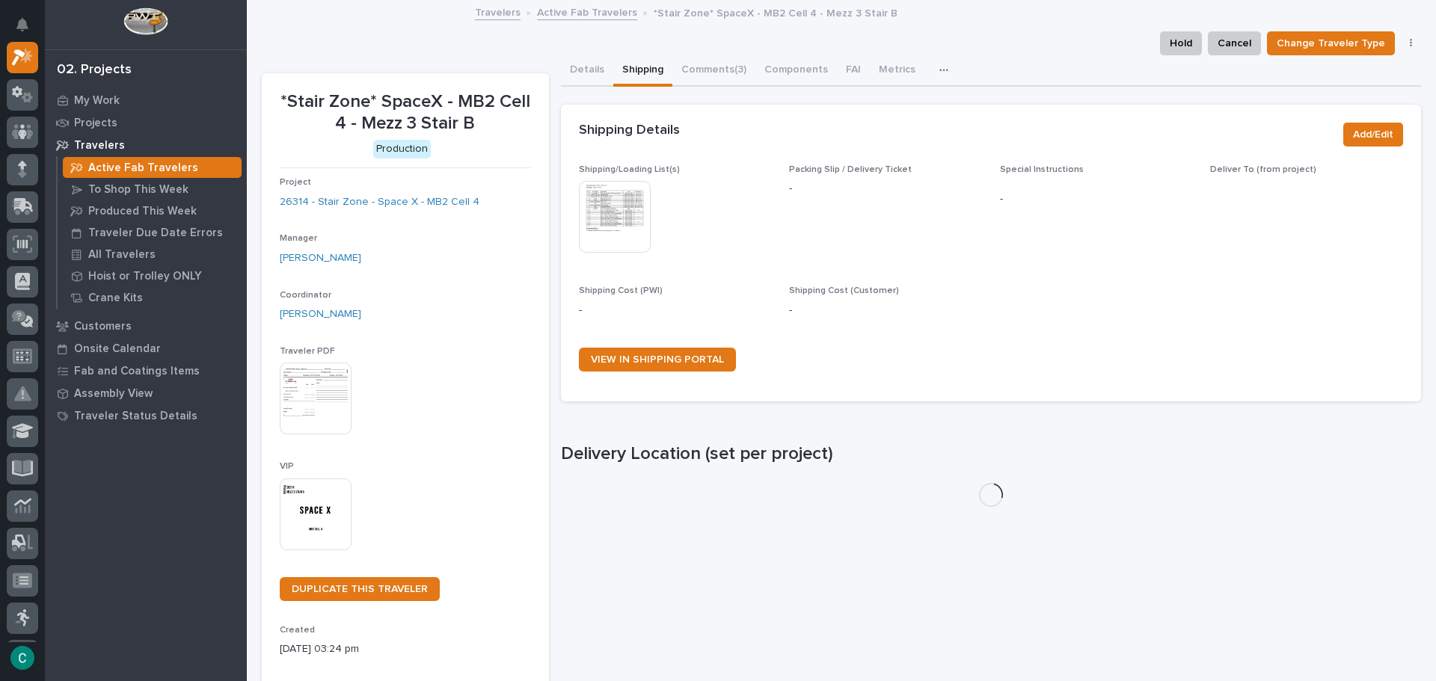
click at [606, 211] on img at bounding box center [615, 217] width 72 height 72
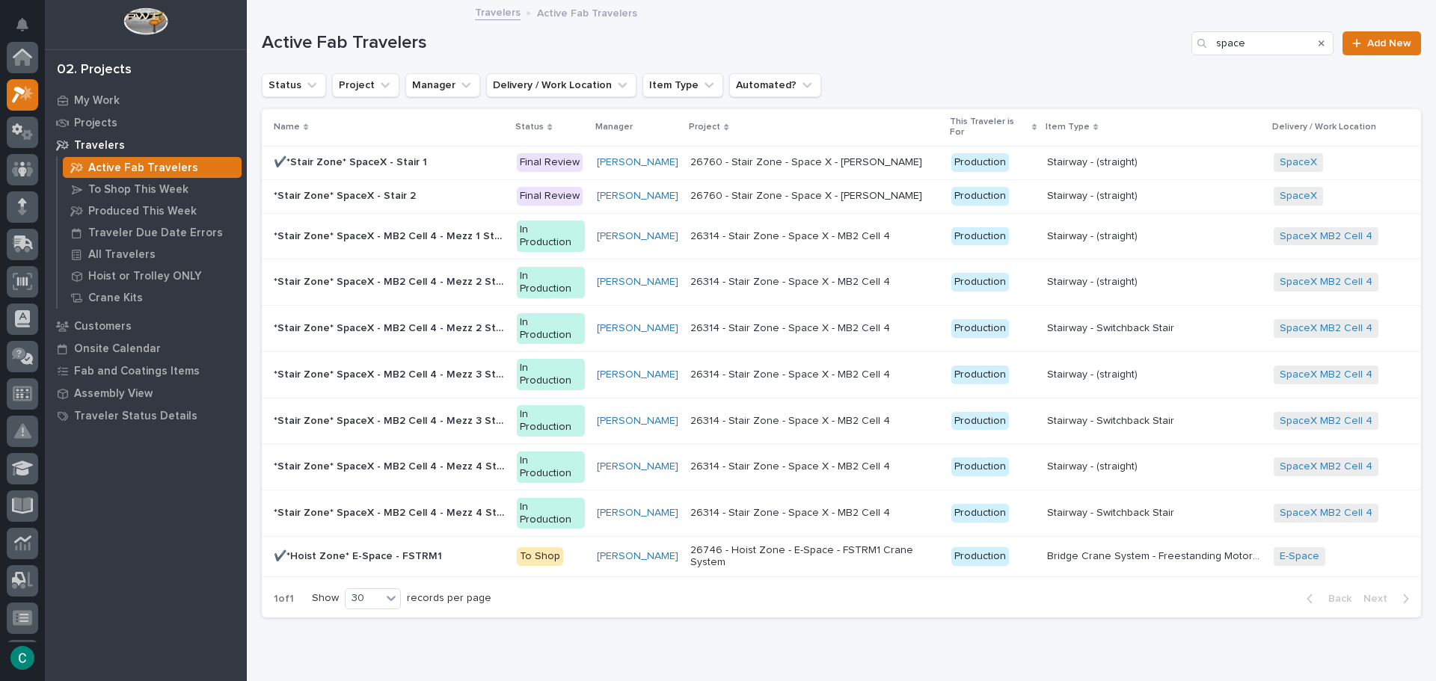
scroll to position [37, 0]
click at [466, 366] on p "*Stair Zone* SpaceX - MB2 Cell 4 - Mezz 3 Stair A" at bounding box center [391, 374] width 234 height 16
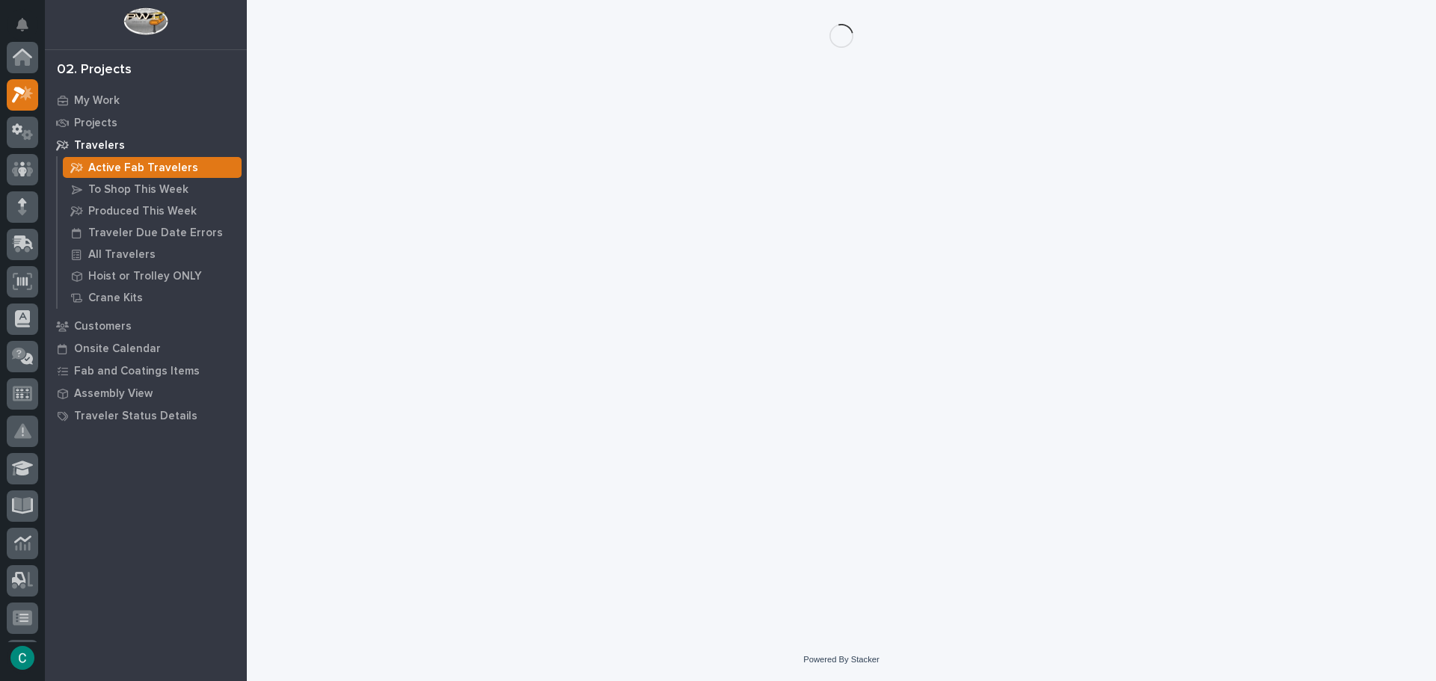
scroll to position [37, 0]
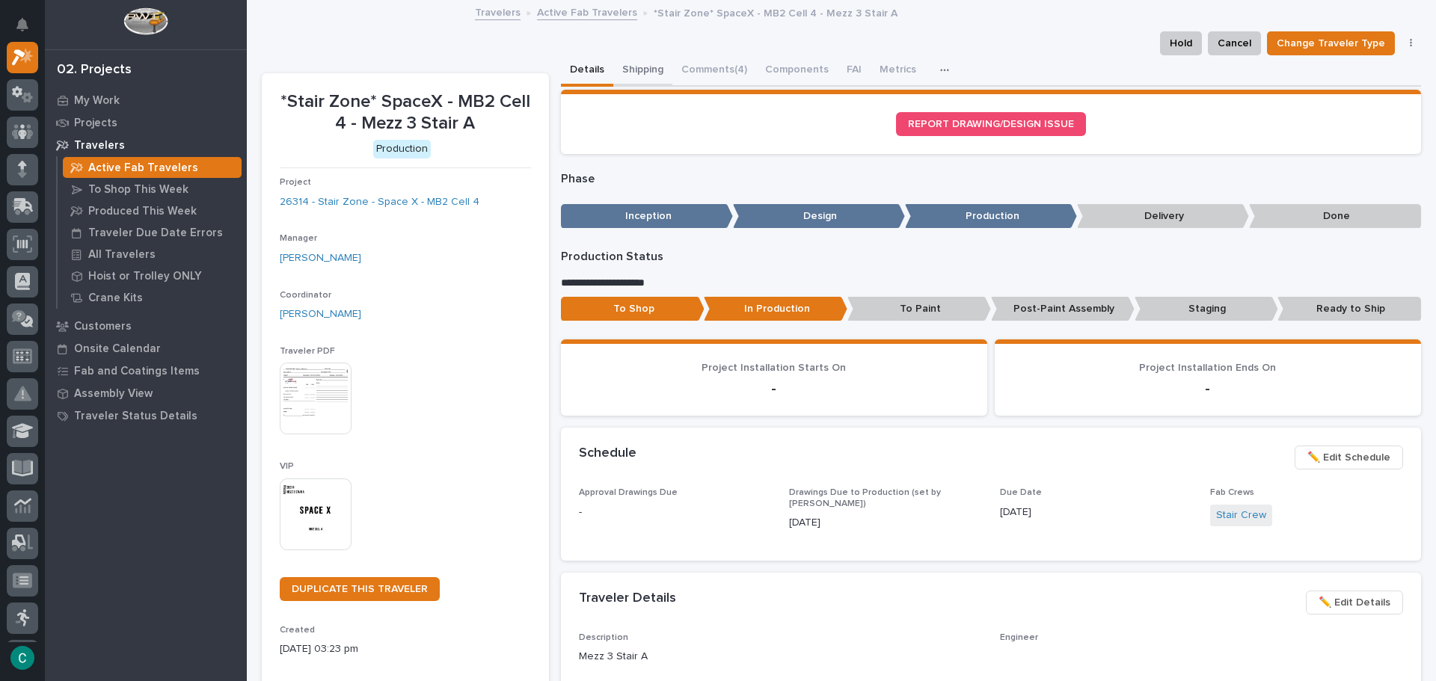
click at [621, 76] on button "Shipping" at bounding box center [642, 70] width 59 height 31
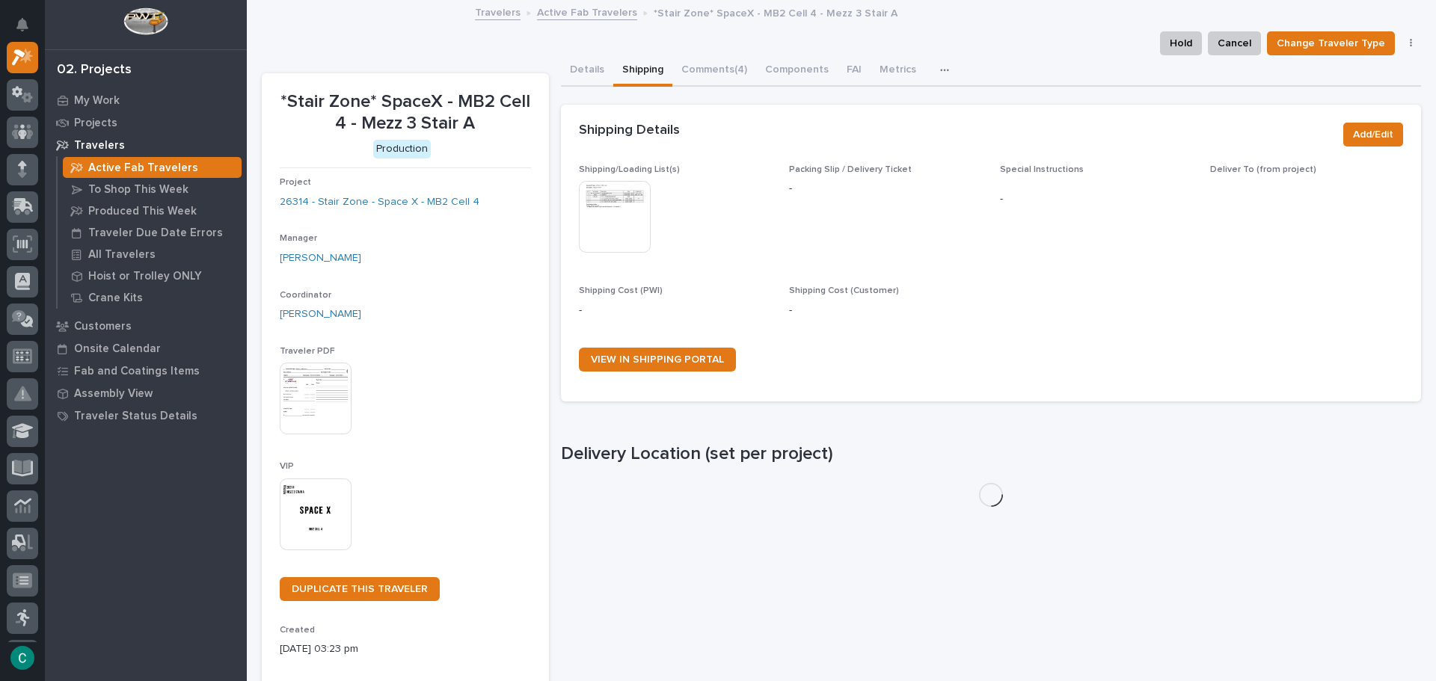
click at [612, 220] on img at bounding box center [615, 217] width 72 height 72
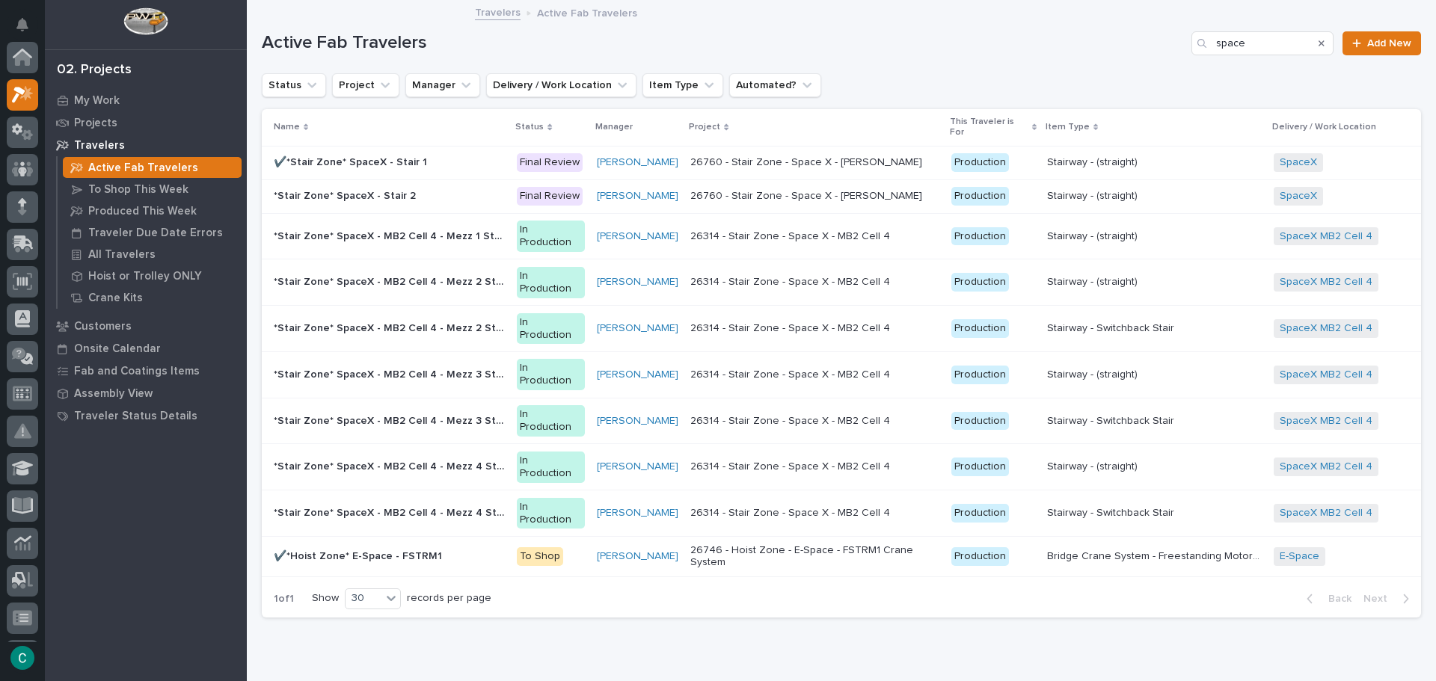
scroll to position [37, 0]
click at [475, 319] on p "*Stair Zone* SpaceX - MB2 Cell 4 - Mezz 2 Stair B" at bounding box center [391, 327] width 234 height 16
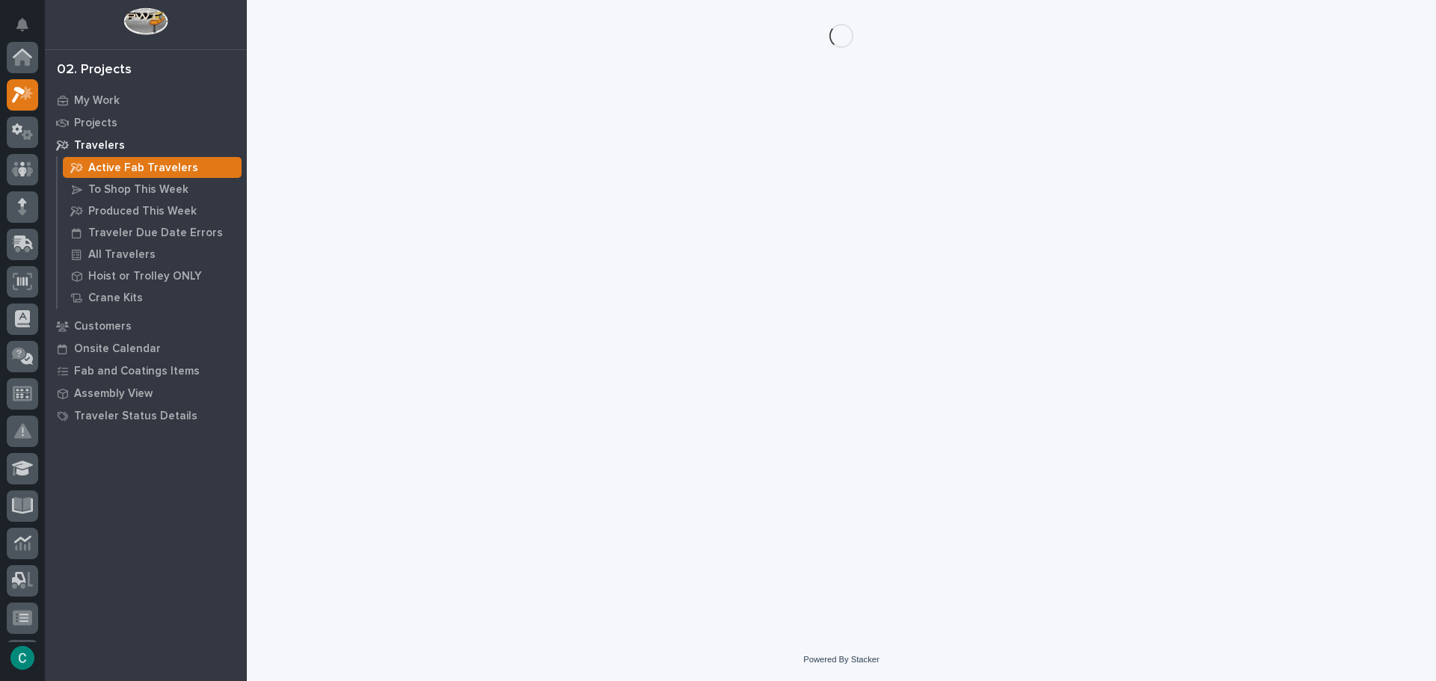
scroll to position [37, 0]
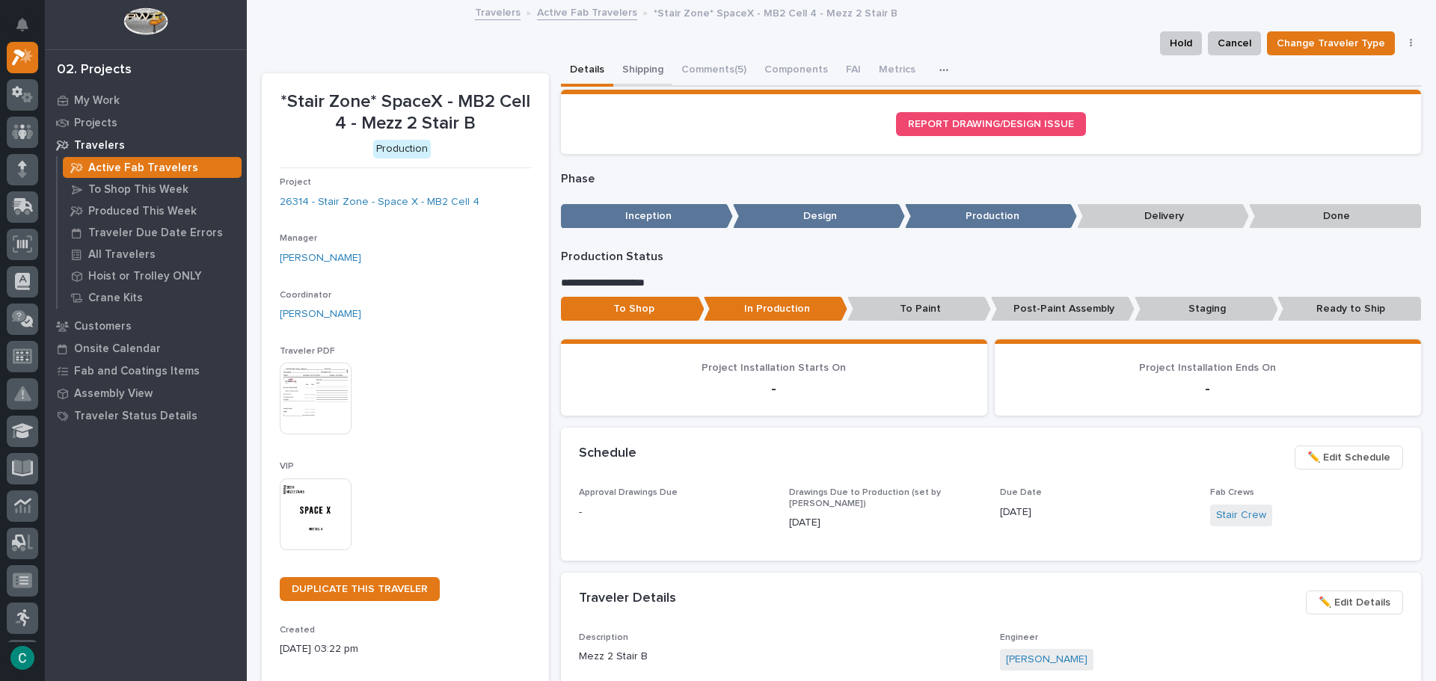
click at [647, 65] on button "Shipping" at bounding box center [642, 70] width 59 height 31
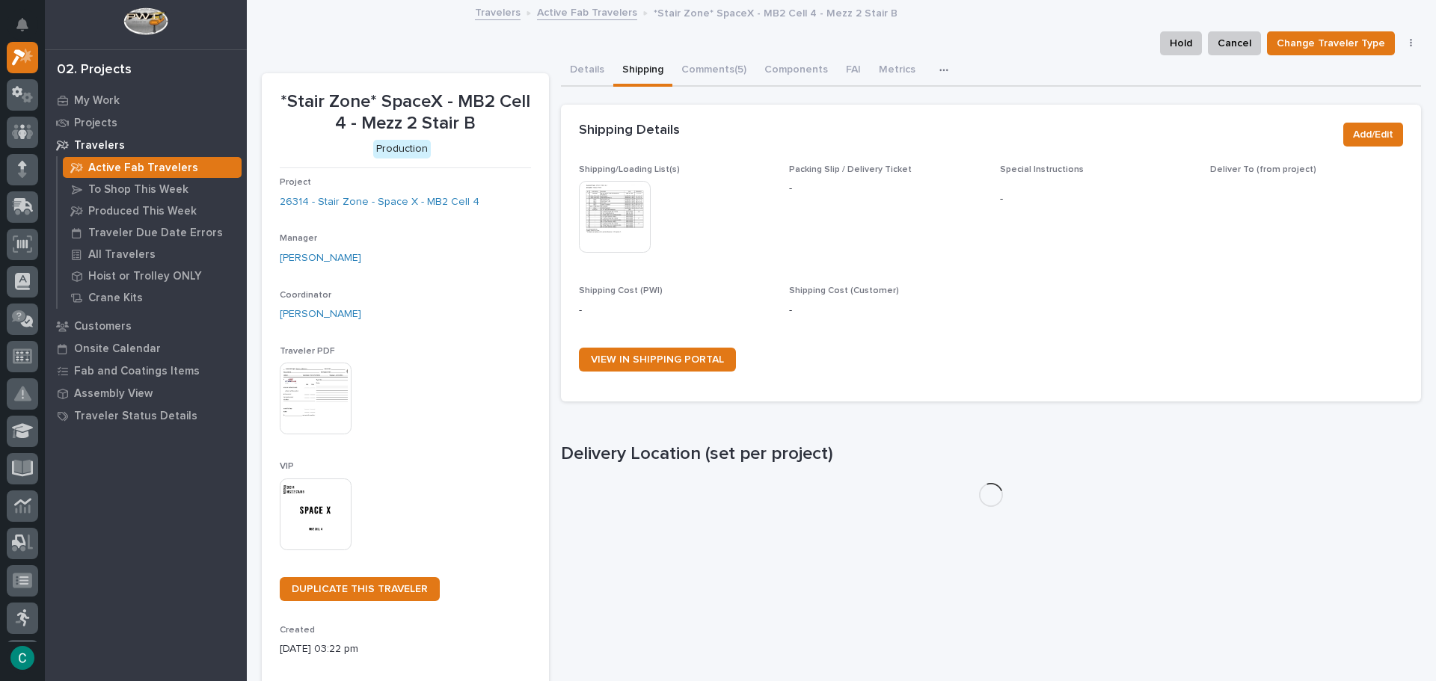
click at [612, 219] on img at bounding box center [615, 217] width 72 height 72
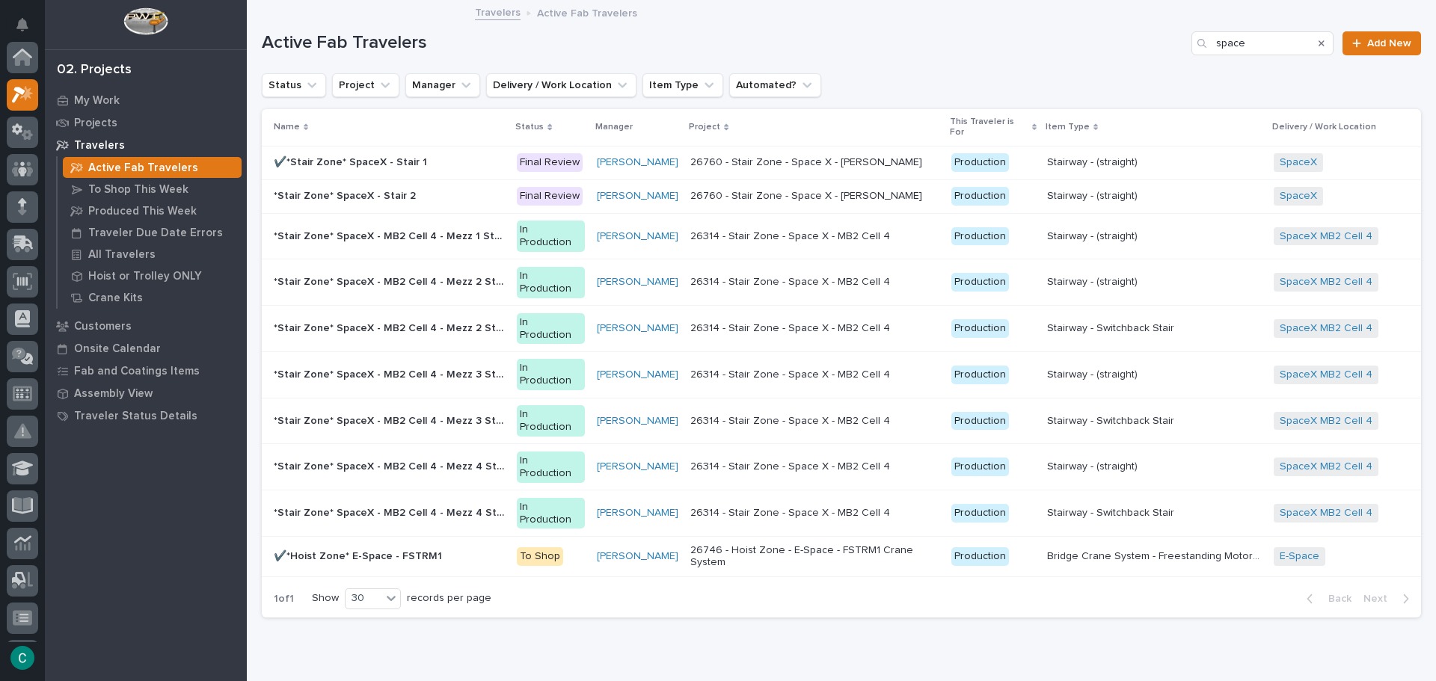
scroll to position [37, 0]
click at [481, 273] on p "*Stair Zone* SpaceX - MB2 Cell 4 - Mezz 2 Stair A" at bounding box center [391, 281] width 234 height 16
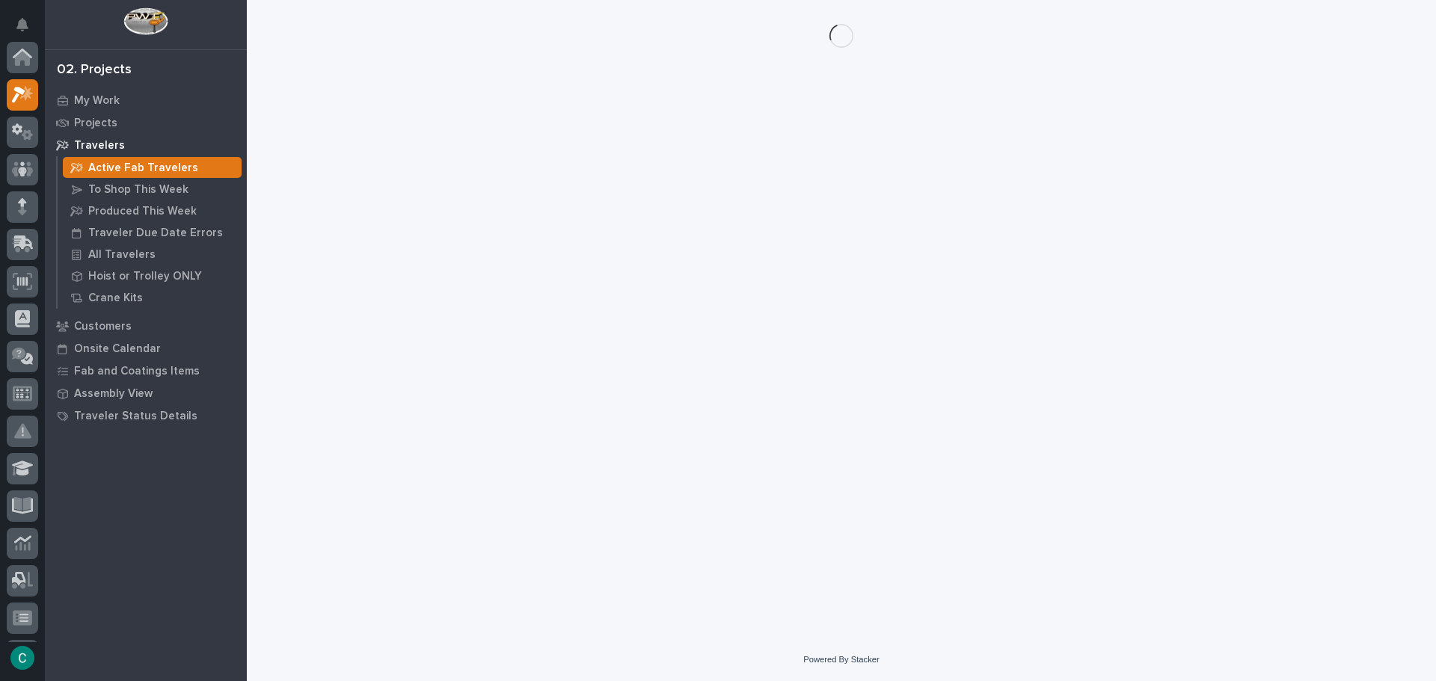
scroll to position [37, 0]
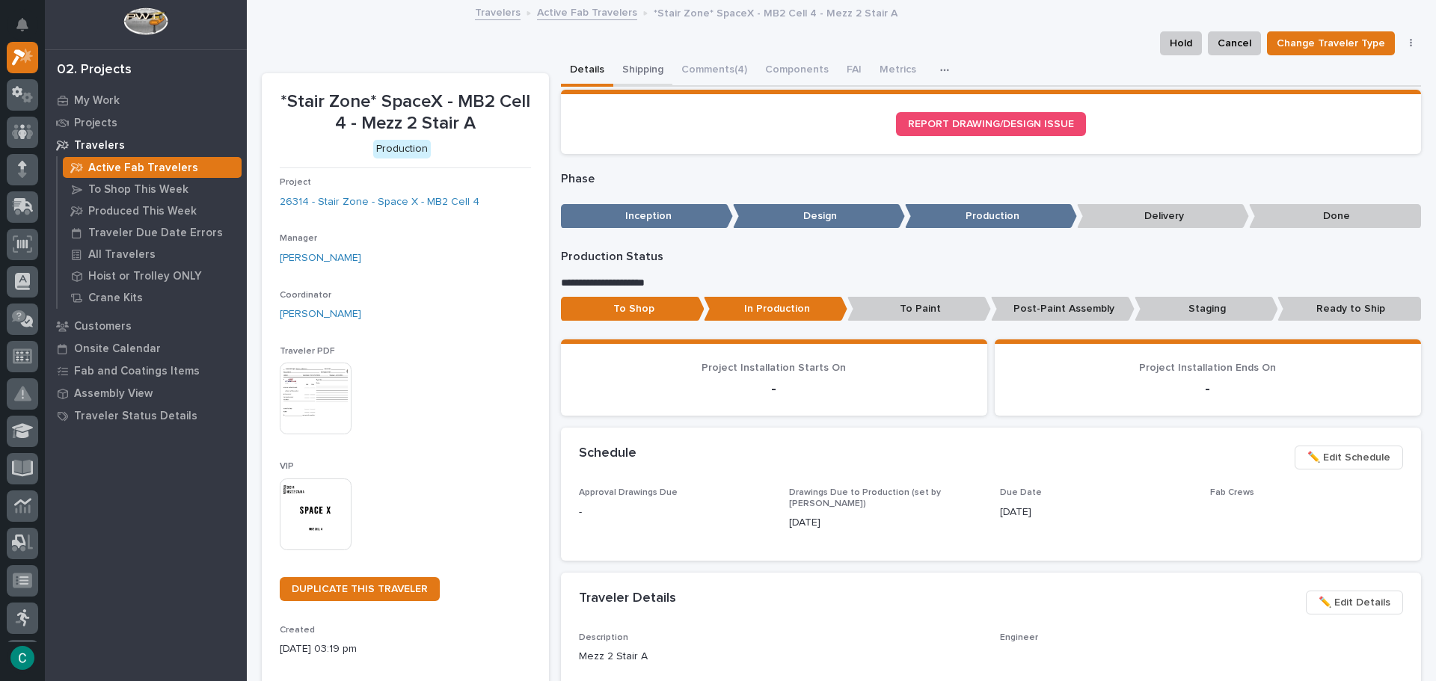
click at [641, 69] on button "Shipping" at bounding box center [642, 70] width 59 height 31
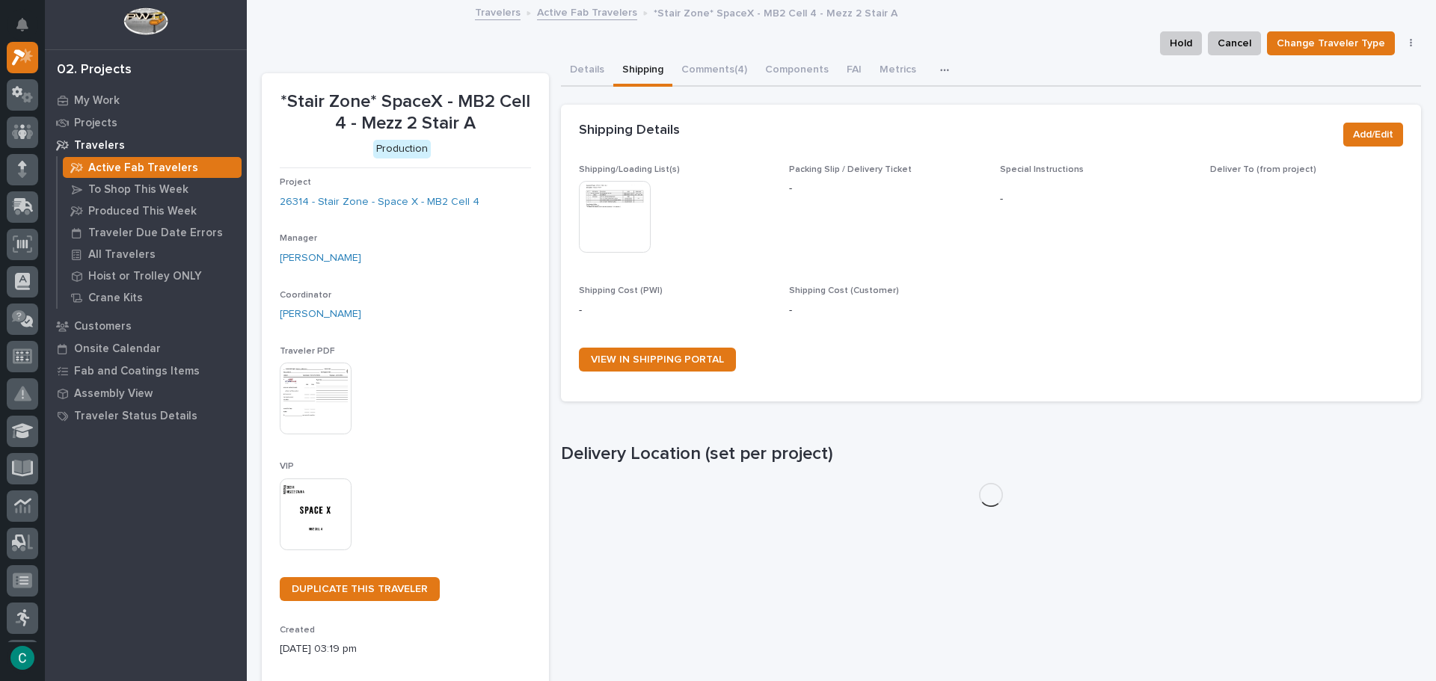
click at [596, 221] on img at bounding box center [615, 217] width 72 height 72
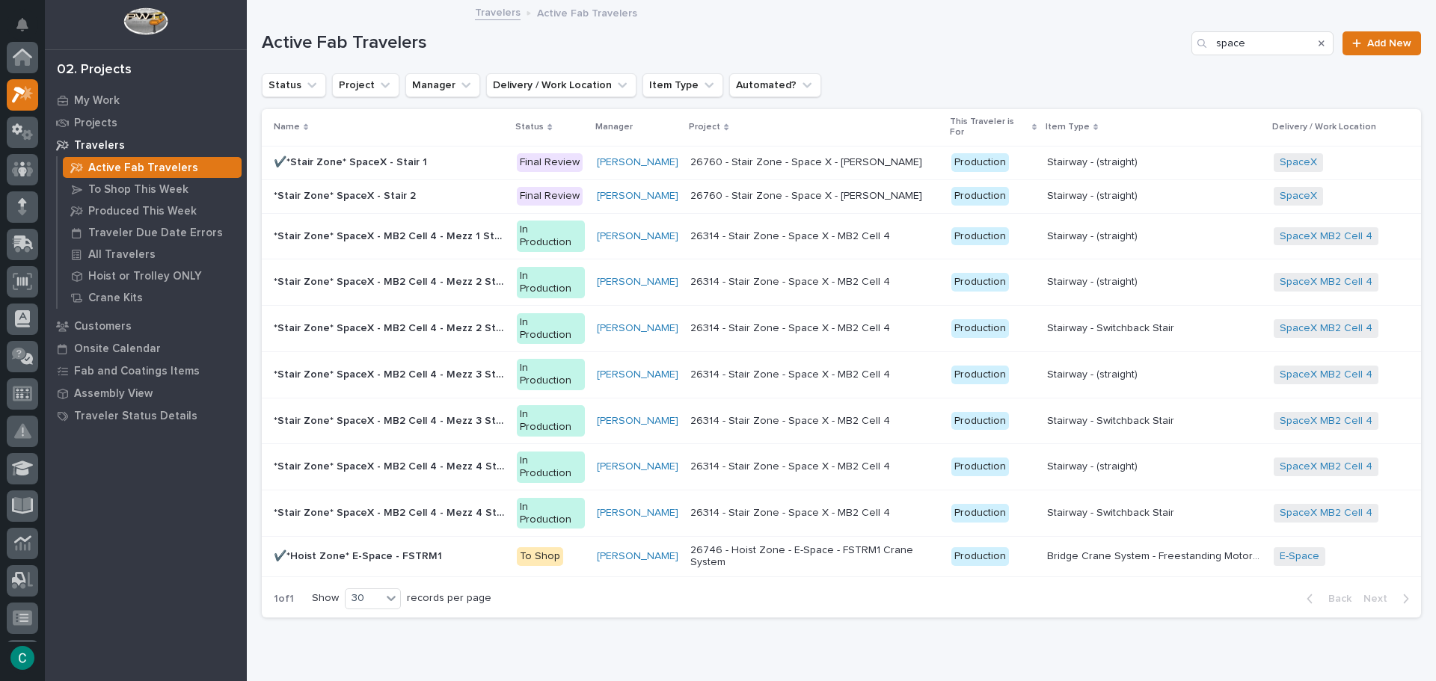
scroll to position [37, 0]
click at [523, 221] on div "In Production" at bounding box center [551, 236] width 68 height 31
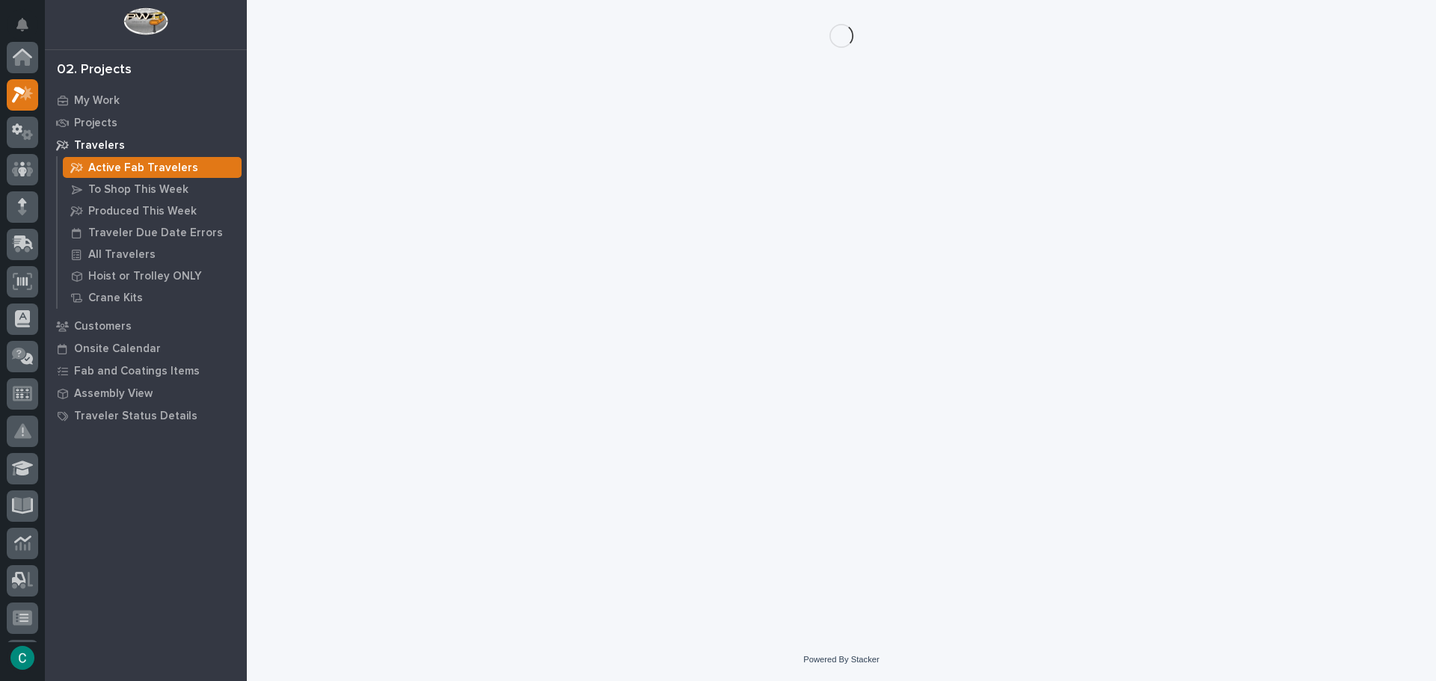
scroll to position [37, 0]
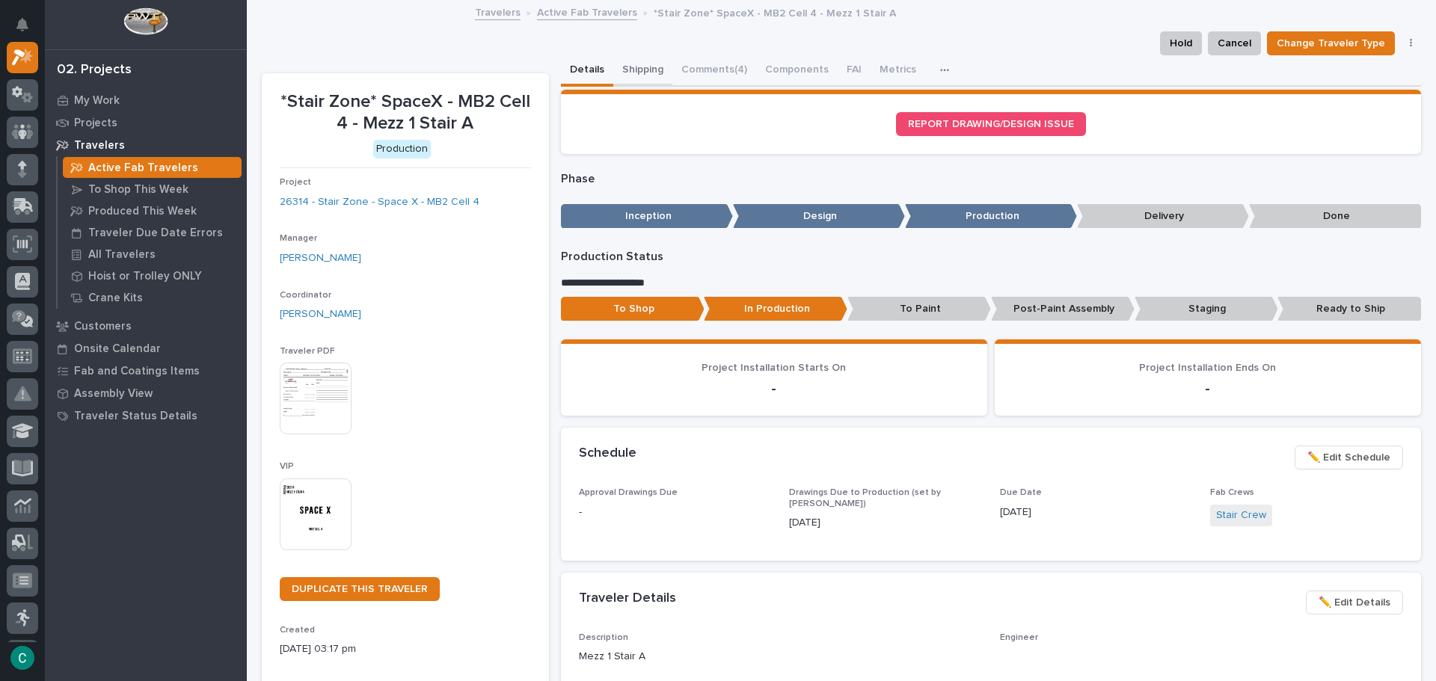
click at [630, 64] on button "Shipping" at bounding box center [642, 70] width 59 height 31
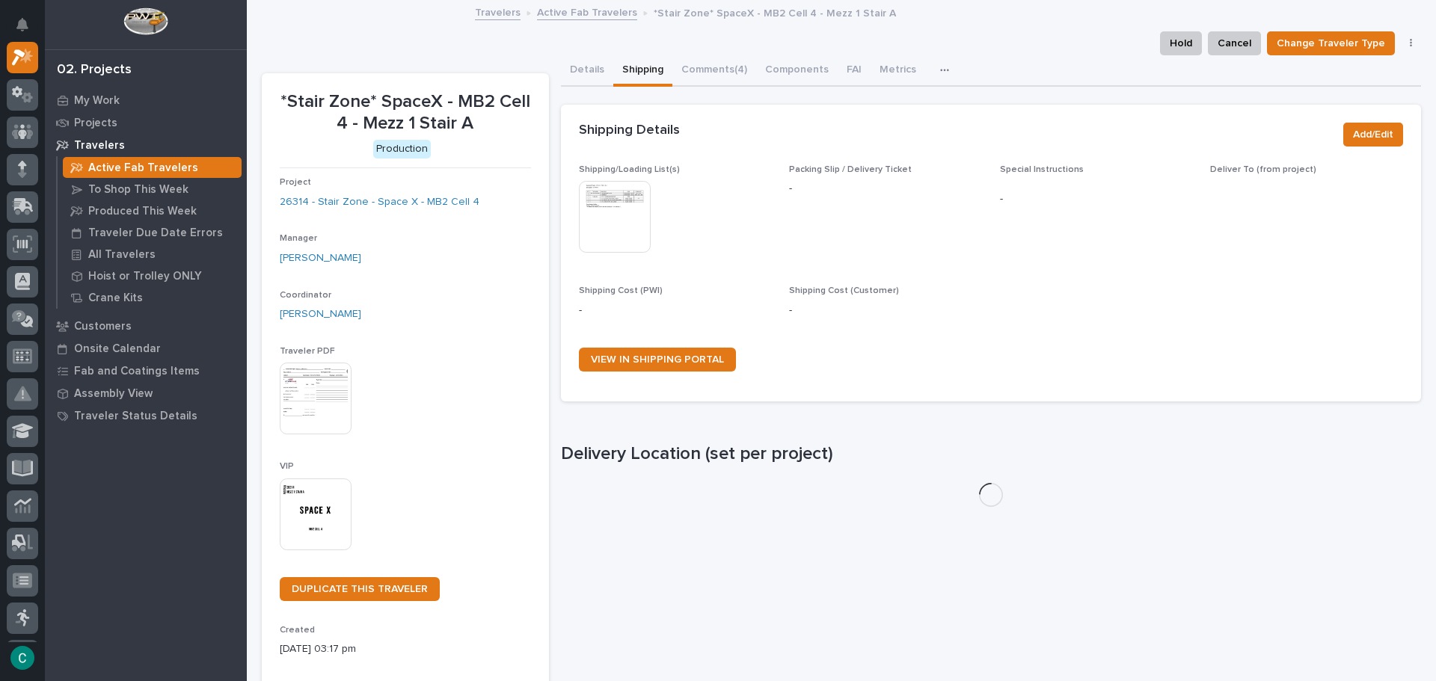
click at [608, 221] on img at bounding box center [615, 217] width 72 height 72
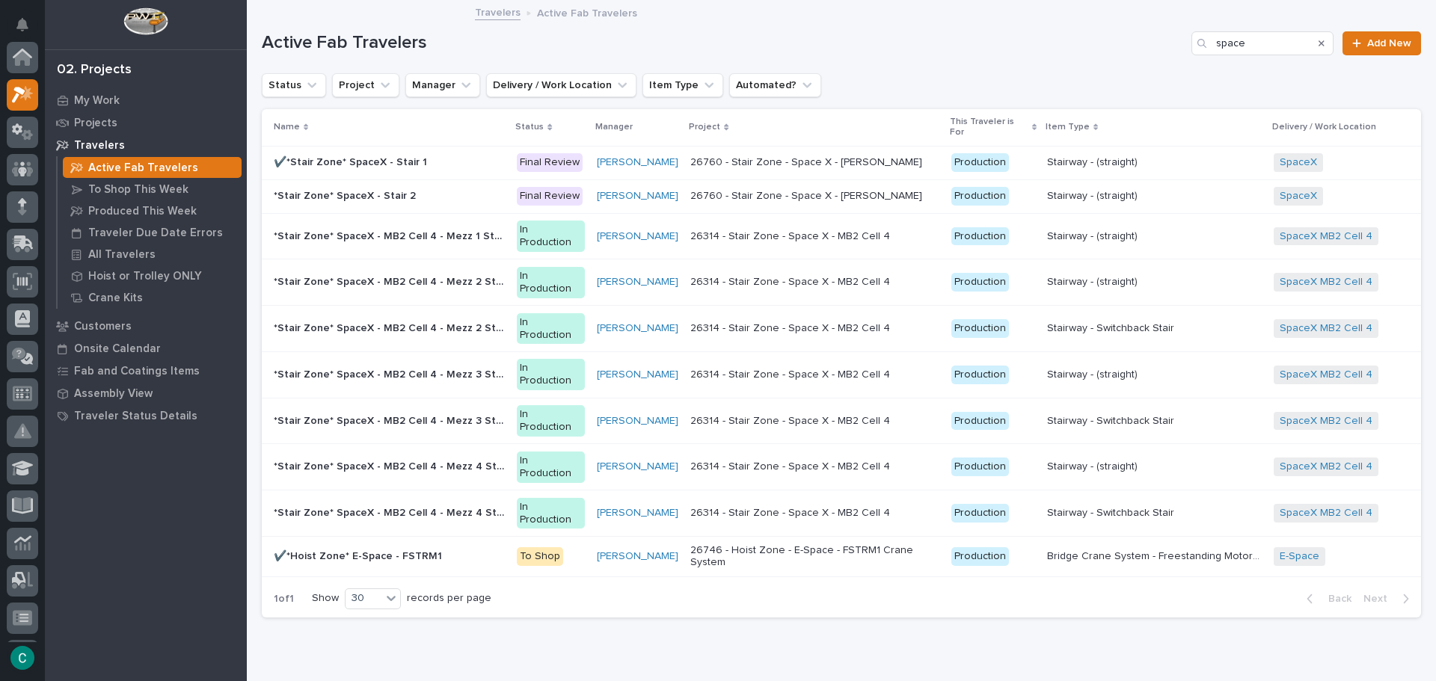
scroll to position [37, 0]
click at [114, 103] on p "My Work" at bounding box center [97, 100] width 46 height 13
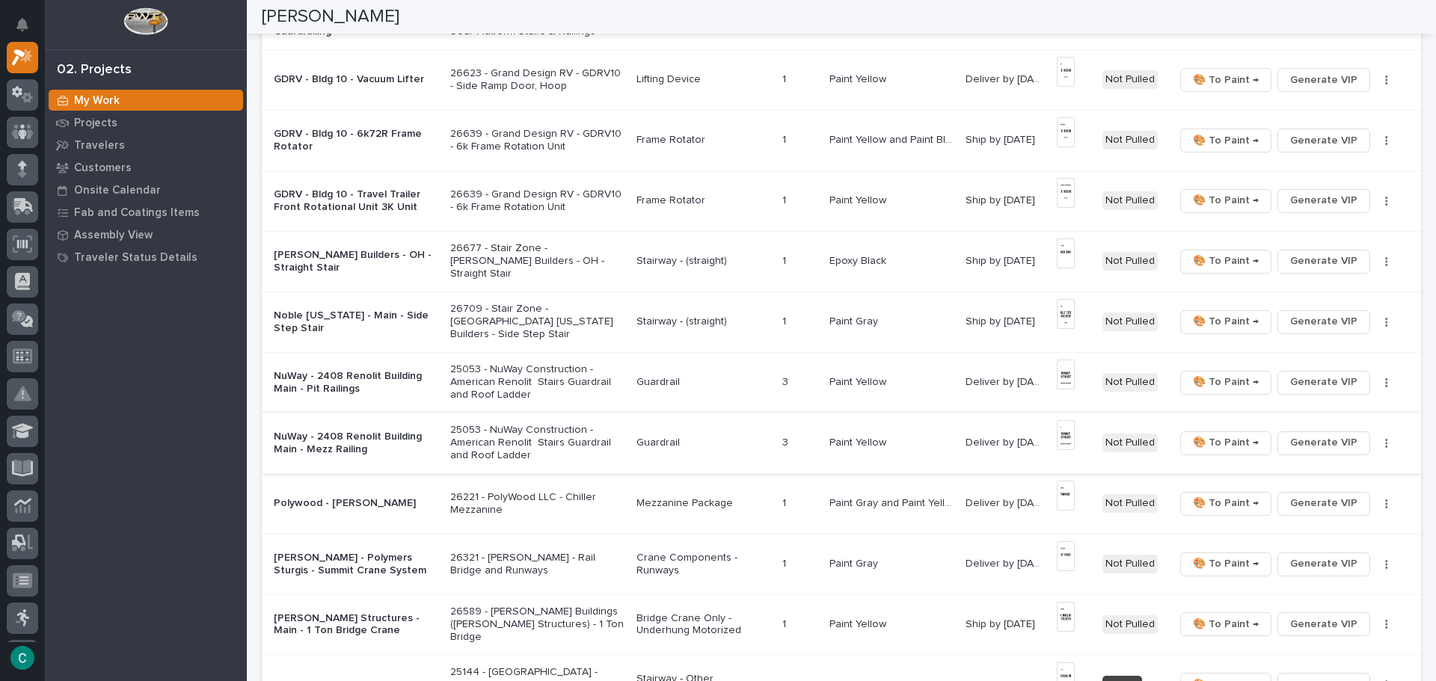
scroll to position [673, 0]
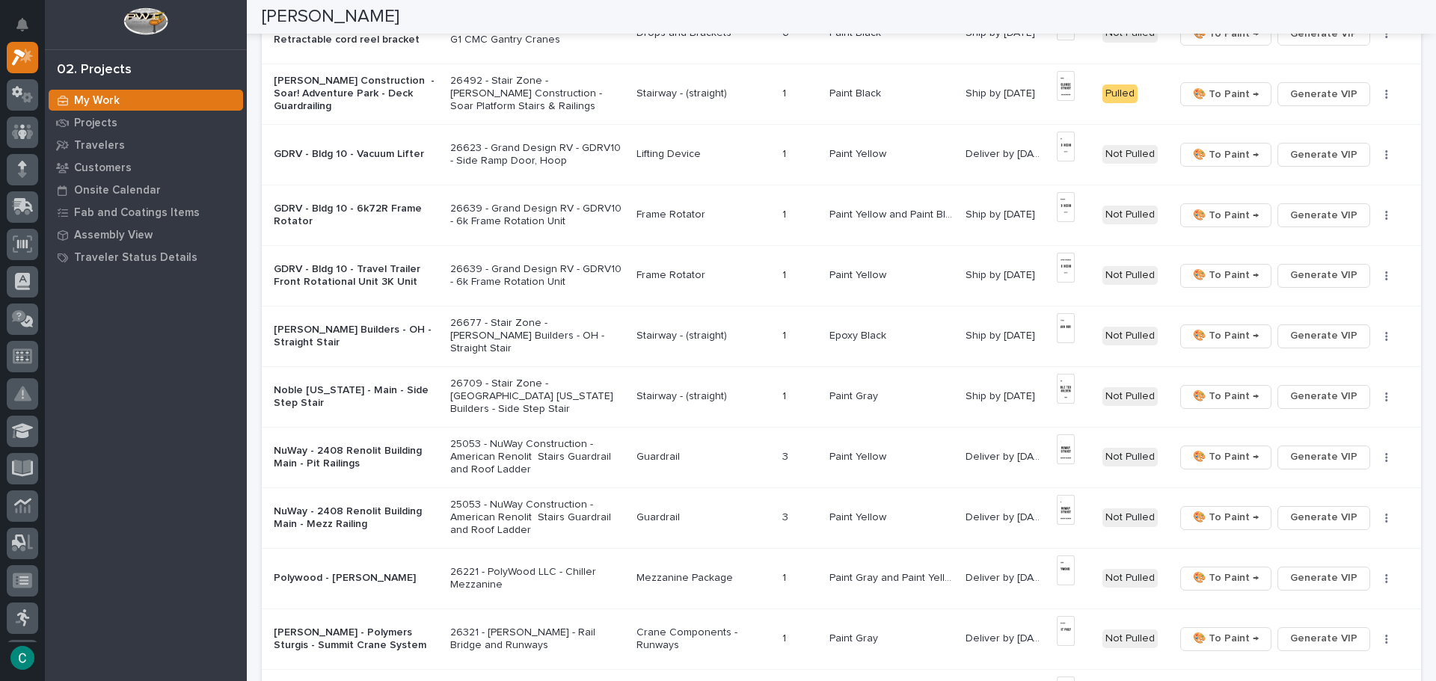
click at [873, 393] on p "Paint Gray" at bounding box center [855, 395] width 52 height 16
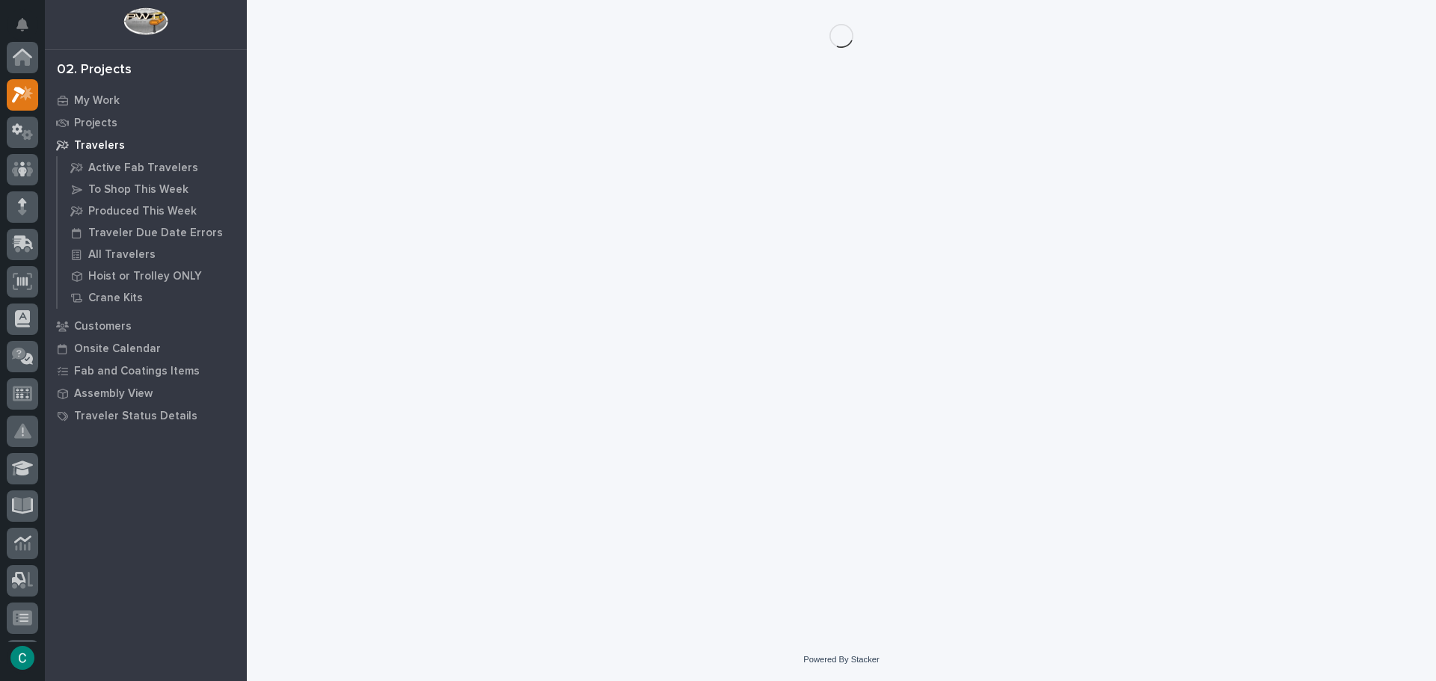
scroll to position [37, 0]
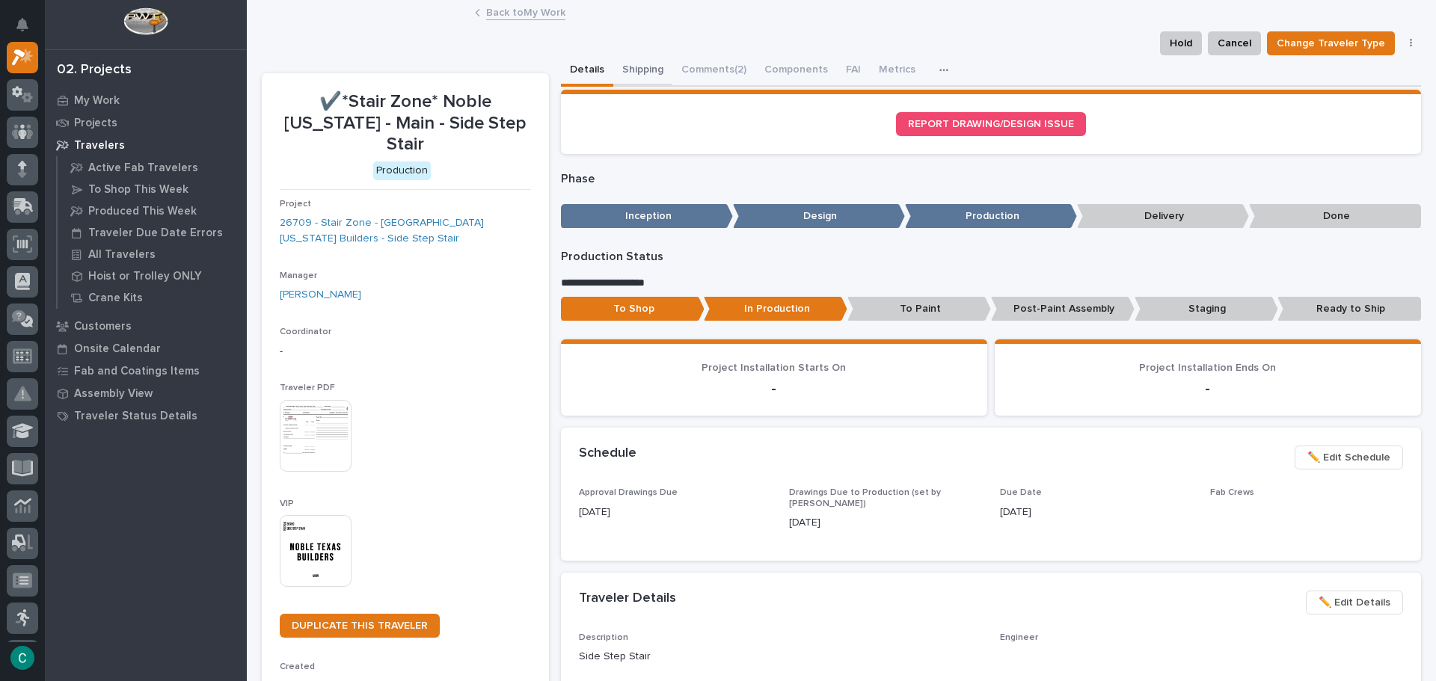
click at [644, 64] on button "Shipping" at bounding box center [642, 70] width 59 height 31
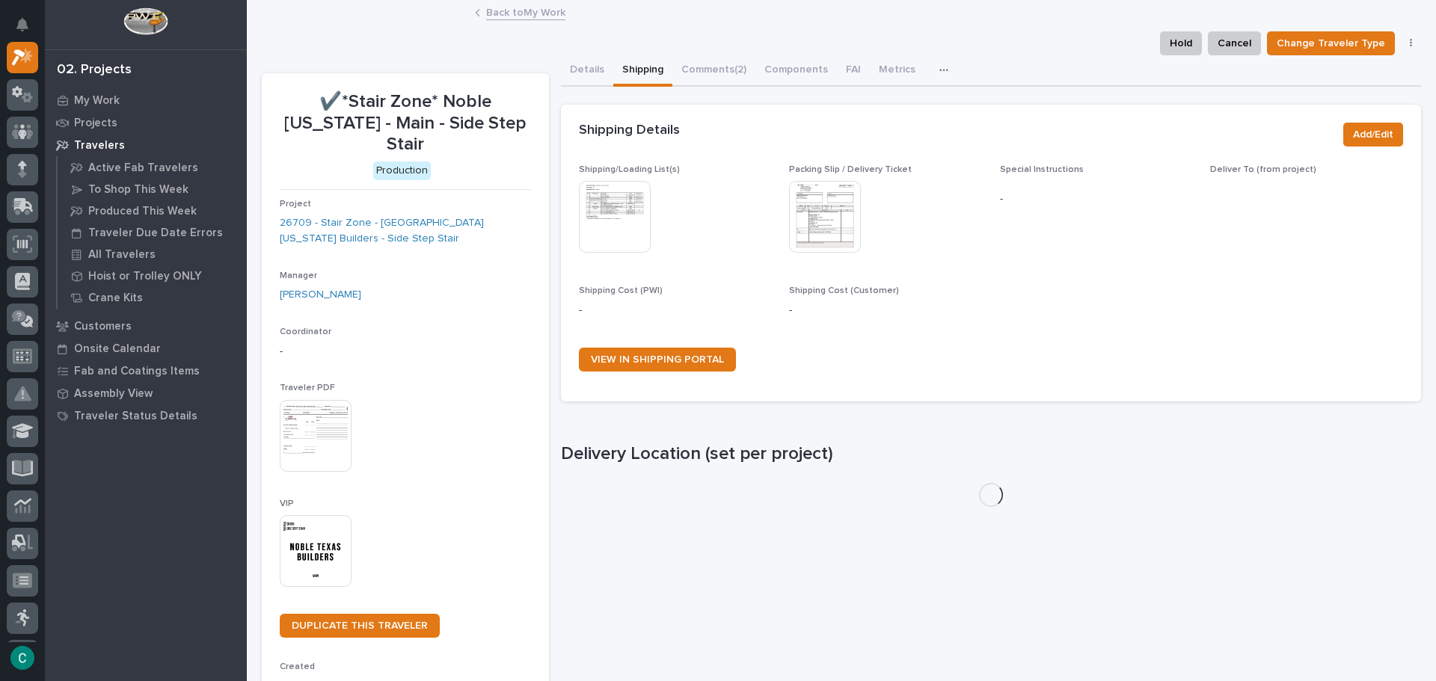
click at [618, 219] on img at bounding box center [615, 217] width 72 height 72
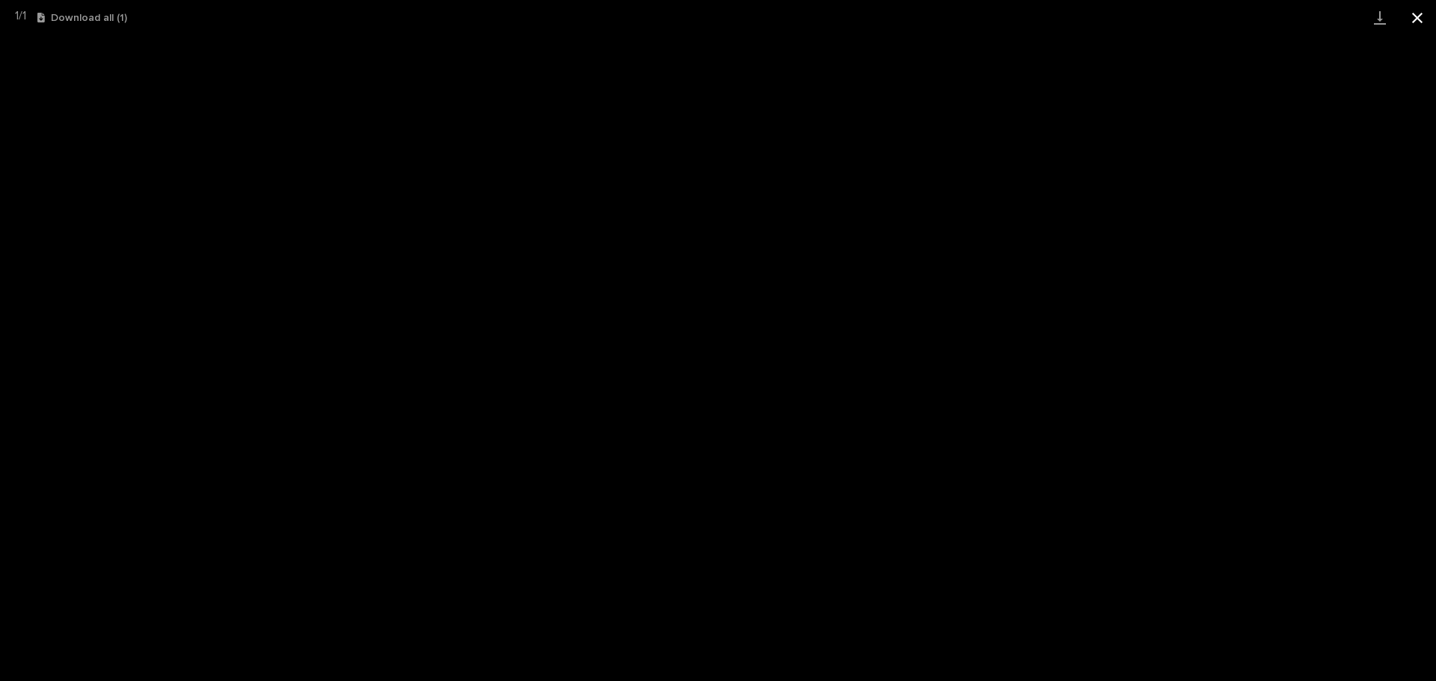
click at [1422, 16] on button "Close gallery" at bounding box center [1416, 17] width 37 height 35
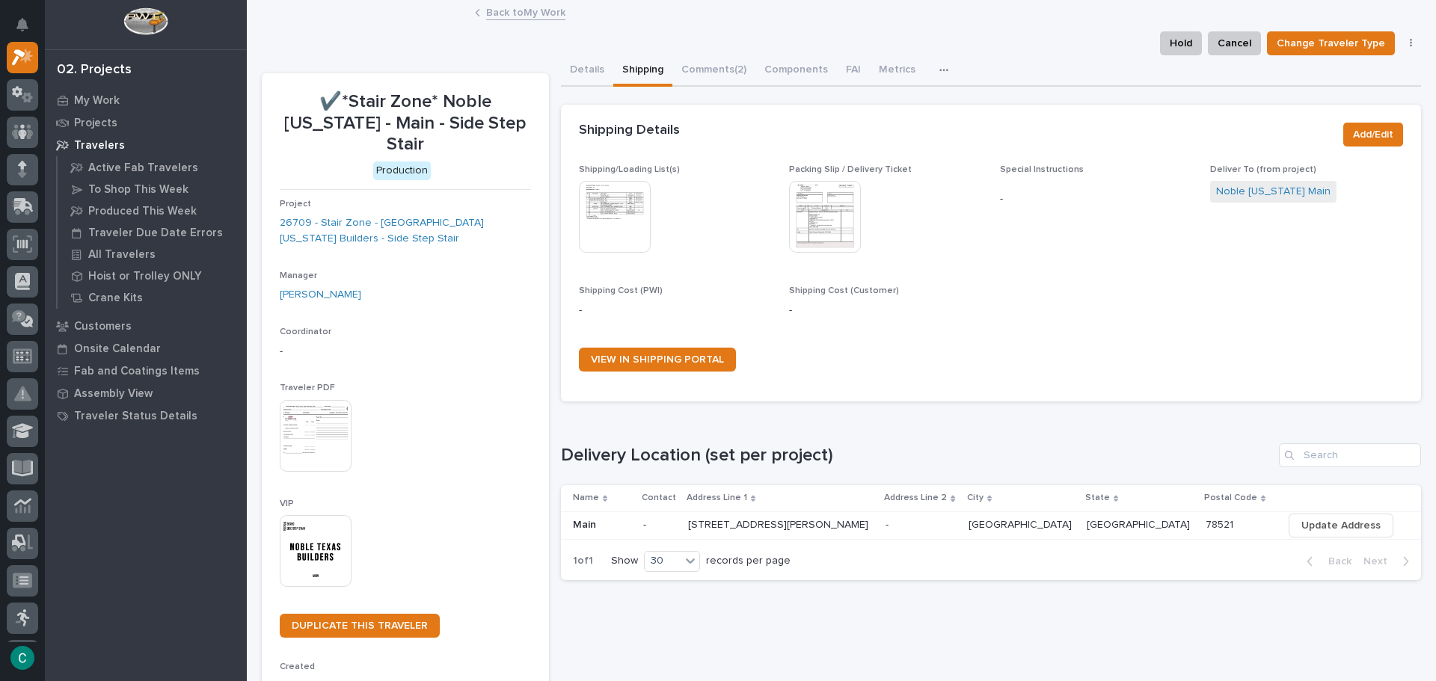
click at [523, 8] on link "Back to My Work" at bounding box center [525, 11] width 79 height 17
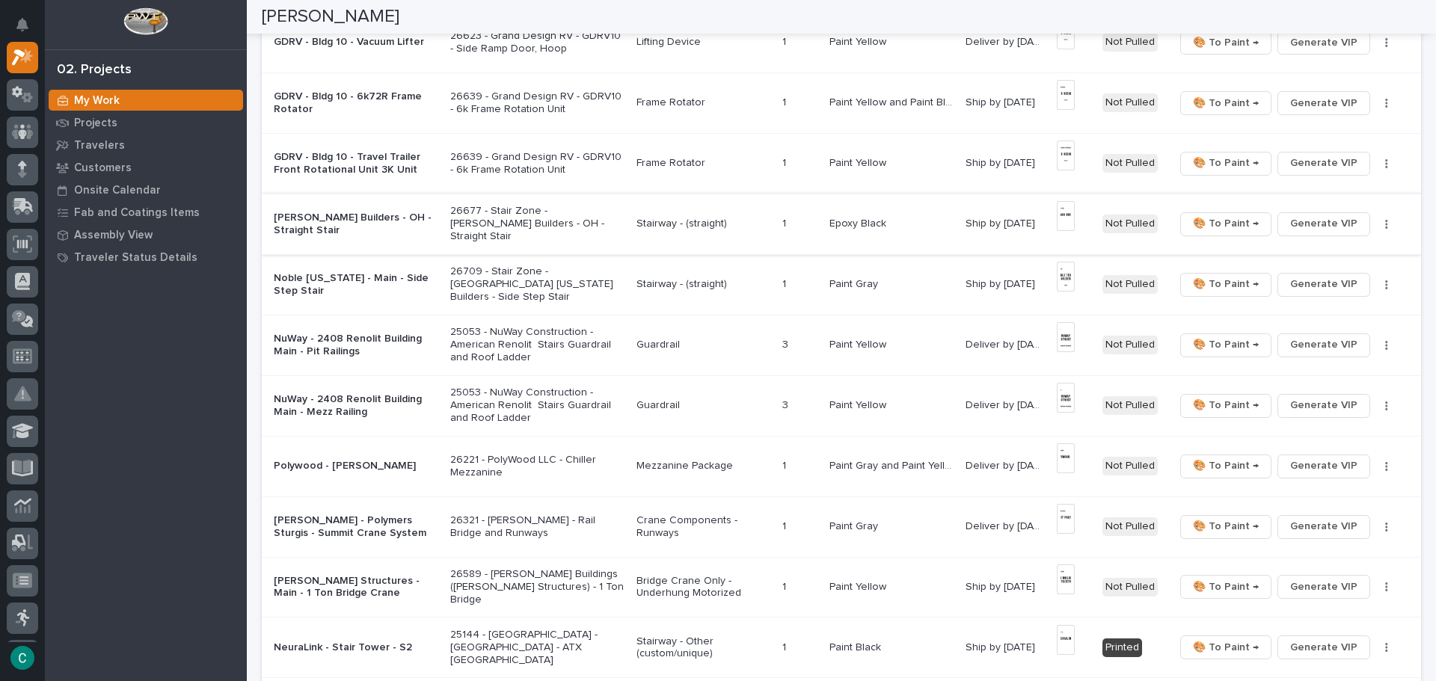
scroll to position [823, 0]
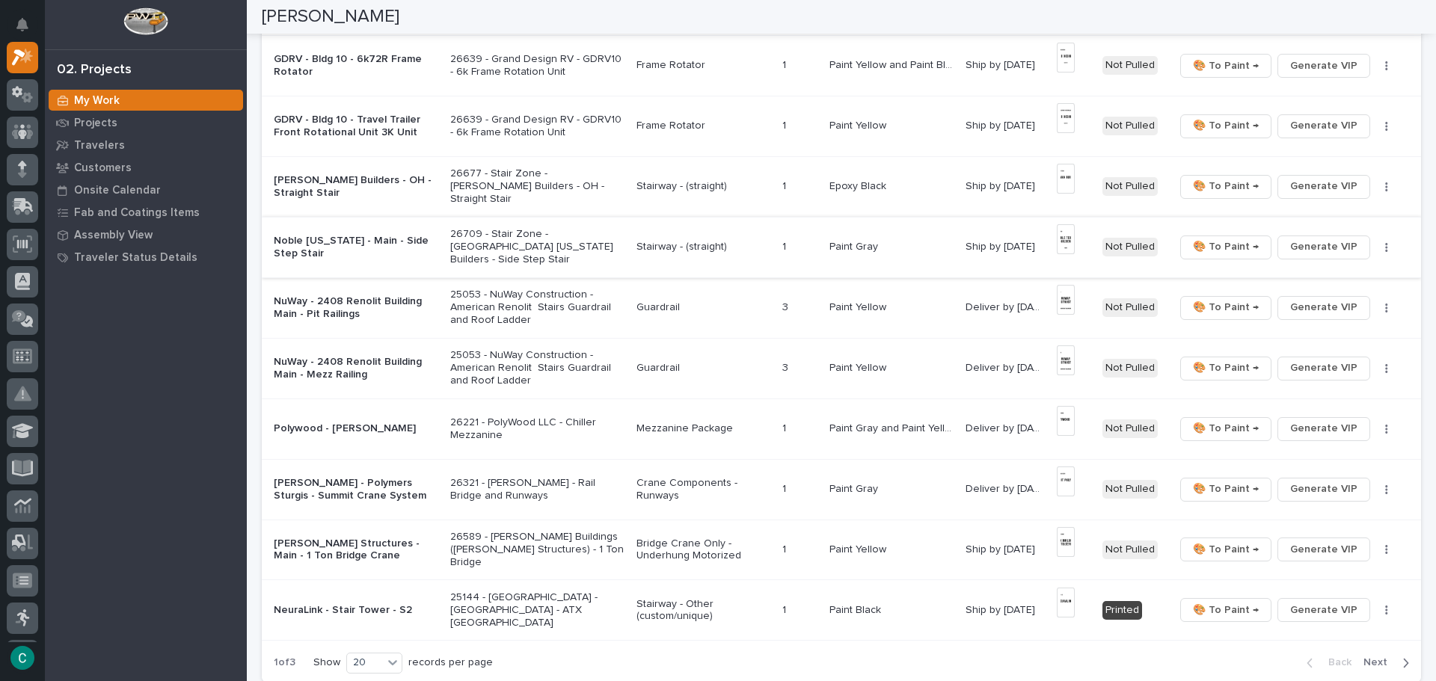
click at [1063, 244] on img at bounding box center [1066, 239] width 18 height 30
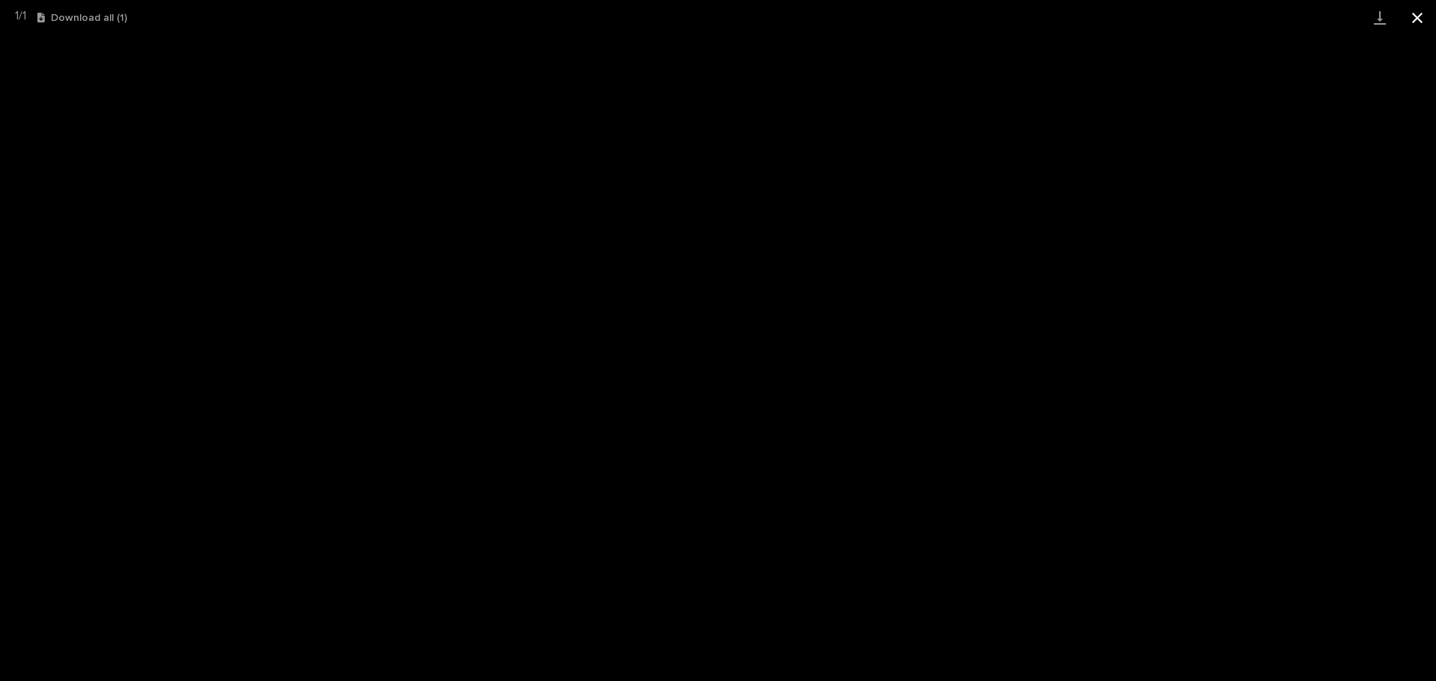
click at [1423, 13] on button "Close gallery" at bounding box center [1416, 17] width 37 height 35
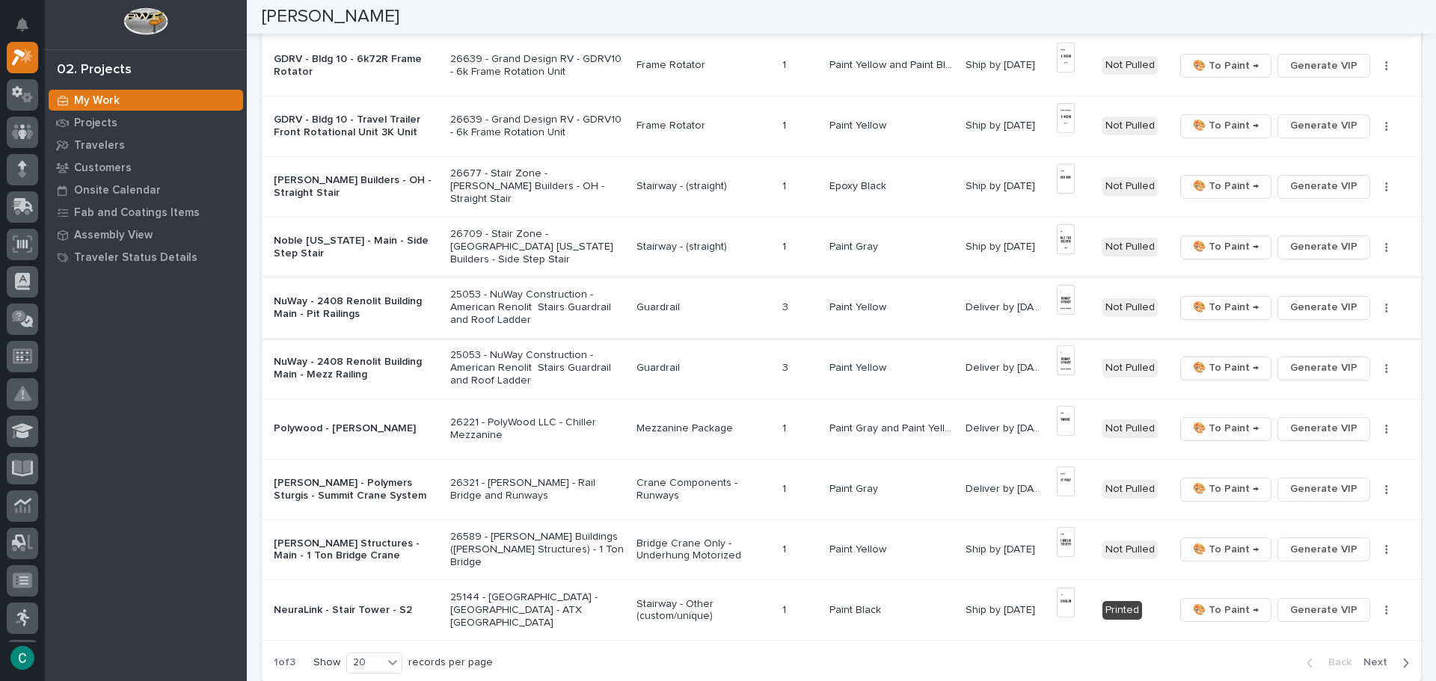
click at [1064, 303] on img at bounding box center [1066, 300] width 18 height 30
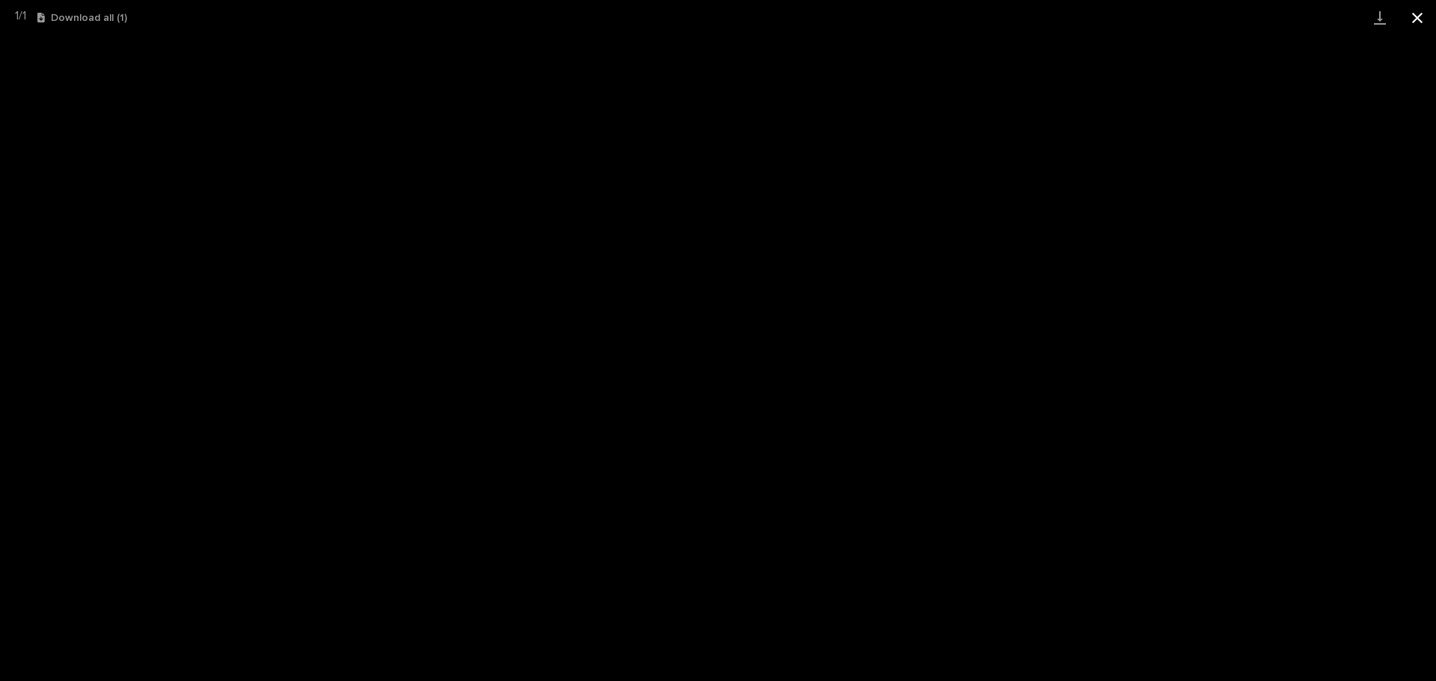
click at [1418, 20] on button "Close gallery" at bounding box center [1416, 17] width 37 height 35
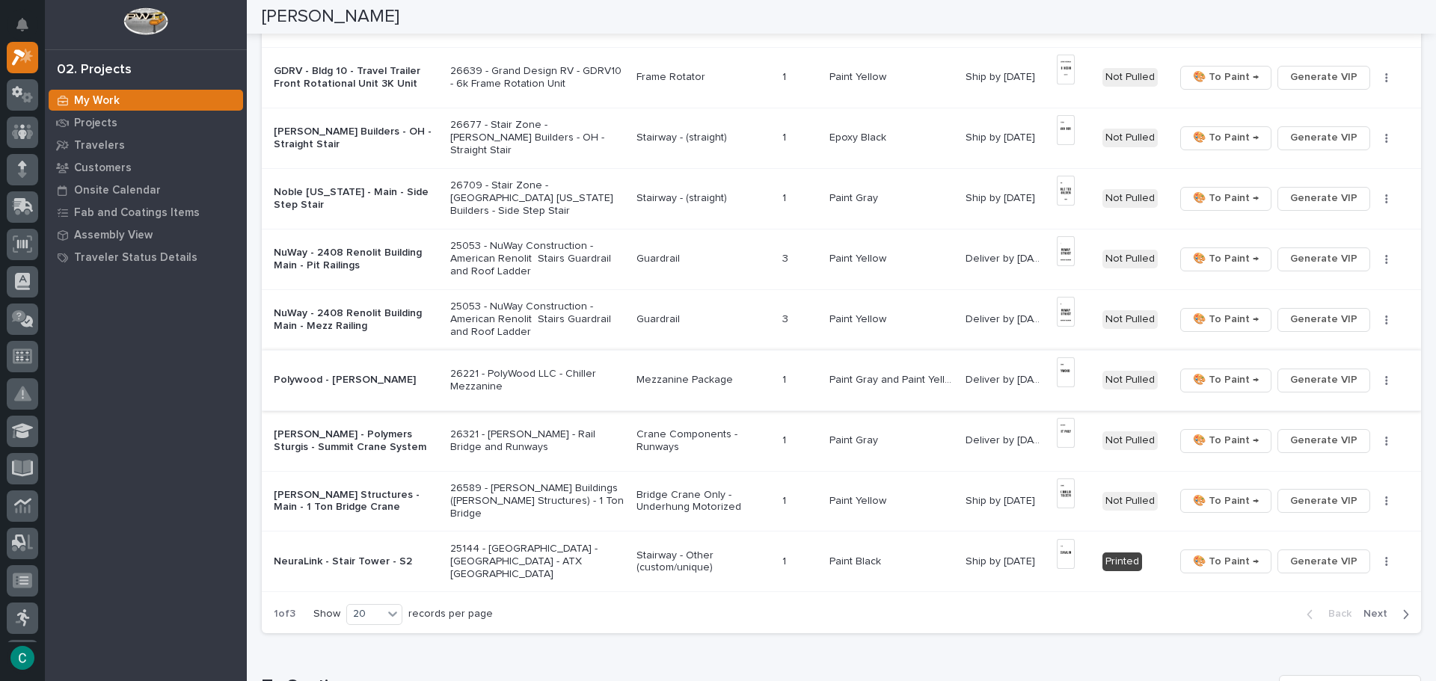
scroll to position [897, 0]
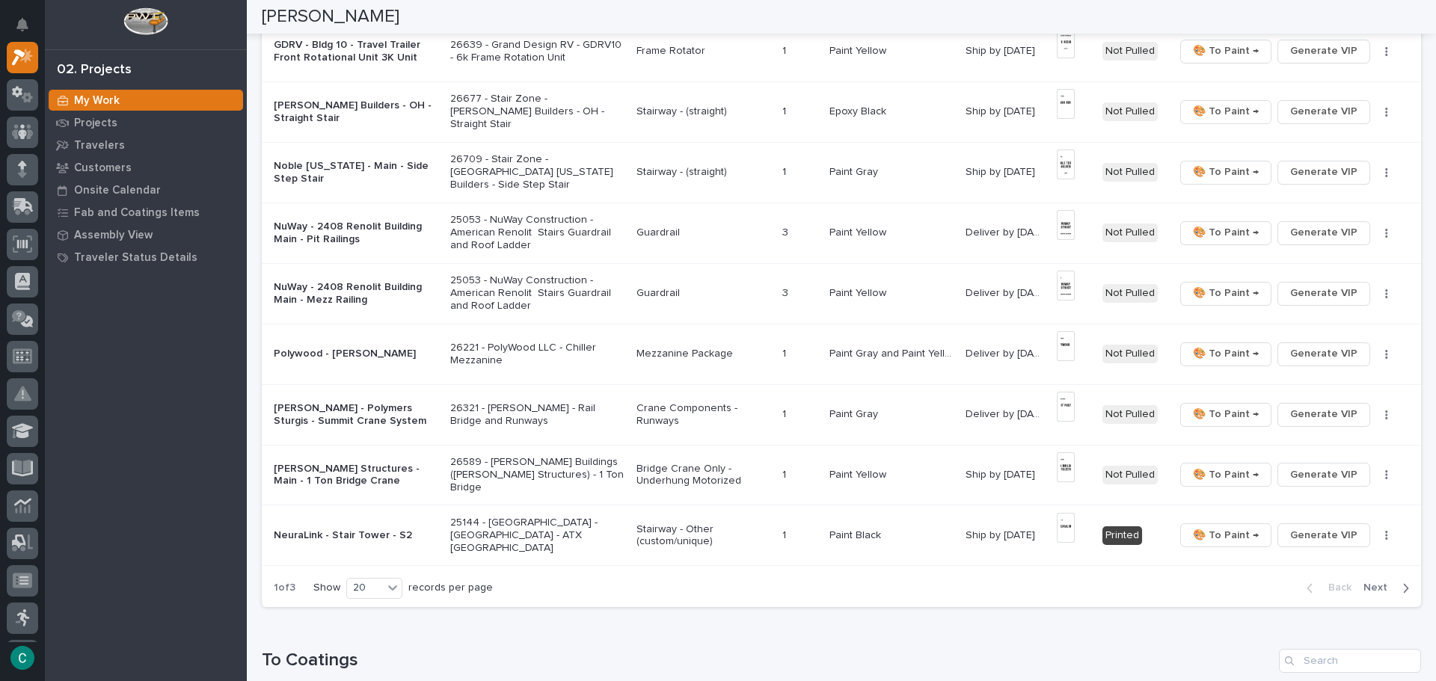
click at [692, 353] on p "Mezzanine Package" at bounding box center [702, 354] width 133 height 13
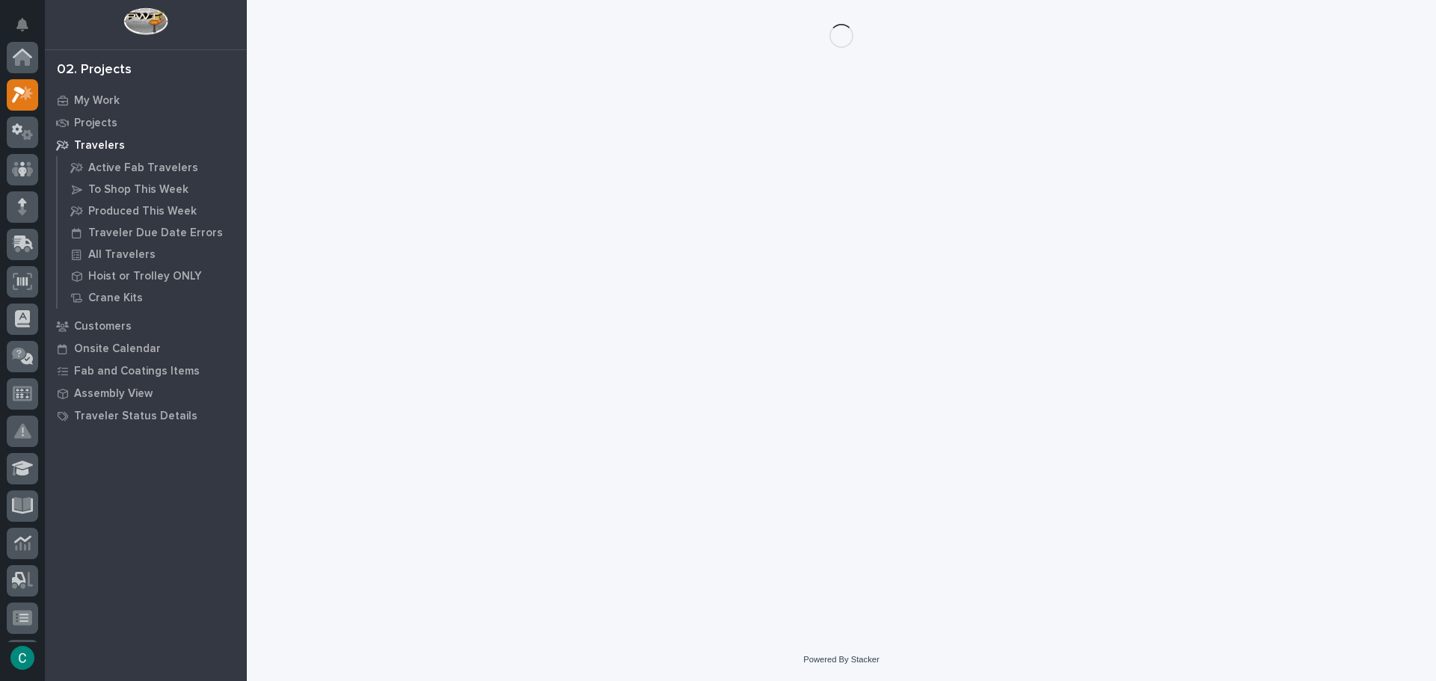
scroll to position [37, 0]
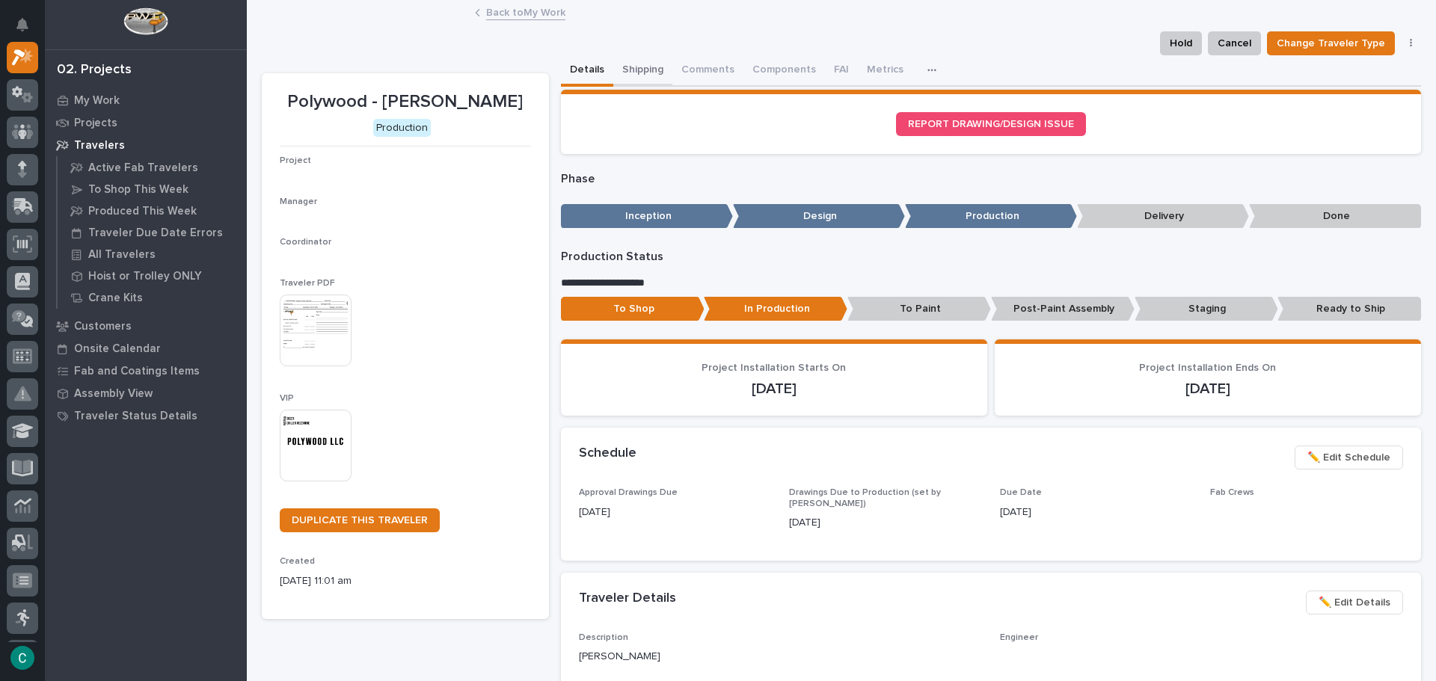
click at [651, 73] on button "Shipping" at bounding box center [642, 70] width 59 height 31
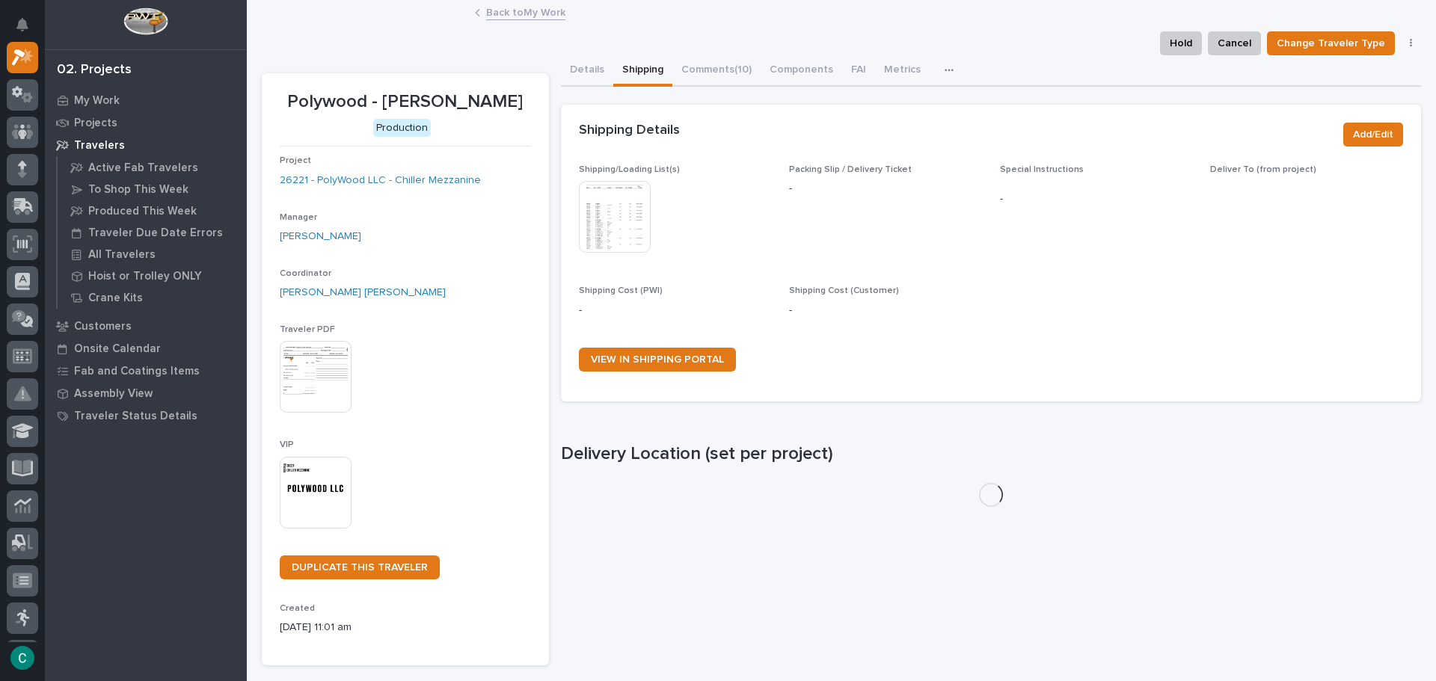
click at [624, 203] on img at bounding box center [615, 217] width 72 height 72
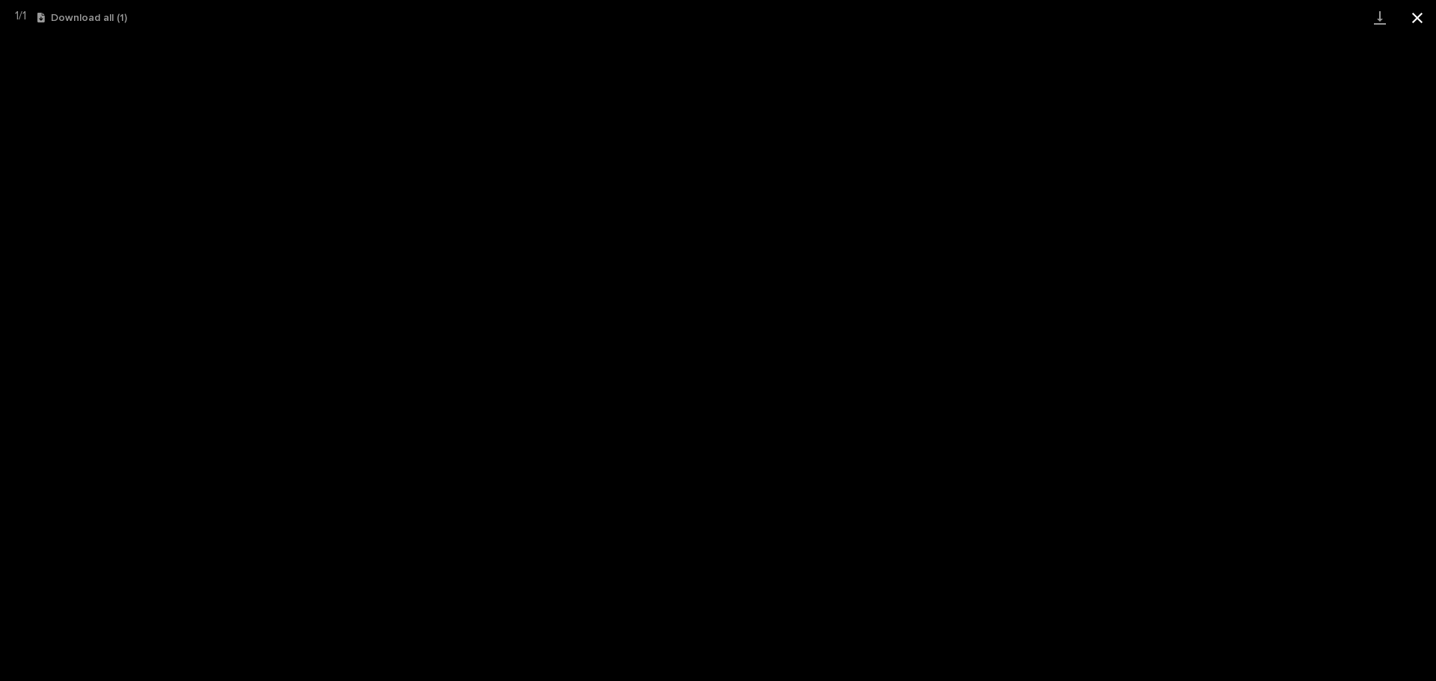
click at [1421, 14] on button "Close gallery" at bounding box center [1416, 17] width 37 height 35
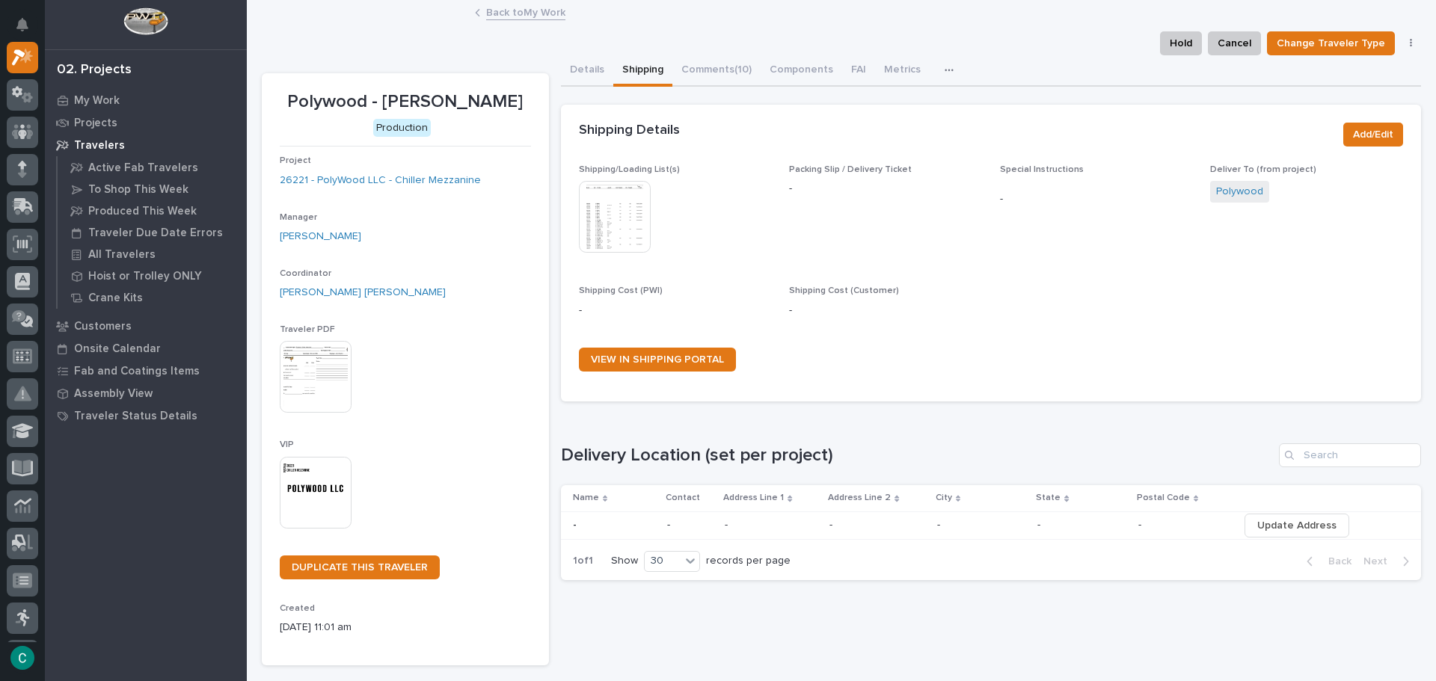
click at [505, 7] on link "Back to My Work" at bounding box center [525, 11] width 79 height 17
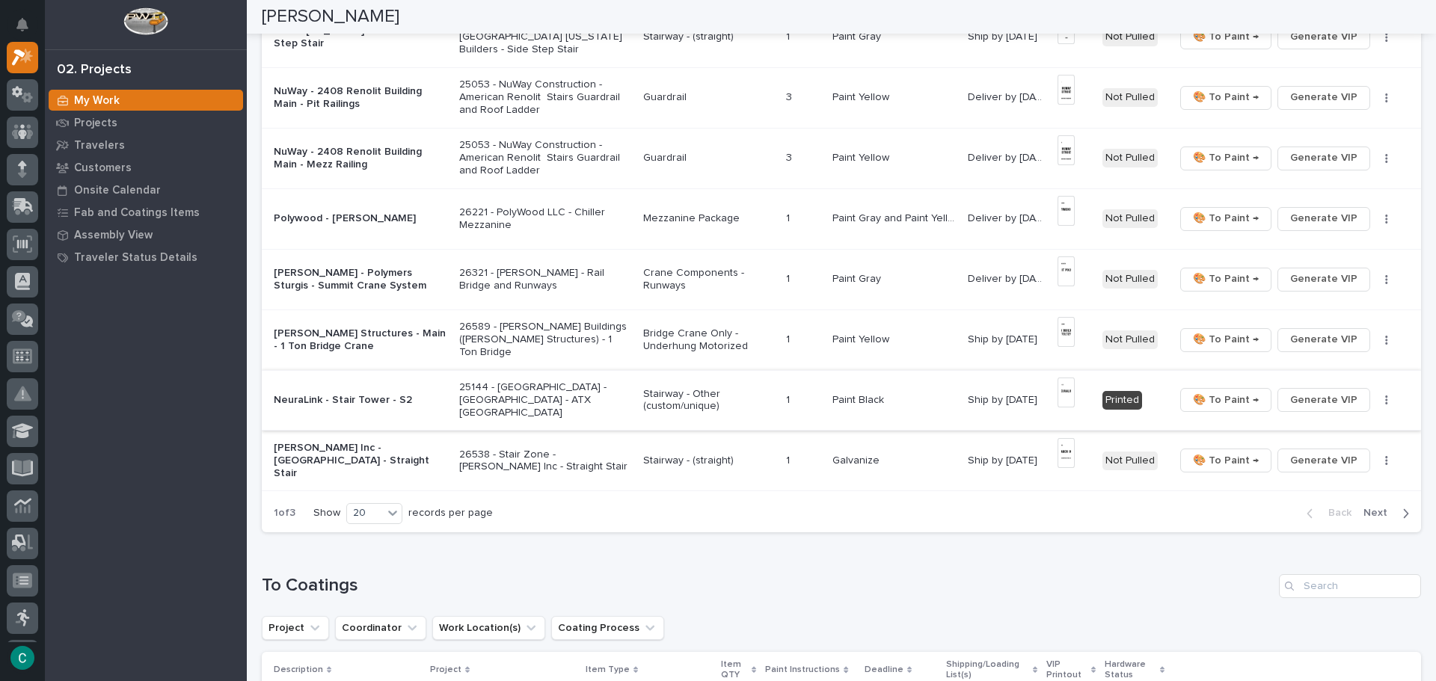
scroll to position [1003, 0]
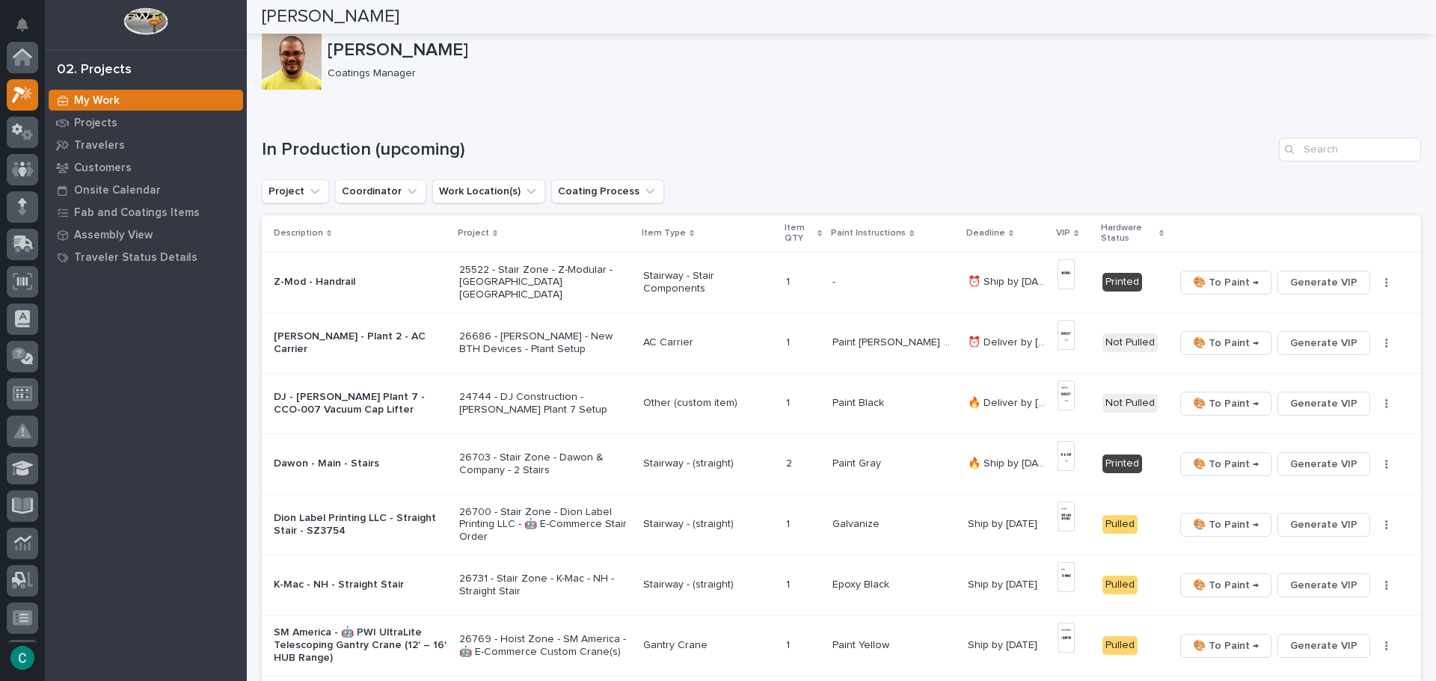
scroll to position [37, 0]
